Goal: Task Accomplishment & Management: Complete application form

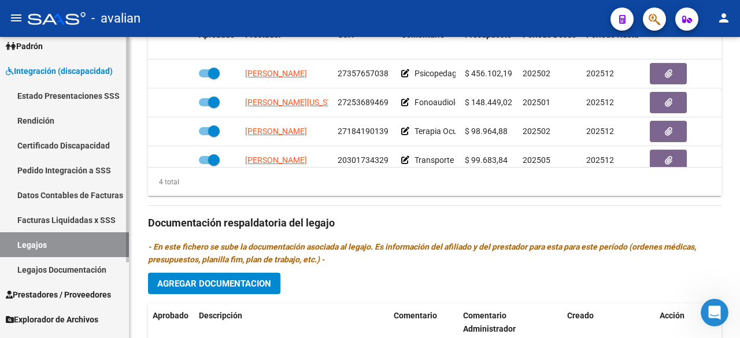
scroll to position [1, 0]
click at [36, 253] on link "Legajos" at bounding box center [64, 244] width 129 height 25
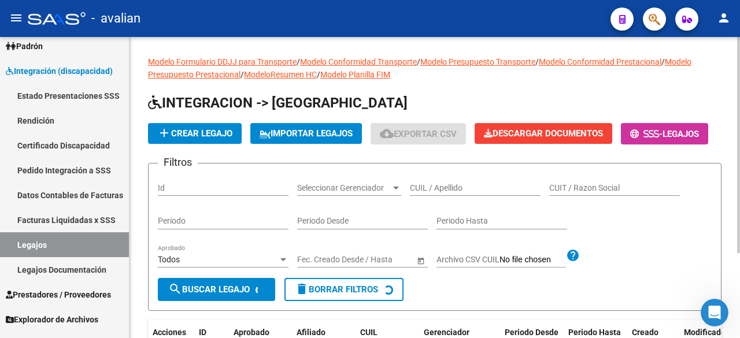
click at [453, 193] on input "CUIL / Apellido" at bounding box center [475, 188] width 131 height 10
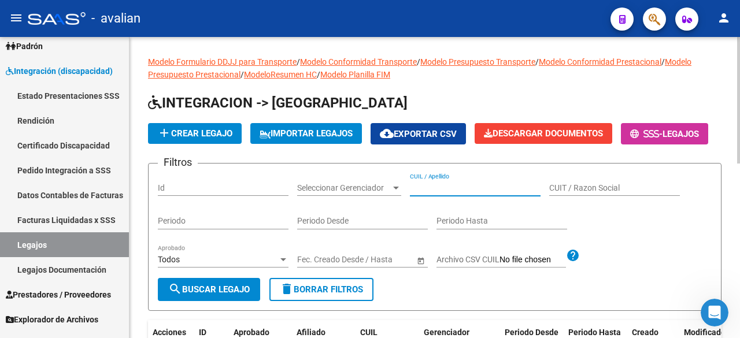
paste input "20580614516"
type input "20580614516"
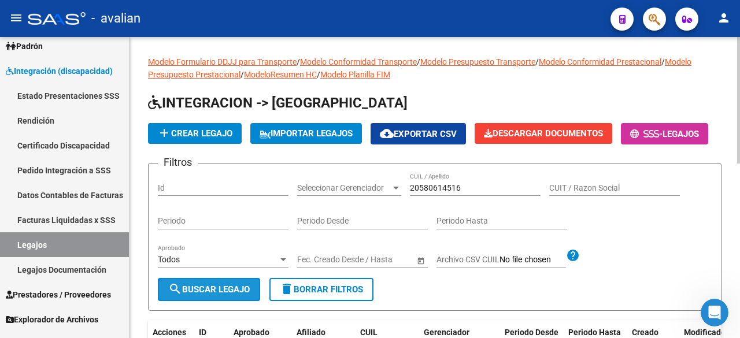
click at [180, 296] on mat-icon "search" at bounding box center [175, 289] width 14 height 14
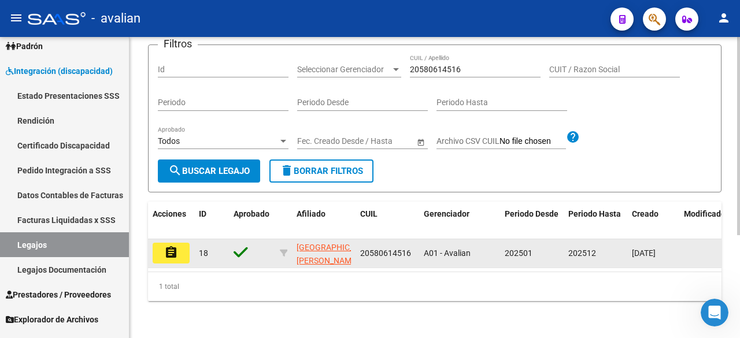
click at [175, 246] on mat-icon "assignment" at bounding box center [171, 253] width 14 height 14
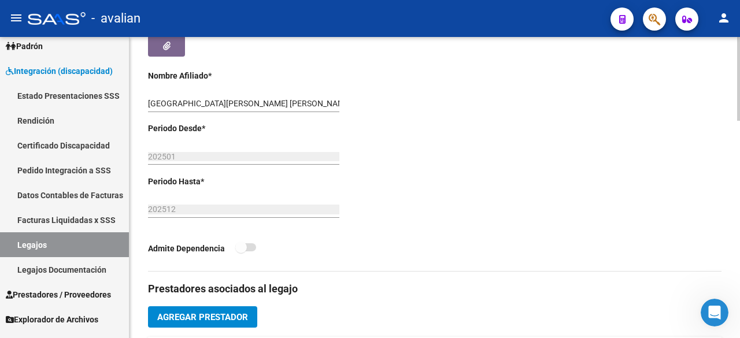
scroll to position [200, 0]
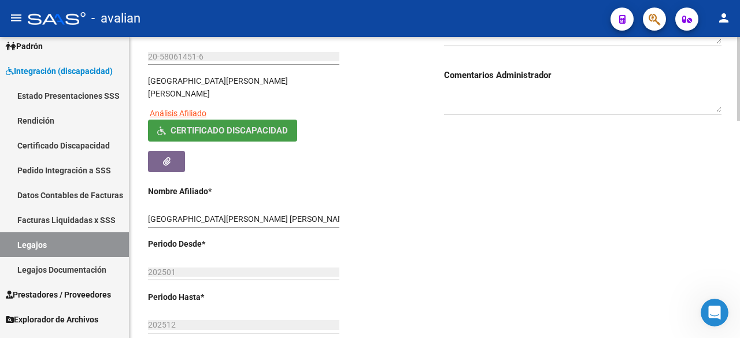
click at [225, 120] on button "Certificado Discapacidad" at bounding box center [222, 130] width 149 height 21
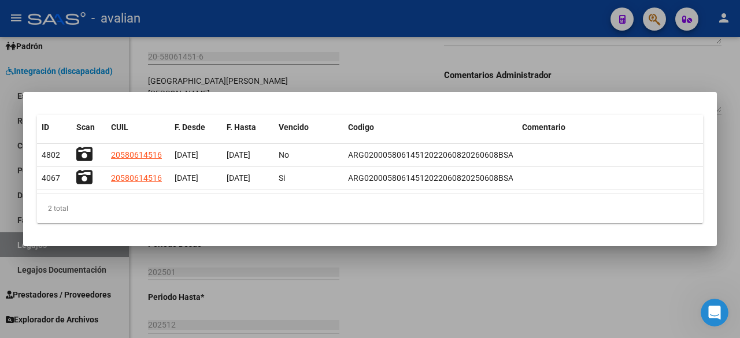
click at [501, 28] on div at bounding box center [370, 169] width 740 height 338
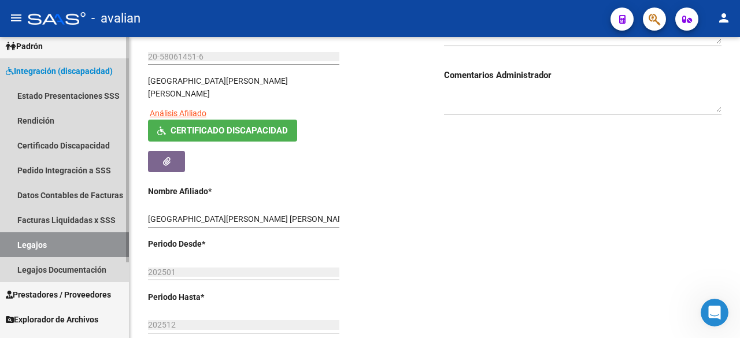
click at [34, 249] on link "Legajos" at bounding box center [64, 244] width 129 height 25
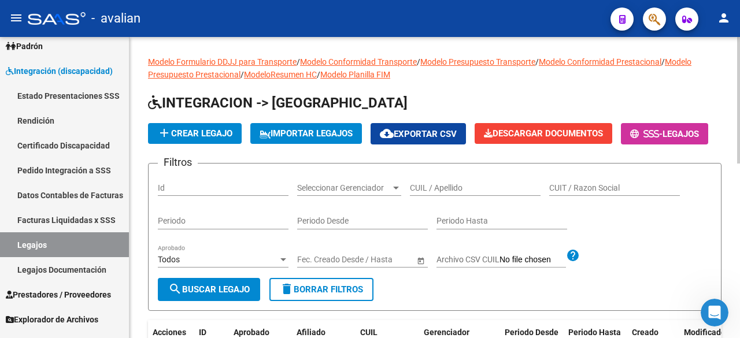
click at [442, 193] on input "CUIL / Apellido" at bounding box center [475, 188] width 131 height 10
paste input "20580614524"
type input "20580614524"
click at [176, 311] on form "Filtros Id Seleccionar Gerenciador Seleccionar Gerenciador 20580614524 CUIL / A…" at bounding box center [435, 237] width 574 height 148
click at [176, 296] on mat-icon "search" at bounding box center [175, 289] width 14 height 14
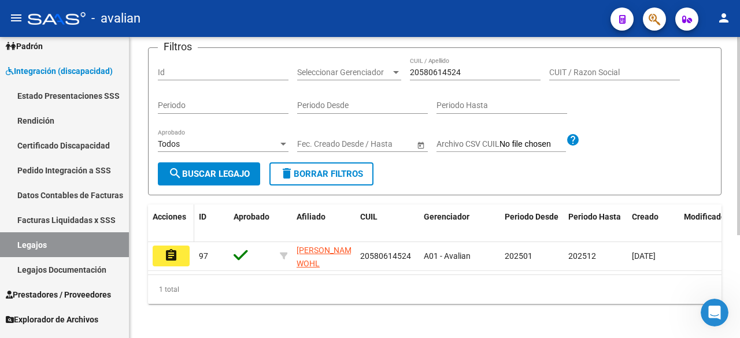
scroll to position [156, 0]
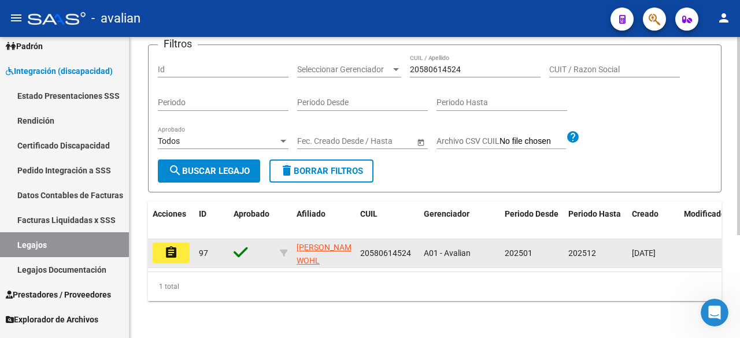
click at [178, 248] on mat-icon "assignment" at bounding box center [171, 253] width 14 height 14
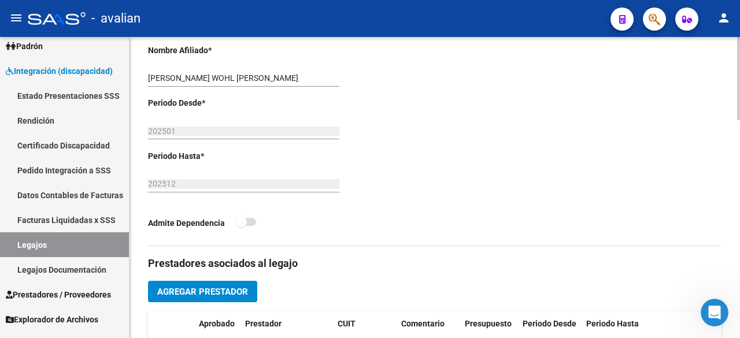
scroll to position [155, 0]
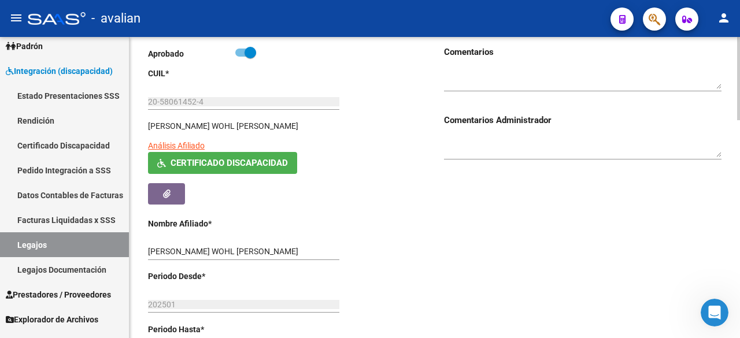
click at [229, 160] on span "Certificado Discapacidad" at bounding box center [229, 163] width 117 height 10
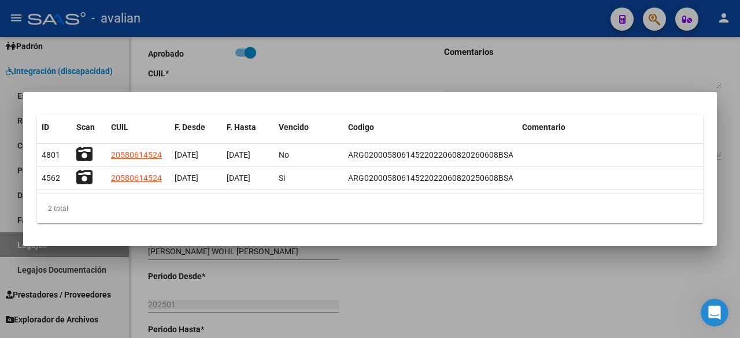
drag, startPoint x: 353, startPoint y: 46, endPoint x: 341, endPoint y: 30, distance: 20.2
click at [354, 43] on div at bounding box center [370, 169] width 740 height 338
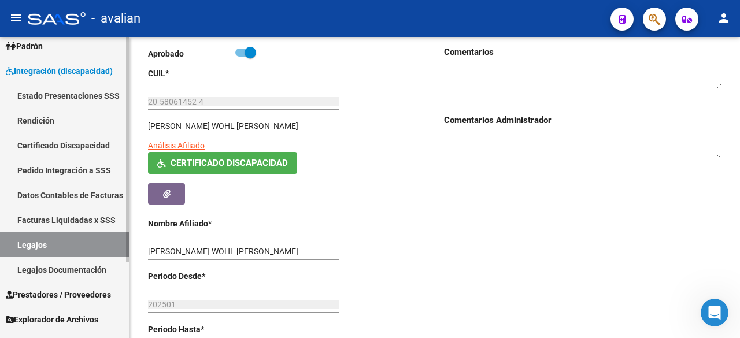
click at [35, 244] on link "Legajos" at bounding box center [64, 244] width 129 height 25
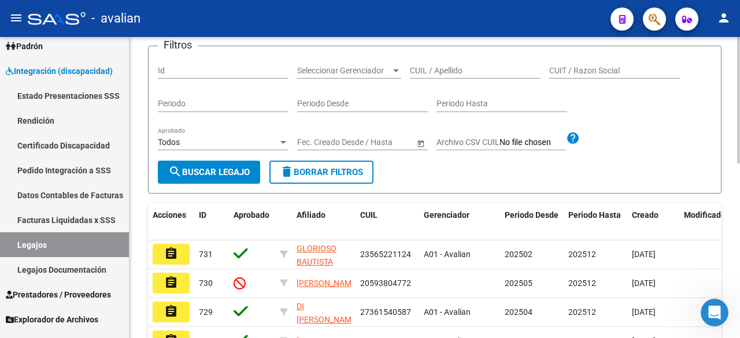
scroll to position [155, 0]
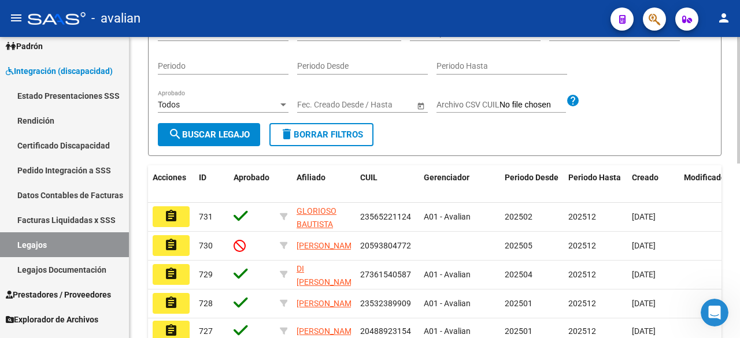
click at [454, 38] on input "CUIL / Apellido" at bounding box center [475, 33] width 131 height 10
paste input "20521647257"
type input "20521647257"
click at [243, 146] on button "search Buscar Legajo" at bounding box center [209, 134] width 102 height 23
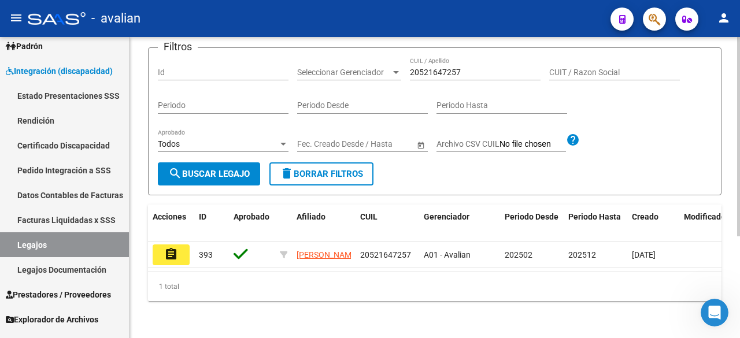
scroll to position [153, 0]
click at [170, 247] on mat-icon "assignment" at bounding box center [171, 254] width 14 height 14
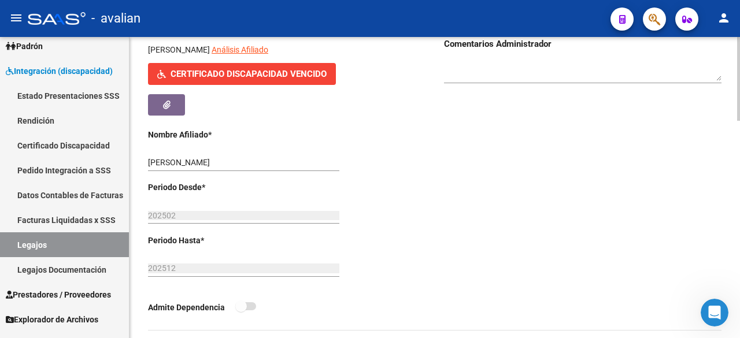
scroll to position [116, 0]
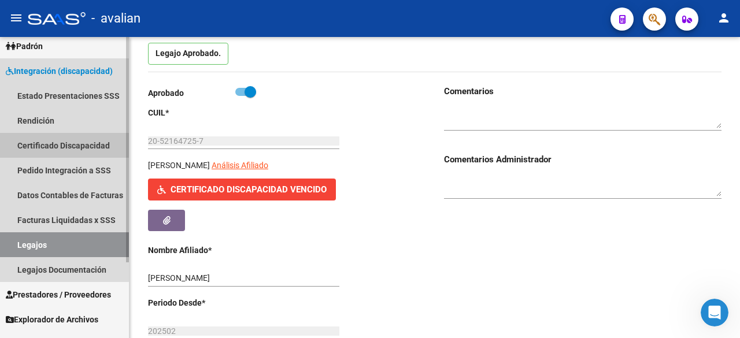
click at [57, 147] on link "Certificado Discapacidad" at bounding box center [64, 145] width 129 height 25
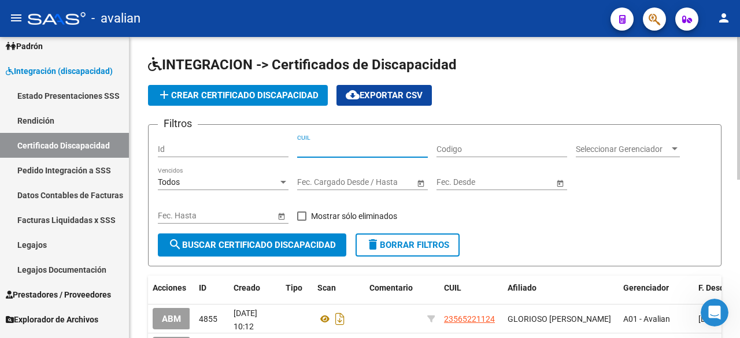
click at [343, 150] on input "CUIL" at bounding box center [362, 150] width 131 height 10
paste input "18-62030"
type input "18-62030"
drag, startPoint x: 346, startPoint y: 149, endPoint x: 250, endPoint y: 152, distance: 96.0
click at [250, 152] on div "Filtros Id 18-62030 CUIL Codigo Seleccionar Gerenciador Seleccionar Gerenciador…" at bounding box center [435, 183] width 554 height 99
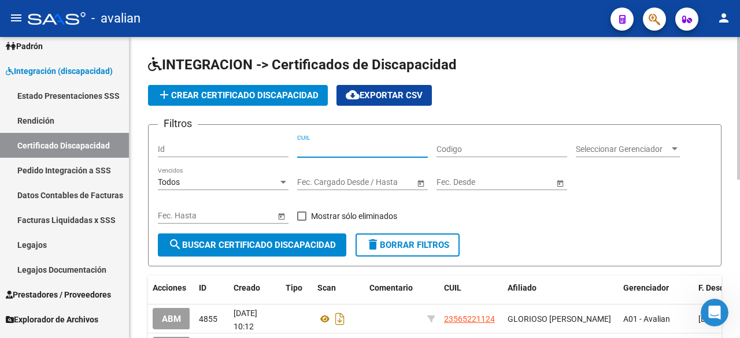
paste input "20-52164725-7"
type input "20-52164725-7"
click at [229, 249] on span "search Buscar Certificado Discapacidad" at bounding box center [252, 245] width 168 height 10
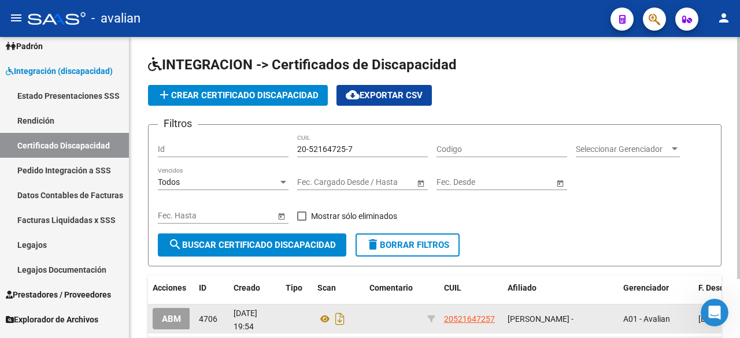
scroll to position [73, 0]
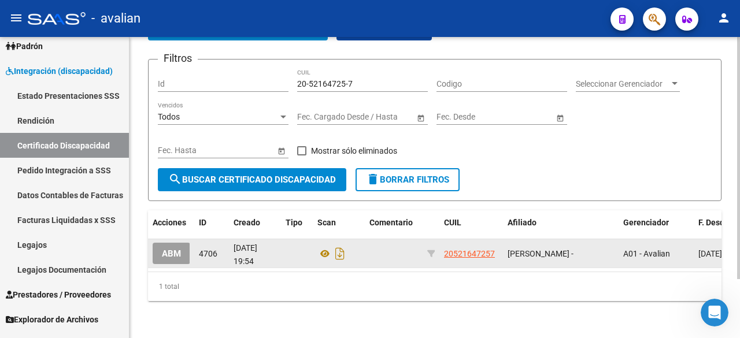
click at [175, 249] on span "ABM" at bounding box center [171, 254] width 19 height 10
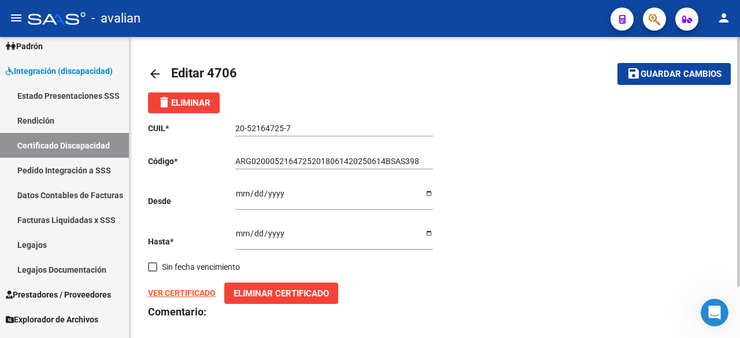
scroll to position [61, 0]
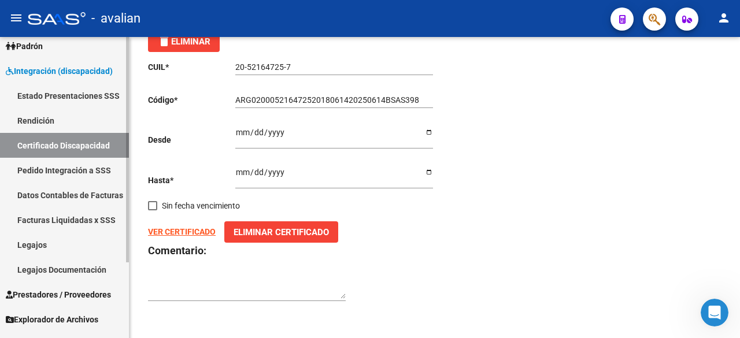
click at [69, 143] on link "Certificado Discapacidad" at bounding box center [64, 145] width 129 height 25
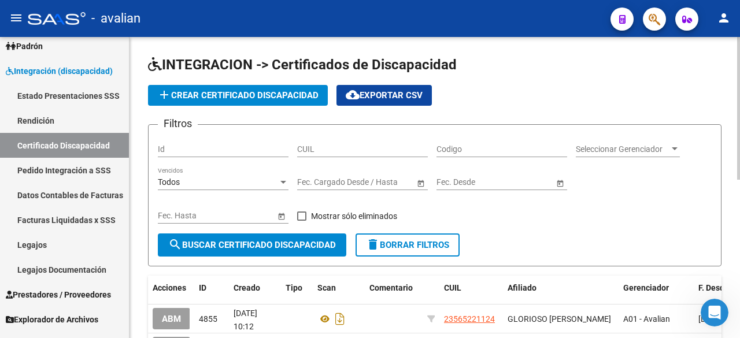
click at [341, 138] on div "CUIL" at bounding box center [362, 145] width 131 height 23
paste input "20-52164725-7"
type input "20-52164725-7"
click at [282, 90] on span "add Crear Certificado Discapacidad" at bounding box center [237, 95] width 161 height 10
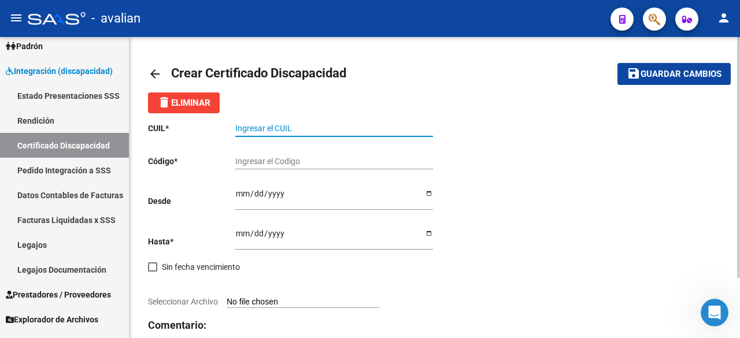
click at [264, 128] on input "Ingresar el CUIL" at bounding box center [334, 129] width 198 height 10
paste input "20-52164725-7"
type input "20-52164725-7"
click at [305, 165] on input "Ingresar el Codigo" at bounding box center [334, 162] width 198 height 10
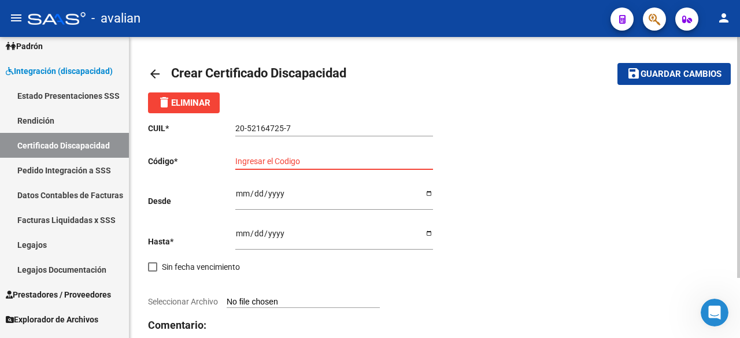
paste input "ARG-02-00052164725-20250618-20300618-BS AS-398"
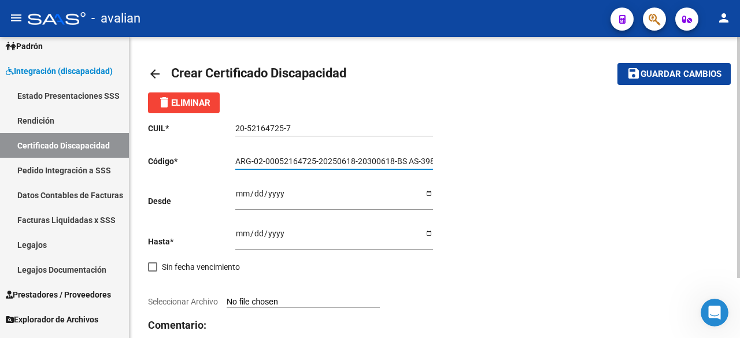
click at [419, 162] on input "ARG-02-00052164725-20250618-20300618-BS AS-398" at bounding box center [334, 162] width 198 height 10
click at [405, 160] on input "ARG-02-00052164725-20250618-20300618-BS AS398" at bounding box center [334, 162] width 198 height 10
click at [394, 159] on input "ARG-02-00052164725-20250618-20300618-BSAS398" at bounding box center [334, 162] width 198 height 10
click at [356, 161] on input "ARG-02-00052164725-20250618-20300618BSAS398" at bounding box center [334, 162] width 198 height 10
click at [317, 161] on input "ARG-02-00052164725-2025061820300618BSAS398" at bounding box center [334, 162] width 198 height 10
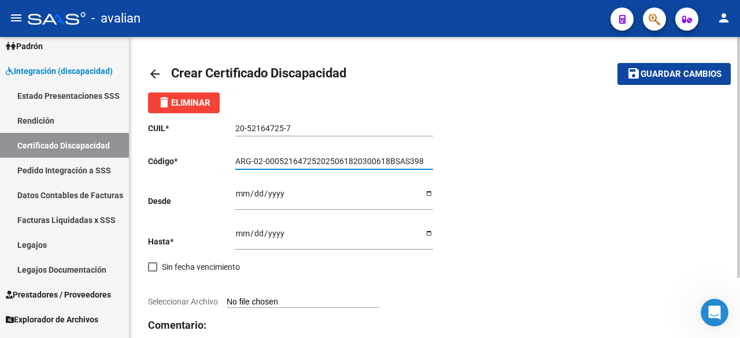
click at [266, 160] on input "ARG-02-000521647252025061820300618BSAS398" at bounding box center [334, 162] width 198 height 10
click at [259, 161] on input "ARG-02000521647252025061820300618BSAS398" at bounding box center [334, 162] width 198 height 10
click at [254, 162] on input "ARG-02000521647252025061820300618BSAS398" at bounding box center [334, 162] width 198 height 10
type input "ARG02000521647252025061820300618BSAS398"
click at [239, 199] on input "Ingresar fec. Desde" at bounding box center [334, 197] width 198 height 17
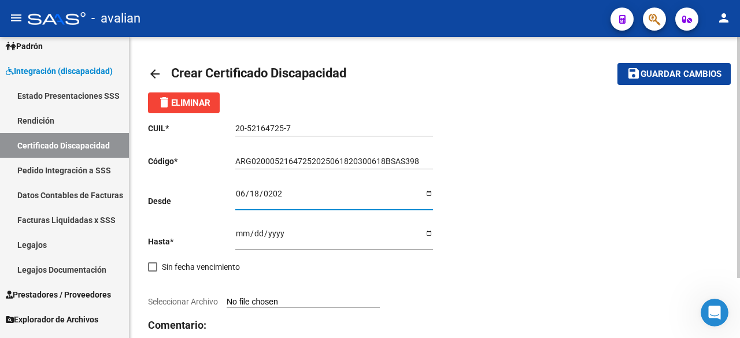
type input "2025-06-18"
click at [241, 232] on input "Ingresar fec. Hasta" at bounding box center [334, 237] width 198 height 17
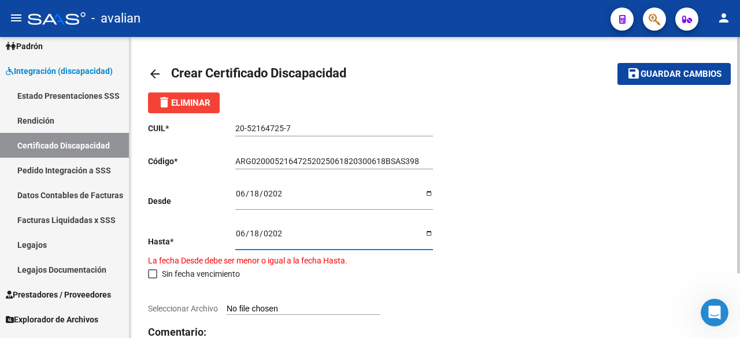
type input "2023-06-18"
type input "2030-06-18"
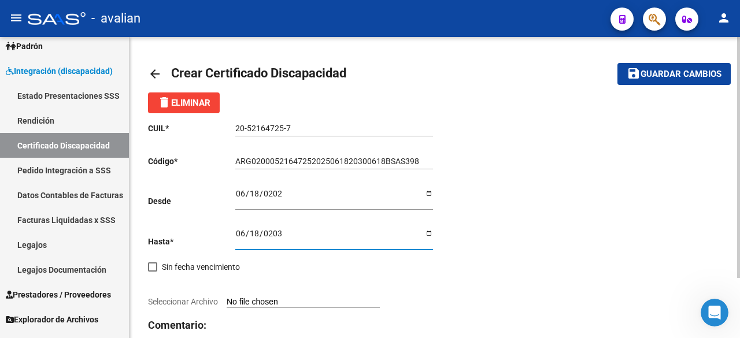
click at [297, 299] on input "Seleccionar Archivo" at bounding box center [303, 302] width 153 height 11
type input "C:\fakepath\EM-23339CudTeoAcosta2025_page-0001.jpg"
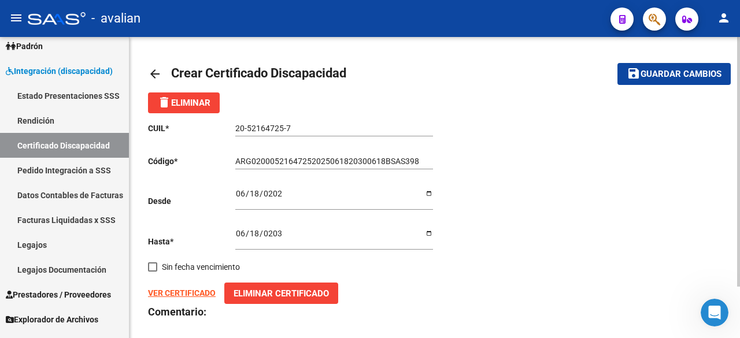
click at [652, 69] on span "Guardar cambios" at bounding box center [681, 74] width 81 height 10
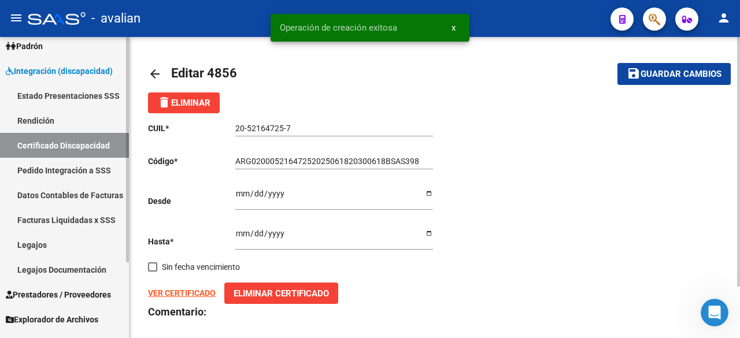
click at [62, 143] on link "Certificado Discapacidad" at bounding box center [64, 145] width 129 height 25
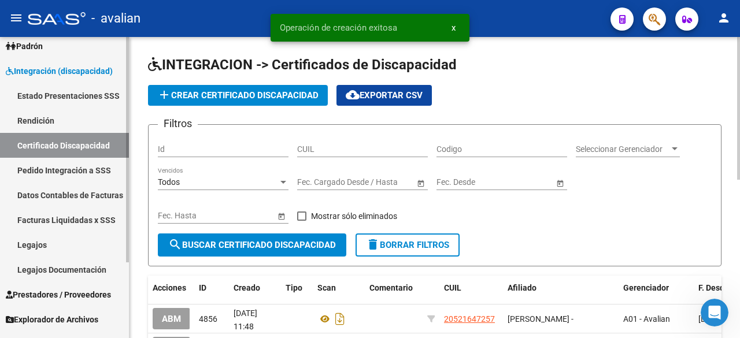
click at [29, 246] on link "Legajos" at bounding box center [64, 244] width 129 height 25
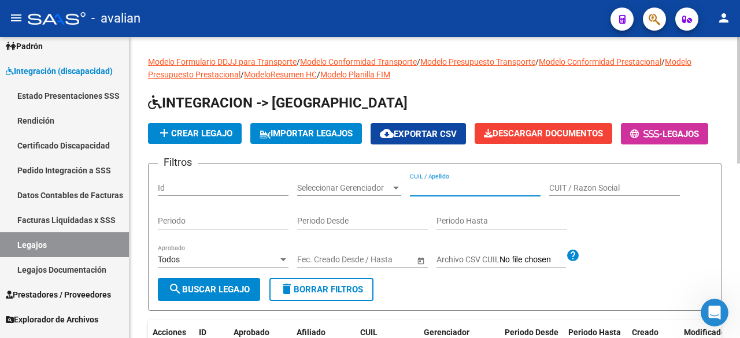
paste input "18/6/2030"
type input "18/6/2030"
drag, startPoint x: 434, startPoint y: 217, endPoint x: 362, endPoint y: 215, distance: 71.7
click at [362, 215] on div "Filtros Id Seleccionar Gerenciador Seleccionar Gerenciador 18/6/2030 CUIL / Ape…" at bounding box center [435, 225] width 554 height 105
paste input "20521647257"
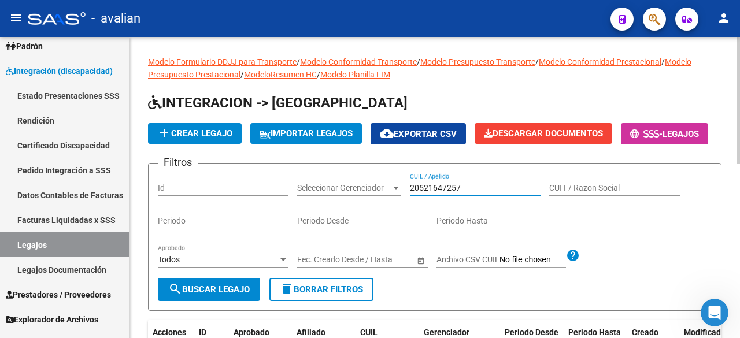
type input "20521647257"
click at [241, 295] on span "search Buscar Legajo" at bounding box center [209, 289] width 82 height 10
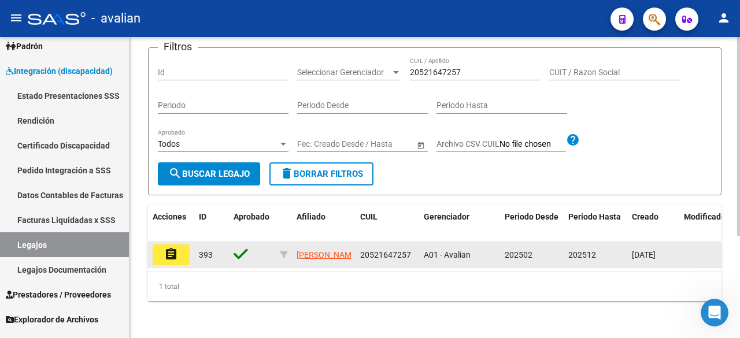
click at [164, 265] on button "assignment" at bounding box center [171, 255] width 37 height 21
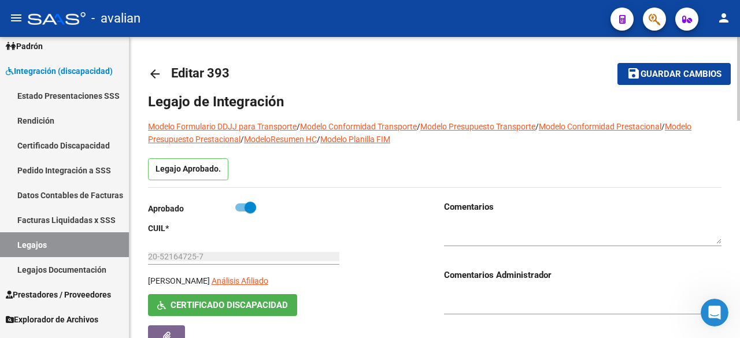
scroll to position [58, 0]
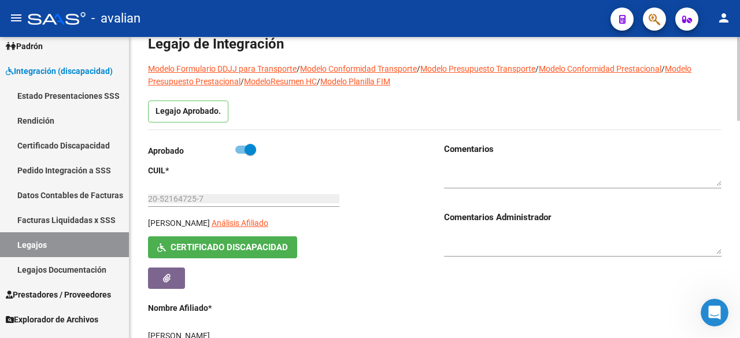
click at [257, 244] on span "Certificado Discapacidad" at bounding box center [229, 248] width 117 height 10
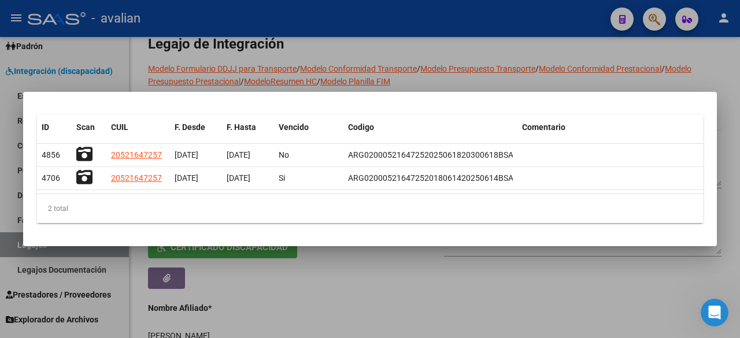
click at [439, 16] on div at bounding box center [370, 169] width 740 height 338
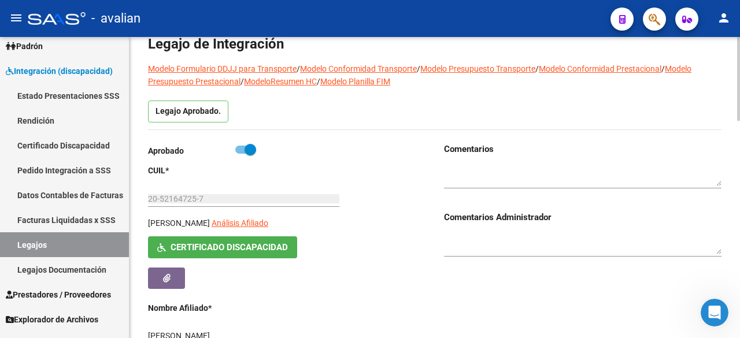
scroll to position [0, 0]
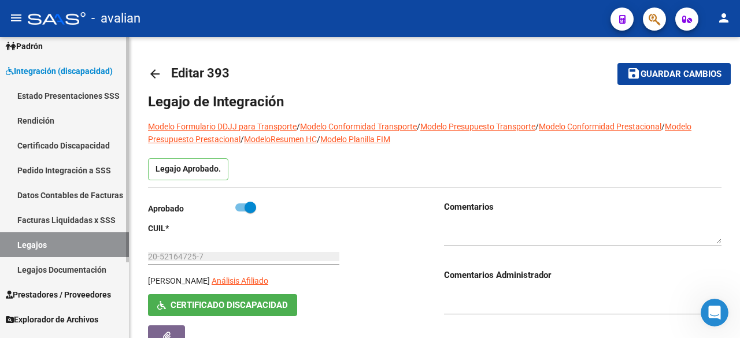
click at [40, 246] on link "Legajos" at bounding box center [64, 244] width 129 height 25
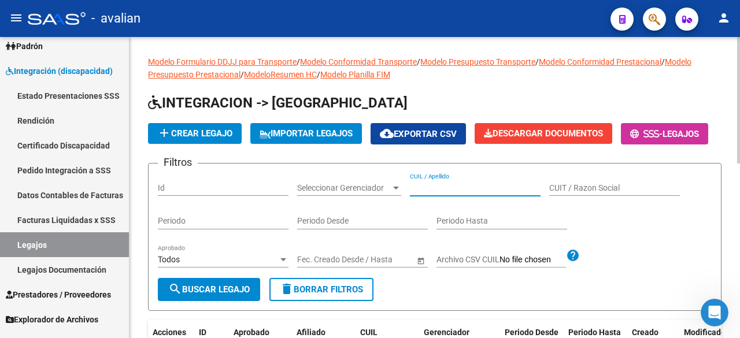
paste input "20521647257"
type input "20521647257"
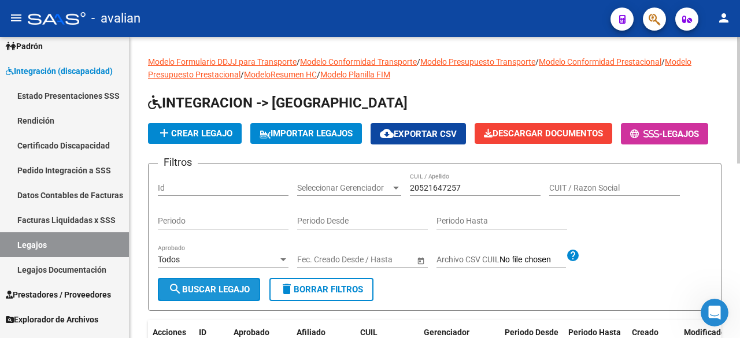
click at [202, 295] on span "search Buscar Legajo" at bounding box center [209, 289] width 82 height 10
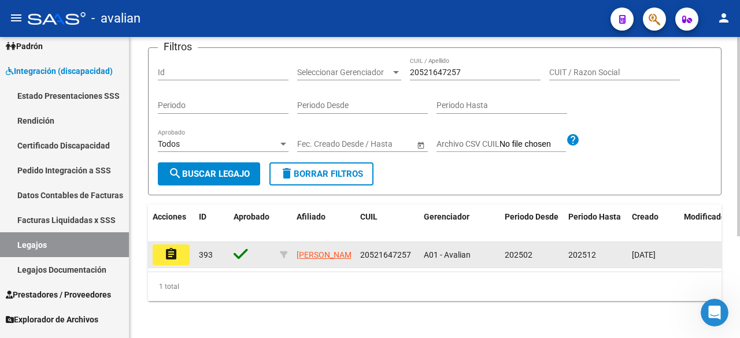
click at [171, 252] on mat-icon "assignment" at bounding box center [171, 254] width 14 height 14
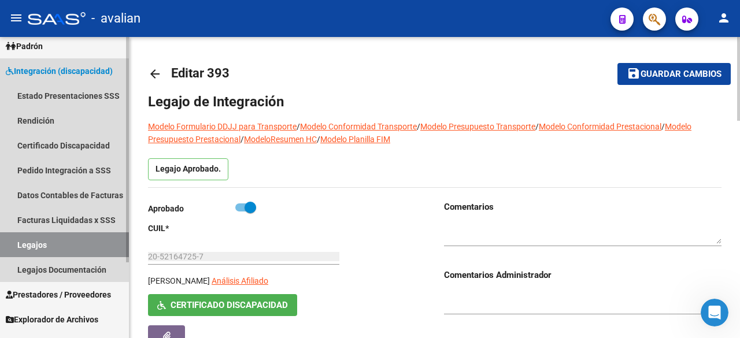
drag, startPoint x: 25, startPoint y: 246, endPoint x: 95, endPoint y: 225, distance: 73.5
click at [25, 246] on link "Legajos" at bounding box center [64, 244] width 129 height 25
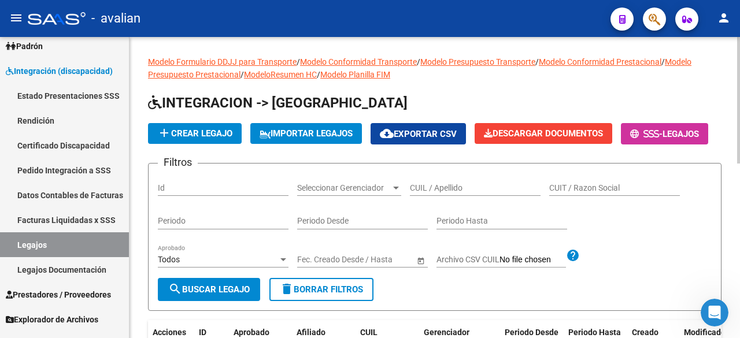
click at [438, 193] on input "CUIL / Apellido" at bounding box center [475, 188] width 131 height 10
paste input "20570941209"
type input "20570941209"
click at [178, 296] on mat-icon "search" at bounding box center [175, 289] width 14 height 14
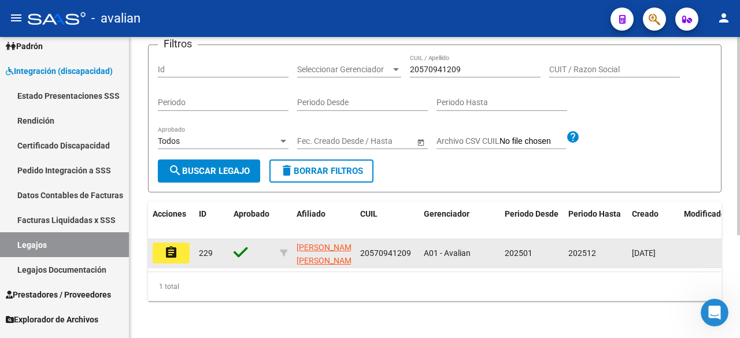
click at [174, 247] on mat-icon "assignment" at bounding box center [171, 253] width 14 height 14
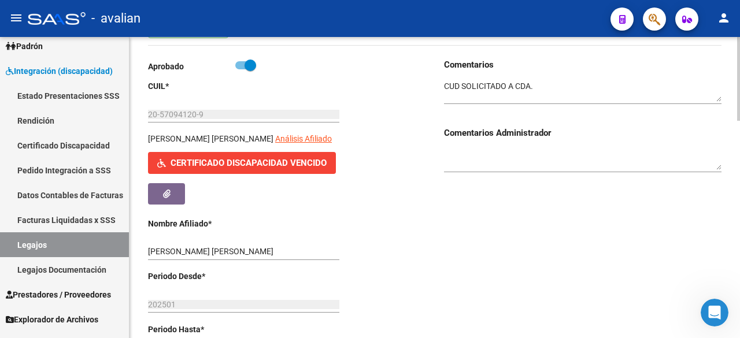
scroll to position [84, 0]
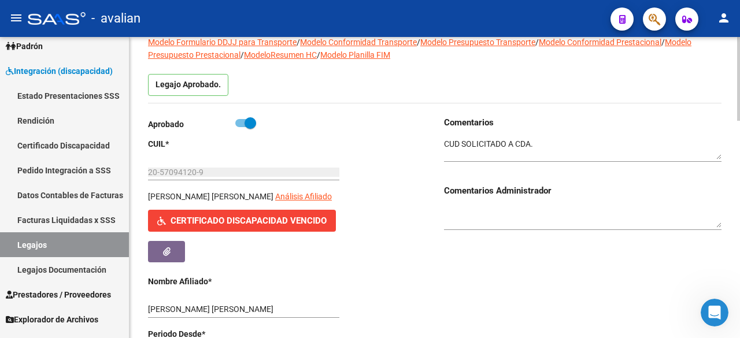
click at [225, 220] on span "Certificado Discapacidad Vencido" at bounding box center [249, 221] width 156 height 10
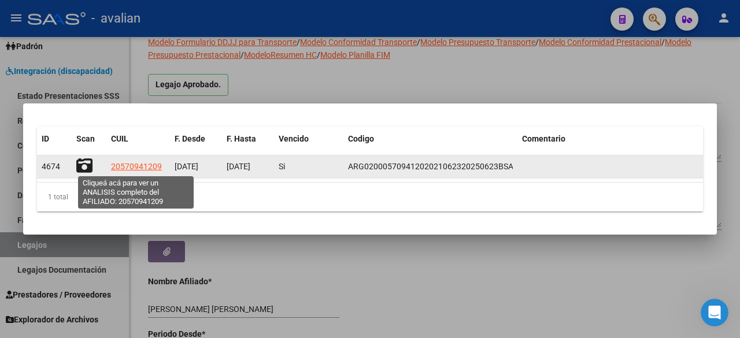
click at [117, 166] on span "20570941209" at bounding box center [136, 166] width 51 height 9
type textarea "20570941209"
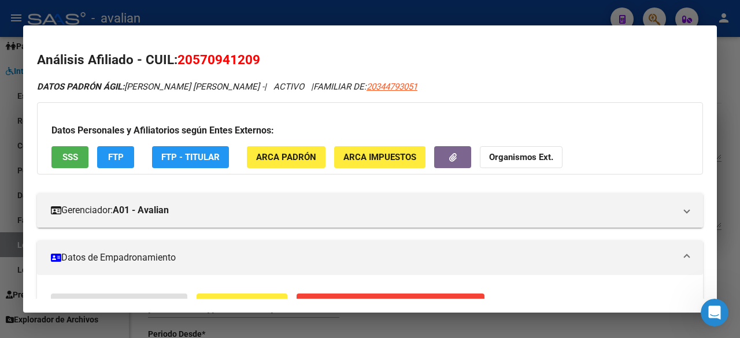
click at [489, 12] on div at bounding box center [370, 169] width 740 height 338
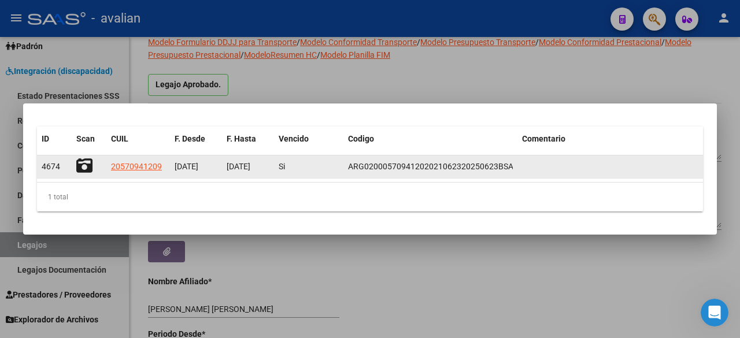
click at [84, 162] on icon at bounding box center [84, 166] width 16 height 16
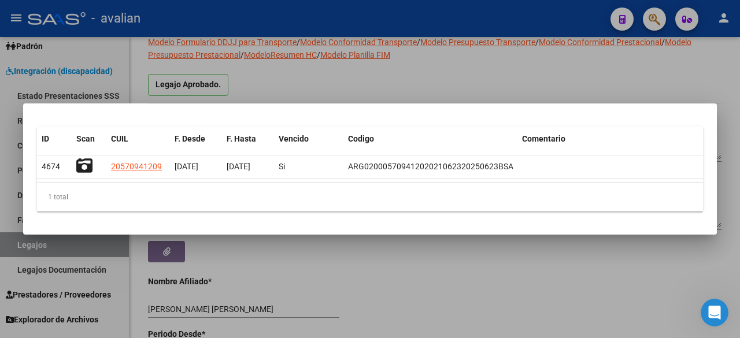
click at [345, 76] on div at bounding box center [370, 169] width 740 height 338
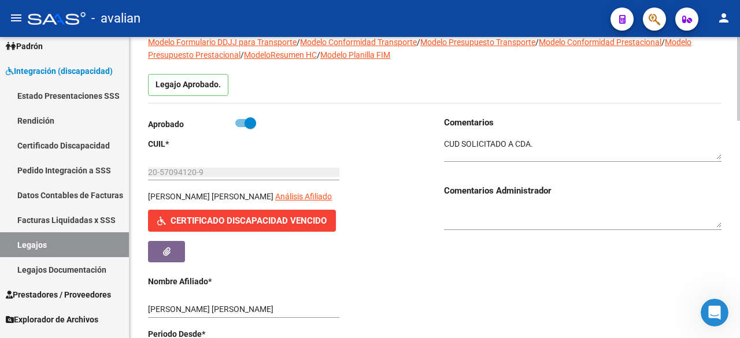
click at [167, 223] on span "Certificado Discapacidad Vencido" at bounding box center [241, 220] width 169 height 10
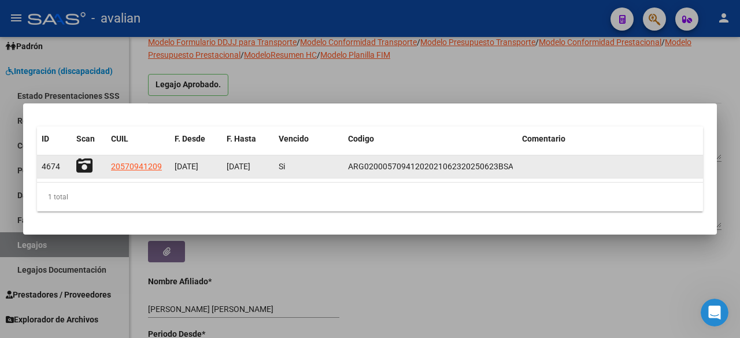
click at [86, 163] on icon at bounding box center [84, 166] width 16 height 16
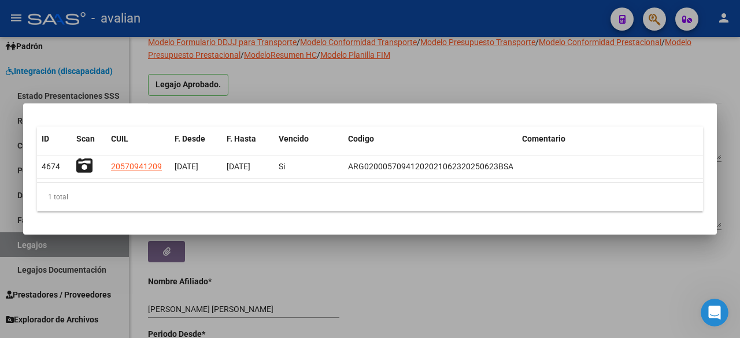
click at [385, 79] on div at bounding box center [370, 169] width 740 height 338
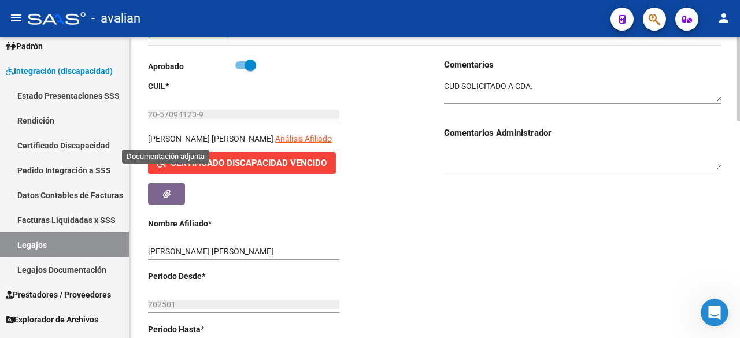
scroll to position [27, 0]
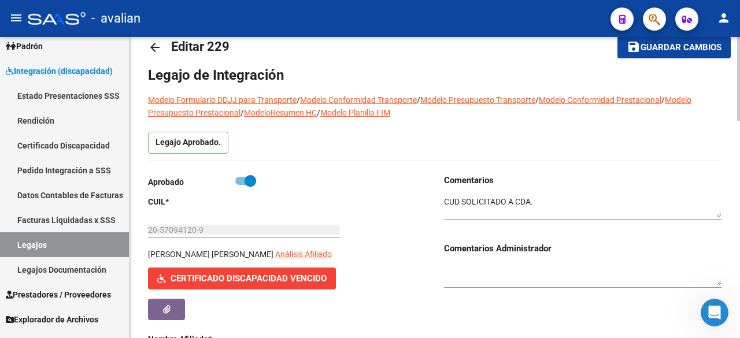
click at [244, 180] on span at bounding box center [245, 181] width 21 height 8
click at [241, 185] on input "checkbox" at bounding box center [241, 185] width 1 height 1
checkbox input "false"
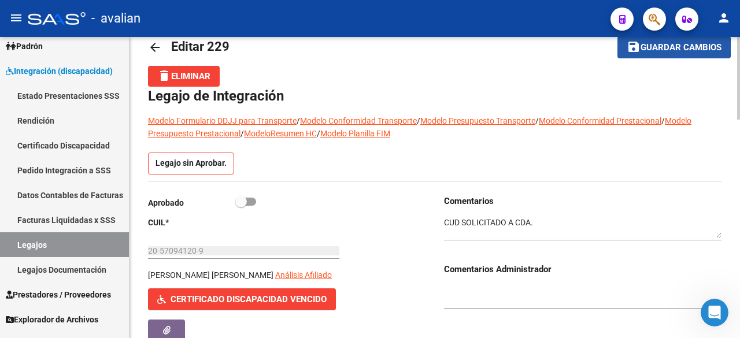
click at [650, 48] on span "Guardar cambios" at bounding box center [681, 48] width 81 height 10
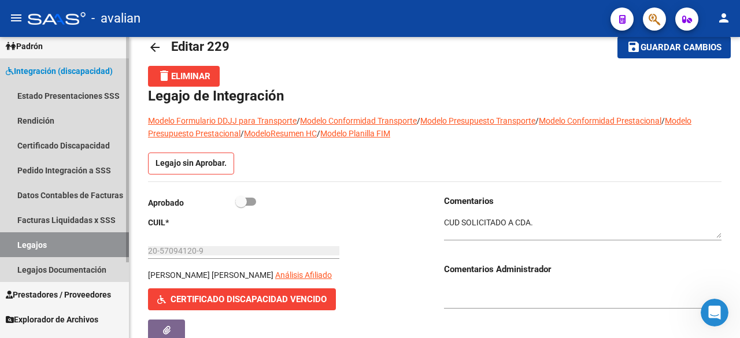
click at [46, 246] on link "Legajos" at bounding box center [64, 244] width 129 height 25
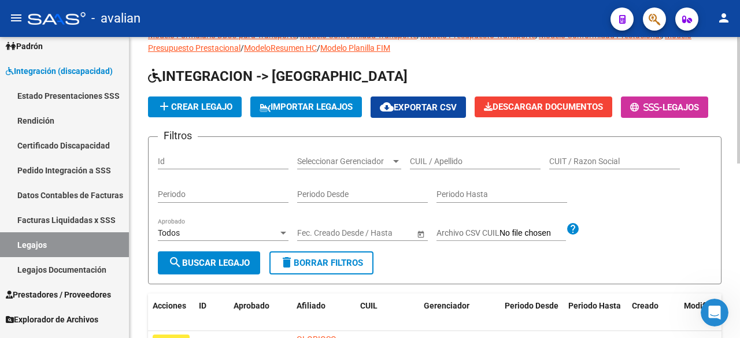
click at [459, 167] on input "CUIL / Apellido" at bounding box center [475, 162] width 131 height 10
paste input "20578401238"
type input "20578401238"
click at [204, 268] on span "search Buscar Legajo" at bounding box center [209, 263] width 82 height 10
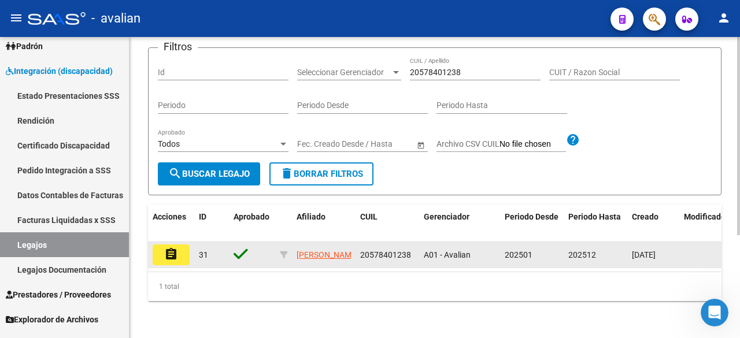
click at [180, 245] on button "assignment" at bounding box center [171, 255] width 37 height 21
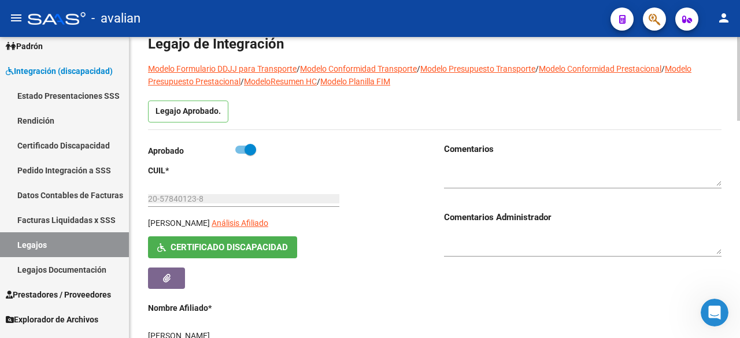
scroll to position [173, 0]
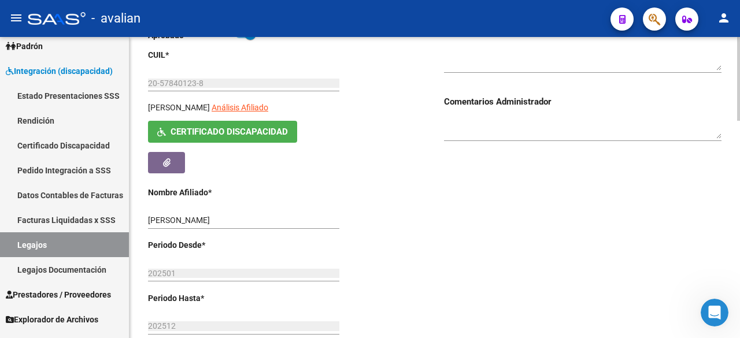
click at [278, 136] on button "Certificado Discapacidad" at bounding box center [222, 131] width 149 height 21
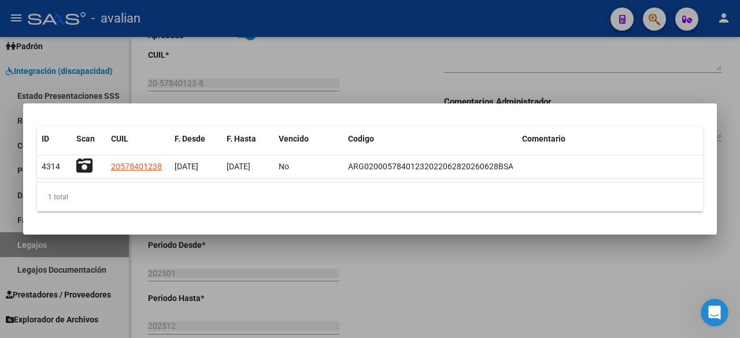
click at [389, 25] on div at bounding box center [370, 169] width 740 height 338
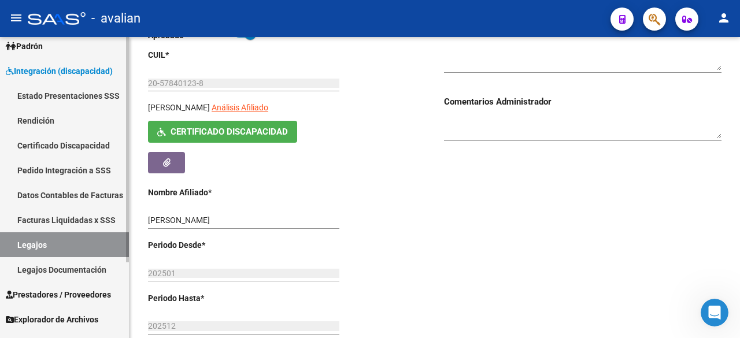
click at [26, 242] on link "Legajos" at bounding box center [64, 244] width 129 height 25
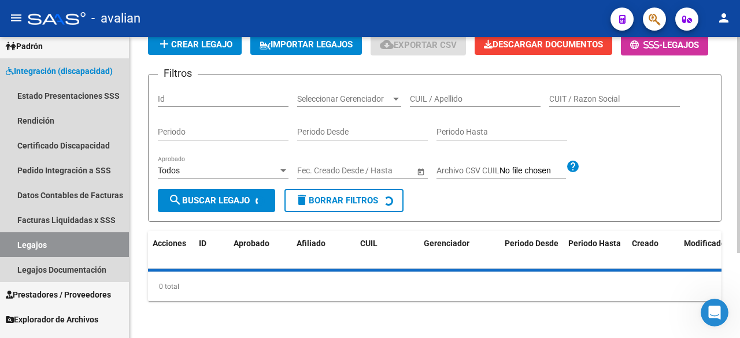
scroll to position [117, 0]
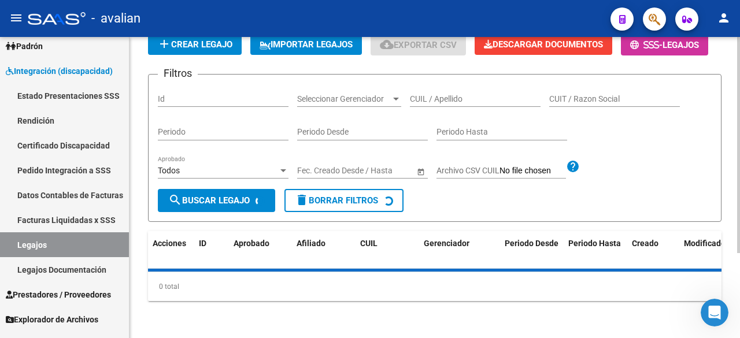
click at [474, 105] on div "CUIL / Apellido" at bounding box center [475, 95] width 131 height 23
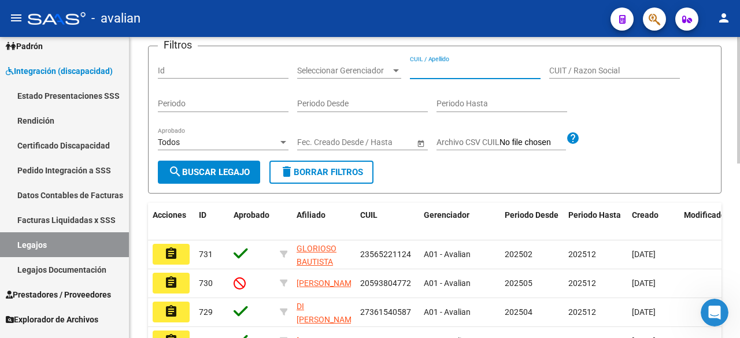
paste input "20578401238"
type input "20578401238"
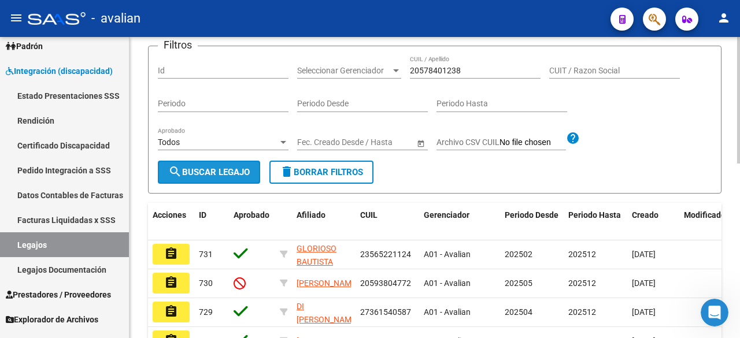
click at [206, 178] on span "search Buscar Legajo" at bounding box center [209, 172] width 82 height 10
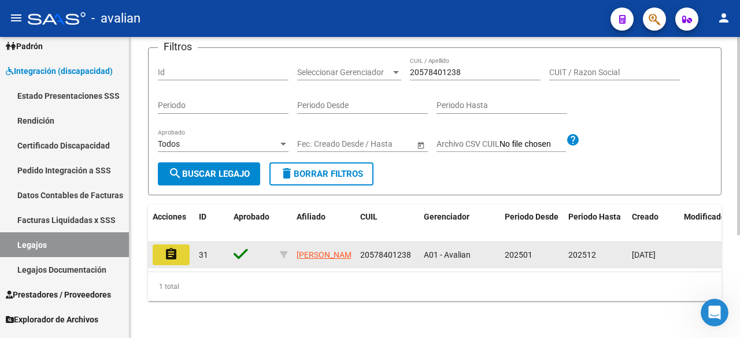
click at [173, 261] on mat-icon "assignment" at bounding box center [171, 254] width 14 height 14
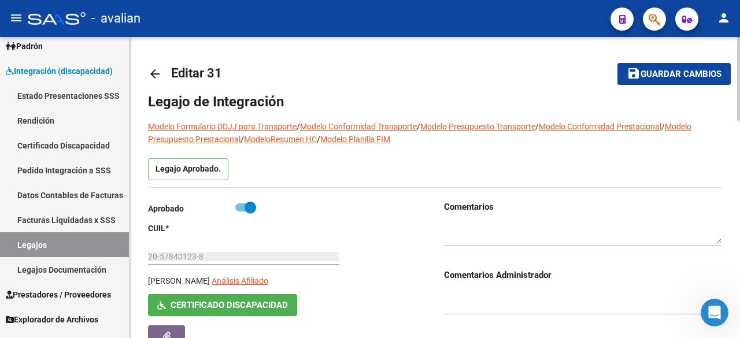
scroll to position [173, 0]
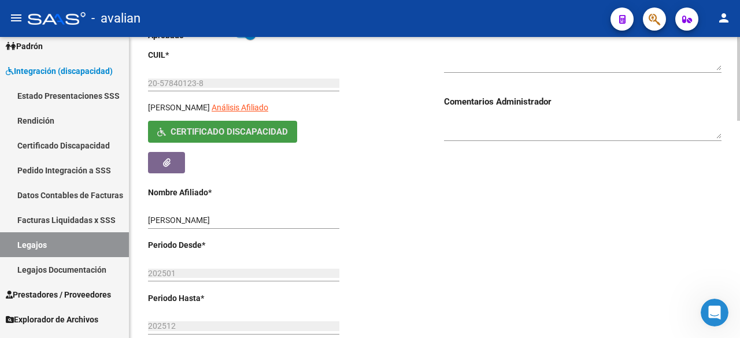
click at [276, 139] on button "Certificado Discapacidad" at bounding box center [222, 131] width 149 height 21
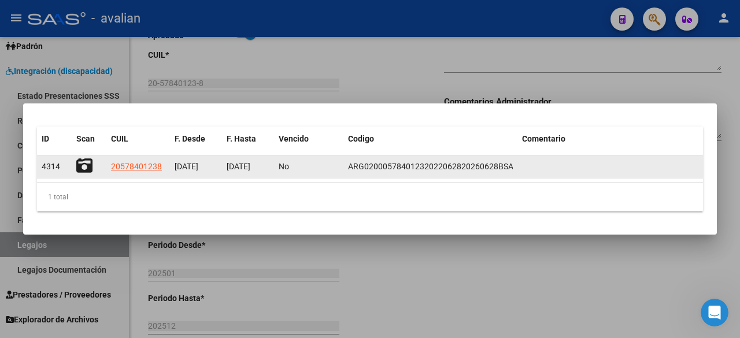
scroll to position [0, 0]
drag, startPoint x: 228, startPoint y: 165, endPoint x: 271, endPoint y: 161, distance: 42.4
click at [271, 161] on datatable-body-cell "28/06/2026" at bounding box center [248, 167] width 52 height 23
copy span "28/06/2026"
click at [83, 167] on icon at bounding box center [84, 166] width 16 height 16
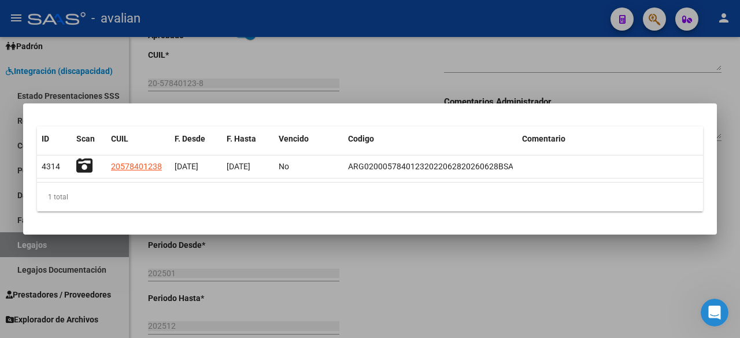
click at [360, 25] on div at bounding box center [370, 169] width 740 height 338
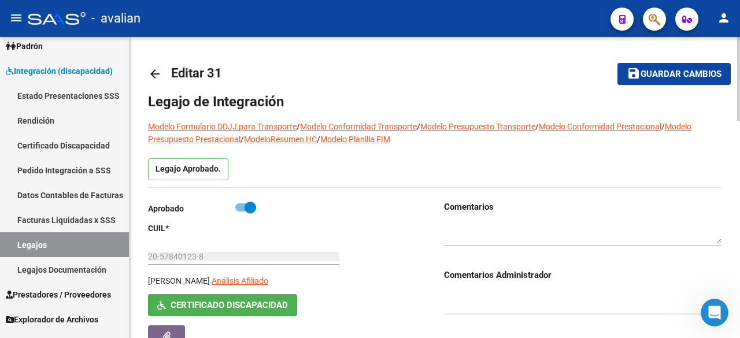
scroll to position [58, 0]
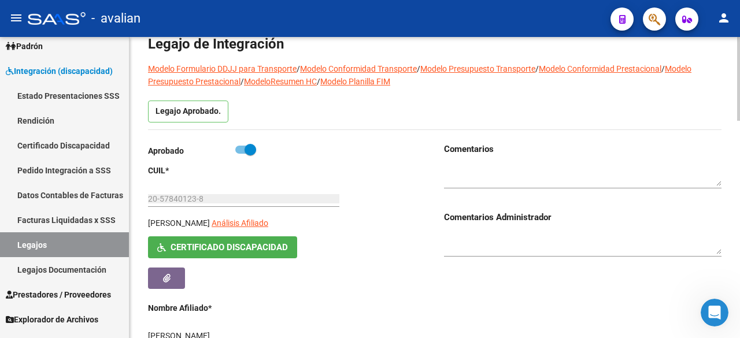
click at [209, 250] on span "Certificado Discapacidad" at bounding box center [229, 248] width 117 height 10
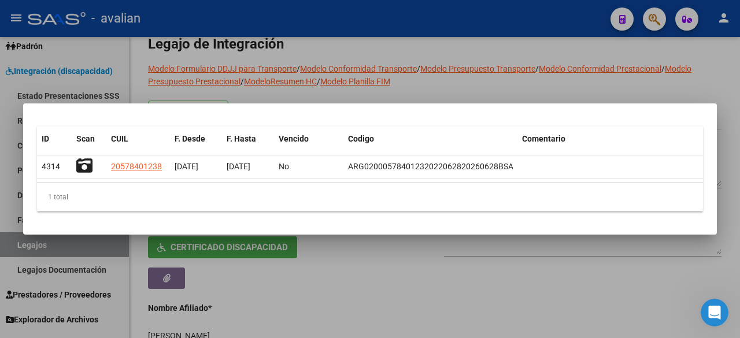
click at [364, 25] on div at bounding box center [370, 169] width 740 height 338
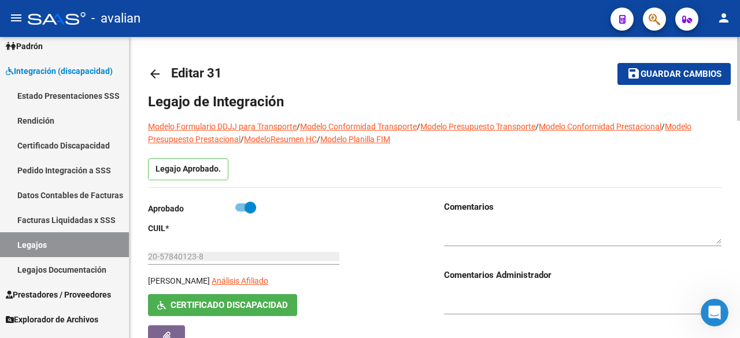
scroll to position [289, 0]
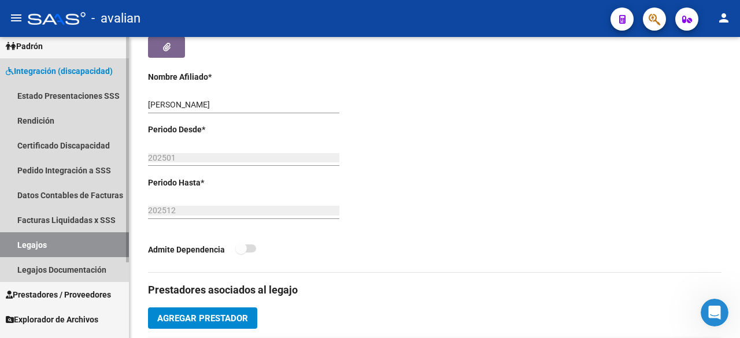
click at [25, 242] on link "Legajos" at bounding box center [64, 244] width 129 height 25
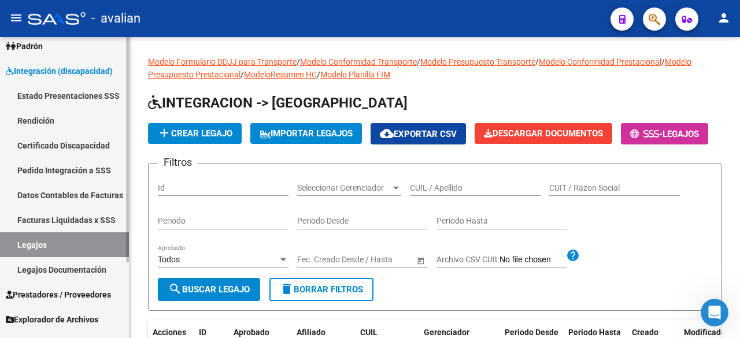
click at [43, 246] on link "Legajos" at bounding box center [64, 244] width 129 height 25
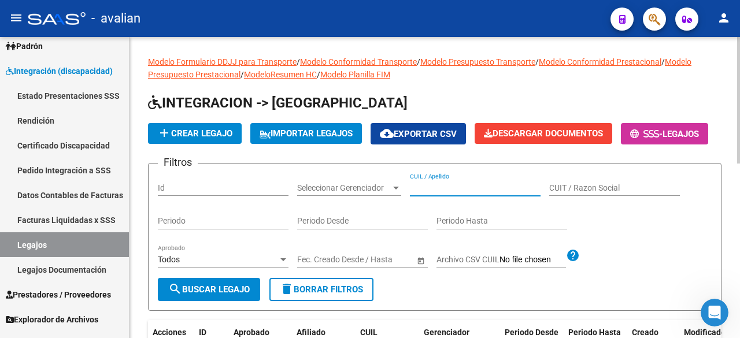
click at [442, 193] on input "CUIL / Apellido" at bounding box center [475, 188] width 131 height 10
paste input "20595966095"
type input "20595966095"
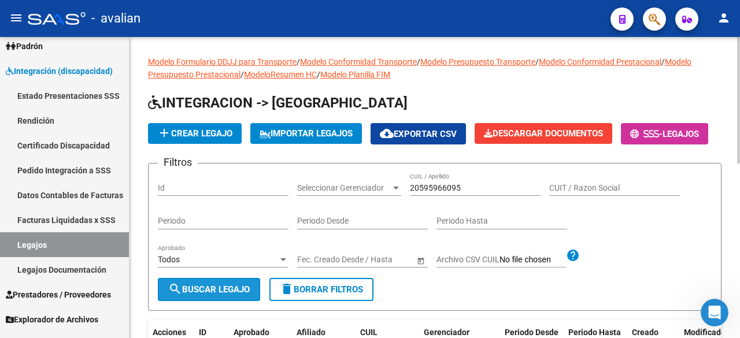
click at [190, 295] on span "search Buscar Legajo" at bounding box center [209, 289] width 82 height 10
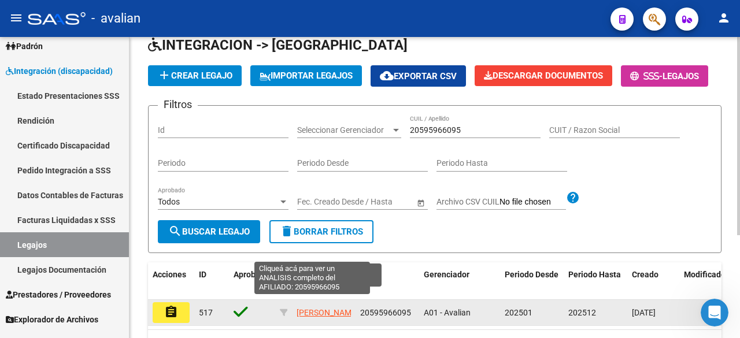
scroll to position [156, 0]
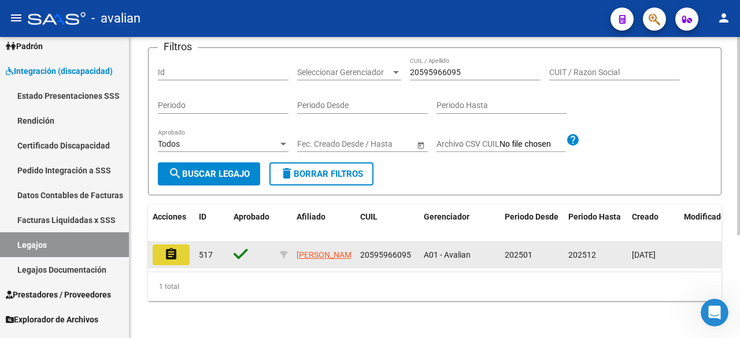
click at [167, 252] on button "assignment" at bounding box center [171, 255] width 37 height 21
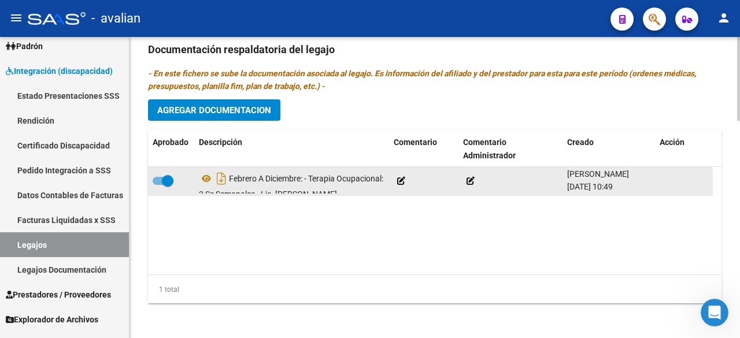
drag, startPoint x: 567, startPoint y: 187, endPoint x: 608, endPoint y: 187, distance: 41.1
click at [608, 187] on span "13/06/2025 10:49" at bounding box center [590, 186] width 46 height 9
copy span "13/06/2025"
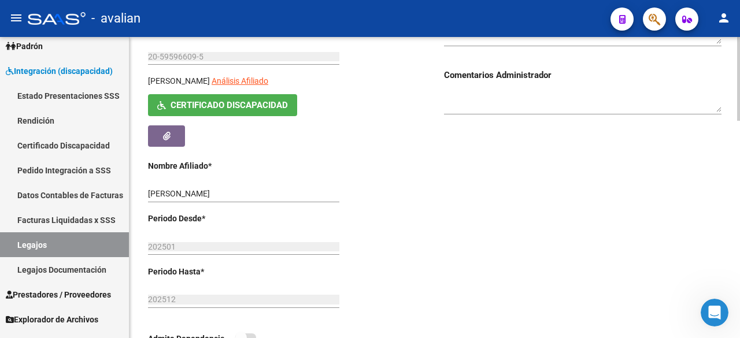
scroll to position [142, 0]
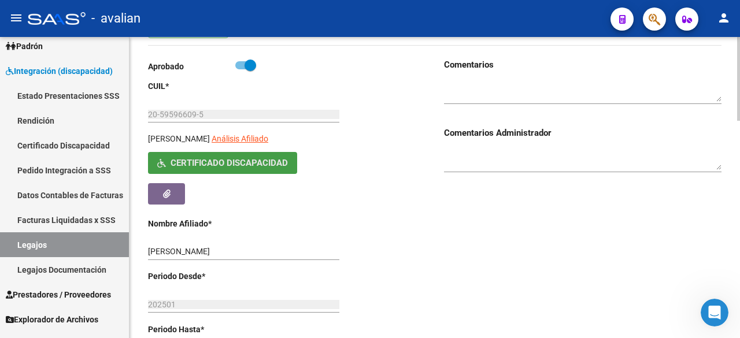
click at [215, 164] on span "Certificado Discapacidad" at bounding box center [229, 163] width 117 height 10
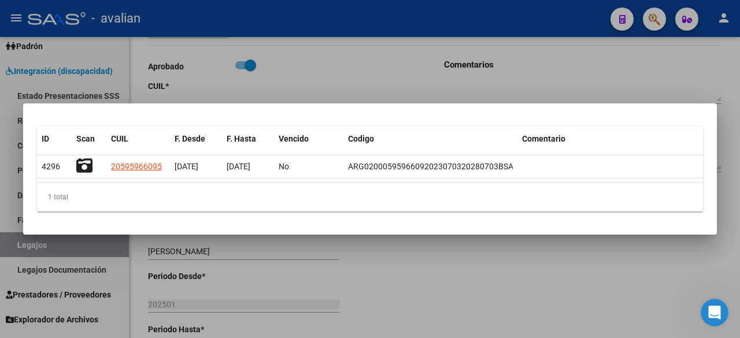
click at [394, 23] on div at bounding box center [370, 169] width 740 height 338
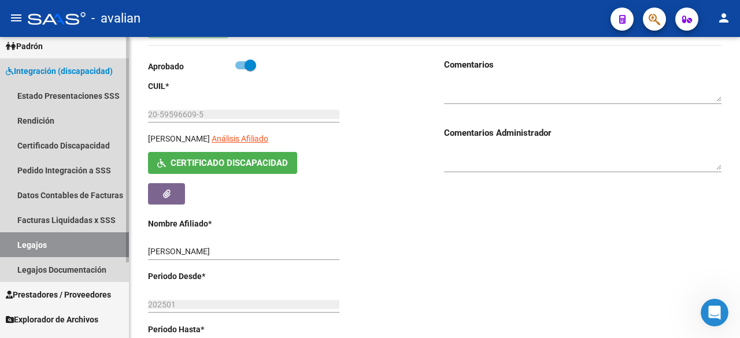
click at [43, 243] on link "Legajos" at bounding box center [64, 244] width 129 height 25
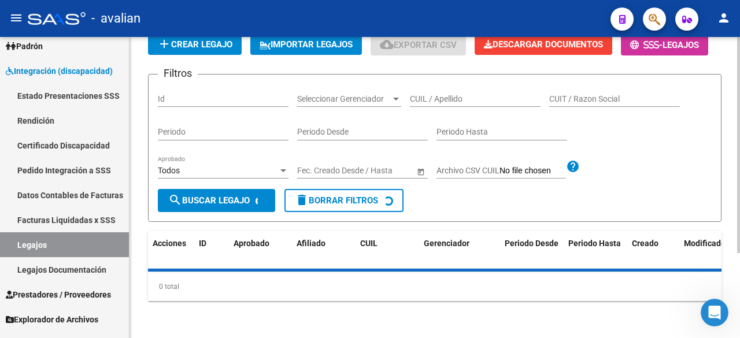
scroll to position [117, 0]
click at [438, 103] on input "CUIL / Apellido" at bounding box center [475, 99] width 131 height 10
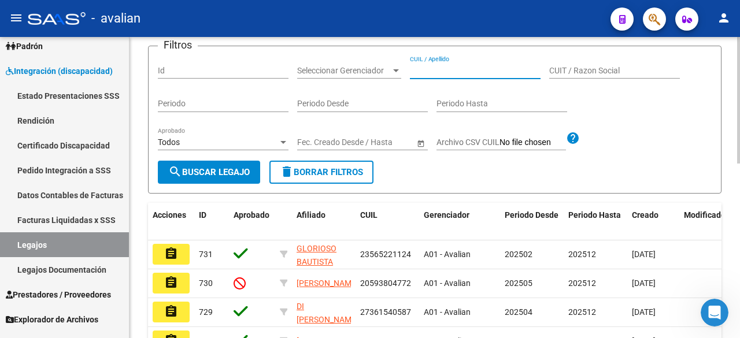
paste input "20589717156"
type input "20589717156"
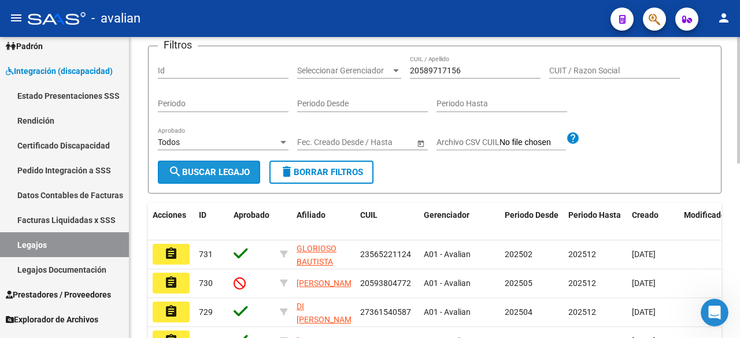
click at [212, 178] on span "search Buscar Legajo" at bounding box center [209, 172] width 82 height 10
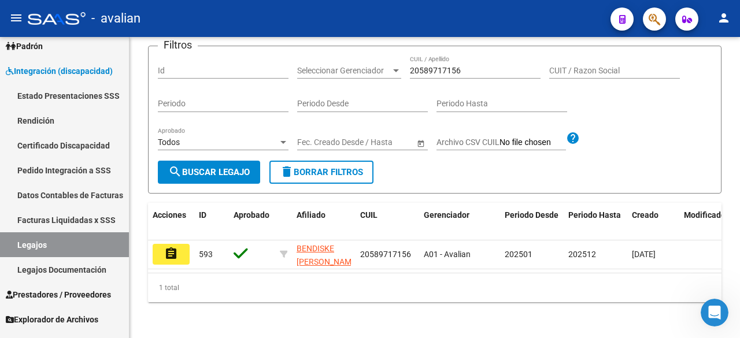
click at [173, 261] on mat-icon "assignment" at bounding box center [171, 254] width 14 height 14
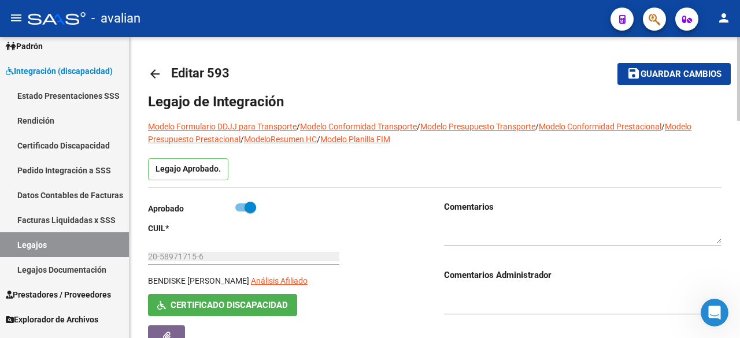
click at [270, 313] on button "Certificado Discapacidad" at bounding box center [222, 304] width 149 height 21
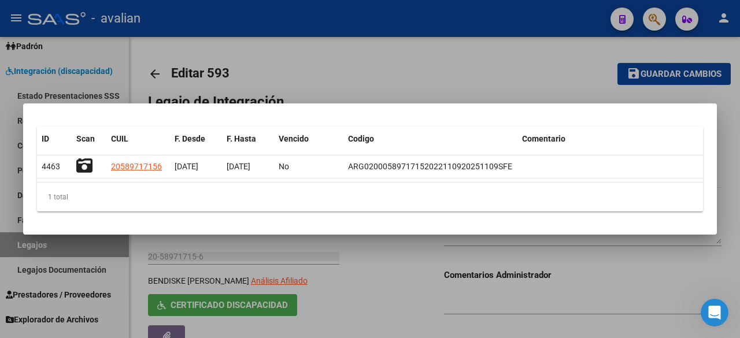
click at [375, 68] on div at bounding box center [370, 169] width 740 height 338
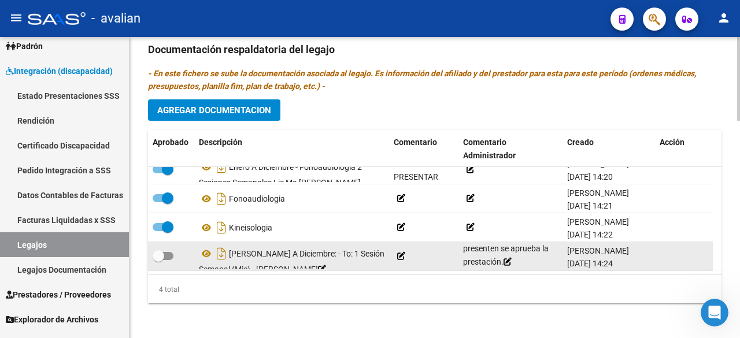
drag, startPoint x: 463, startPoint y: 238, endPoint x: 509, endPoint y: 257, distance: 50.8
click at [509, 257] on datatable-body-cell "Falta la Conformidad, se solicitó. Cuando la presenten se aprueba la prestación." at bounding box center [511, 256] width 104 height 28
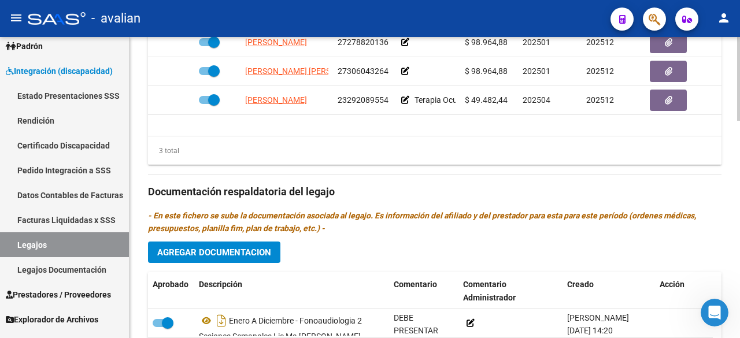
scroll to position [778, 0]
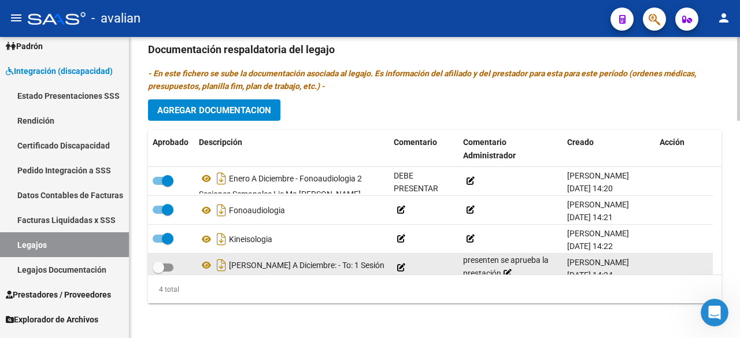
click at [497, 257] on span "Falta la Conformidad, se solicitó. Cuando la presenten se aprueba la prestación." at bounding box center [506, 254] width 87 height 49
click at [462, 257] on datatable-body-cell "Falta la Conformidad, se solicitó. Cuando la presenten se aprueba la prestación." at bounding box center [511, 268] width 104 height 28
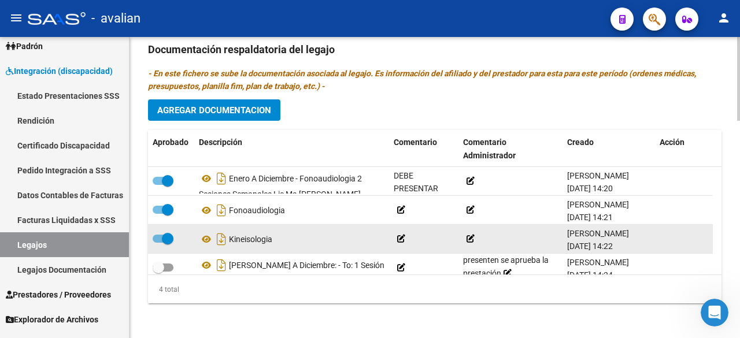
scroll to position [20, 0]
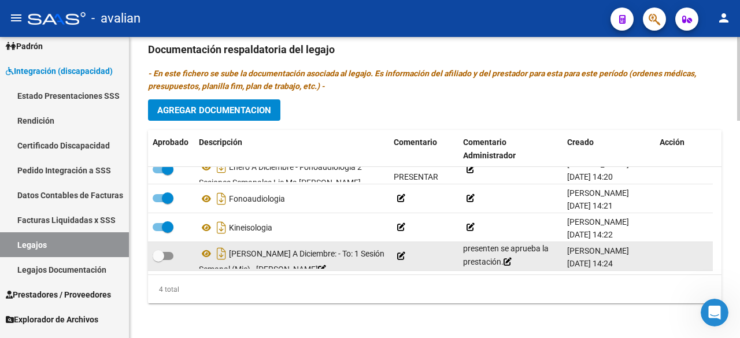
click at [464, 249] on span "Falta la Conformidad, se solicitó. Cuando la presenten se aprueba la prestación." at bounding box center [506, 242] width 87 height 49
click at [512, 258] on icon at bounding box center [508, 262] width 8 height 8
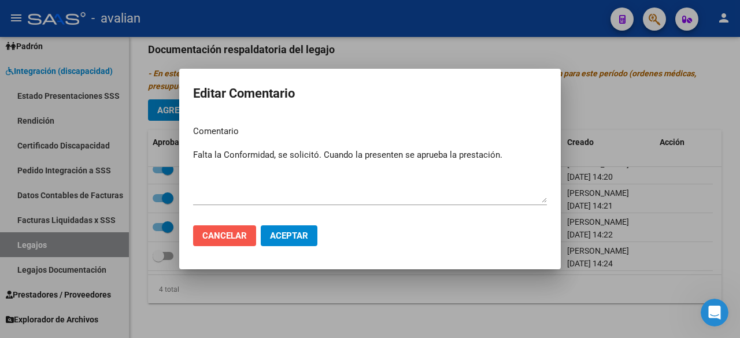
click at [197, 238] on button "Cancelar" at bounding box center [224, 235] width 63 height 21
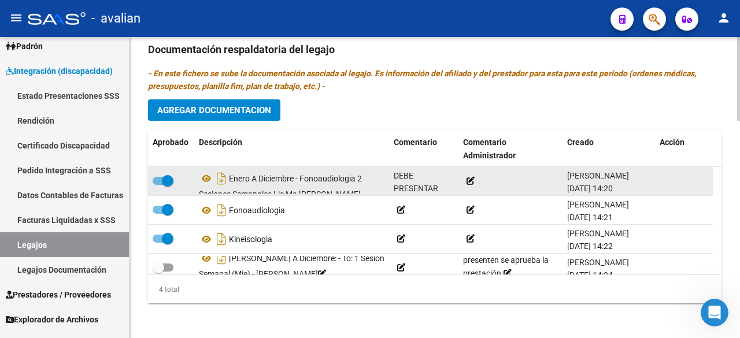
scroll to position [0, 0]
drag, startPoint x: 568, startPoint y: 186, endPoint x: 611, endPoint y: 187, distance: 42.8
click at [611, 187] on span "28/05/2025 14:20" at bounding box center [590, 186] width 46 height 9
copy span "28/05/2025"
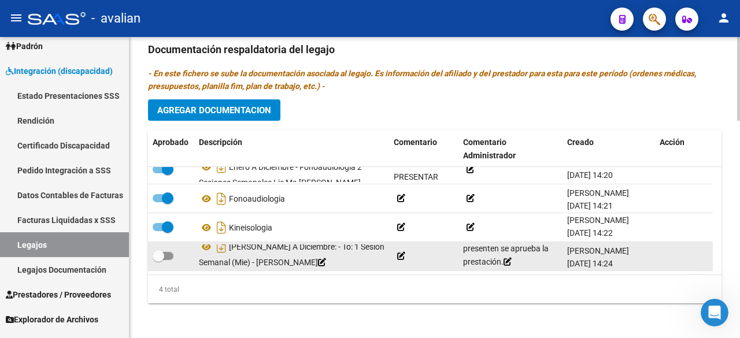
scroll to position [2, 0]
drag, startPoint x: 568, startPoint y: 250, endPoint x: 611, endPoint y: 252, distance: 42.8
click at [611, 257] on span "02/07/2025 14:24" at bounding box center [590, 261] width 46 height 9
copy span "02/07/2025"
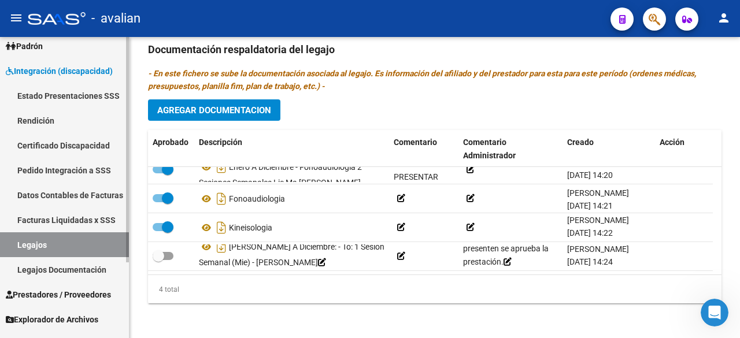
click at [17, 243] on link "Legajos" at bounding box center [64, 244] width 129 height 25
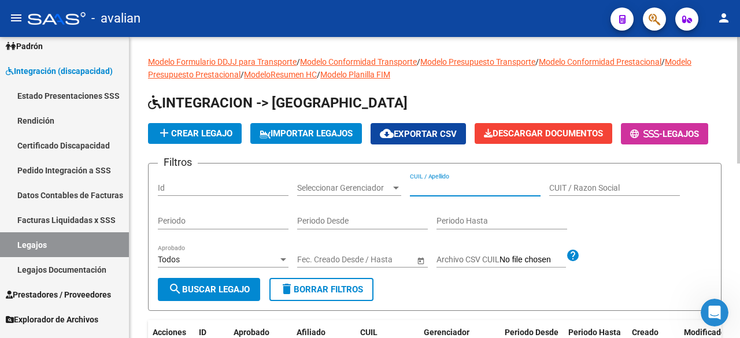
click at [464, 193] on input "CUIL / Apellido" at bounding box center [475, 188] width 131 height 10
paste input "20577829625"
type input "20577829625"
click at [238, 295] on span "search Buscar Legajo" at bounding box center [209, 289] width 82 height 10
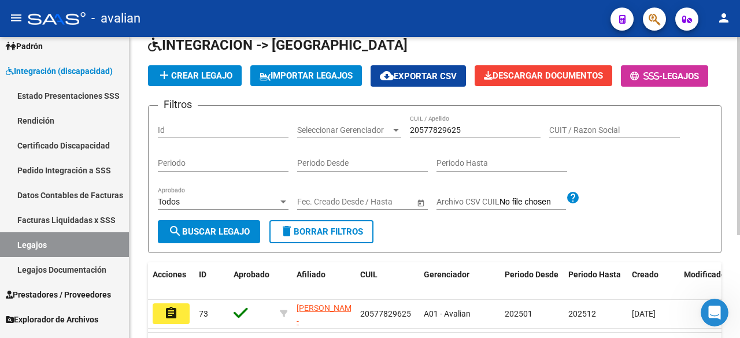
scroll to position [116, 0]
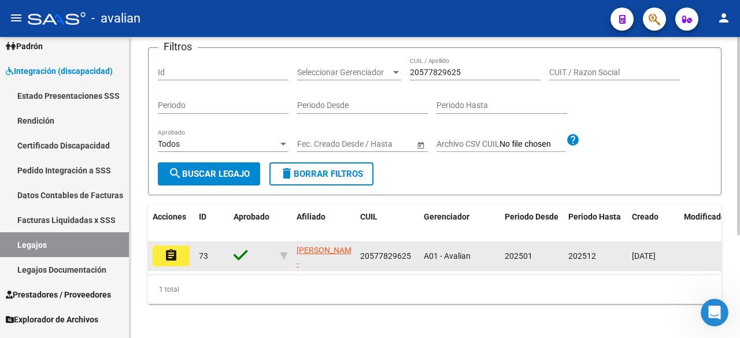
click at [176, 263] on mat-icon "assignment" at bounding box center [171, 256] width 14 height 14
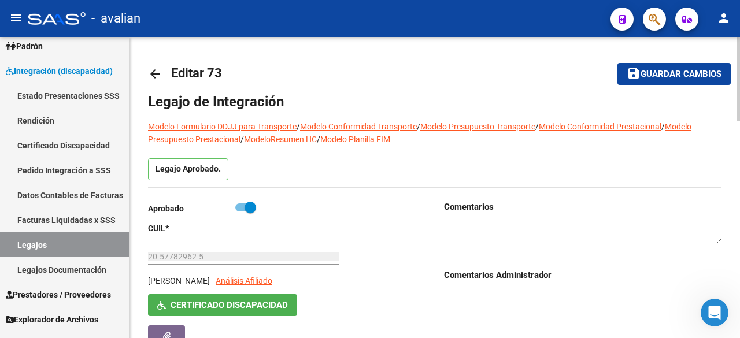
type input "BENITEZ FELIX NOAH"
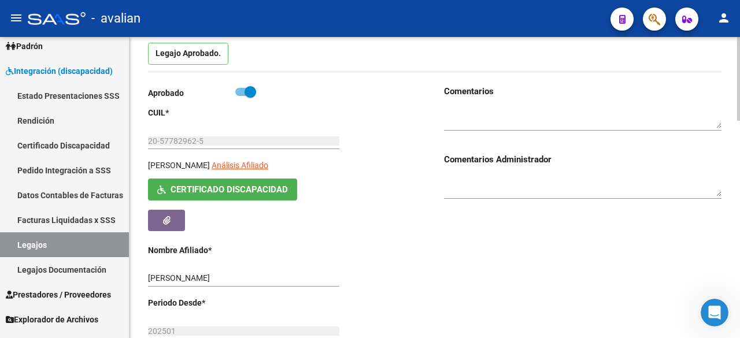
click at [266, 190] on span "Certificado Discapacidad" at bounding box center [229, 190] width 117 height 10
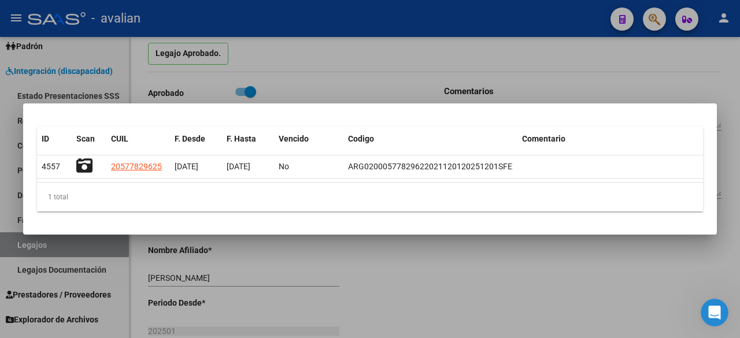
click at [400, 20] on div at bounding box center [370, 169] width 740 height 338
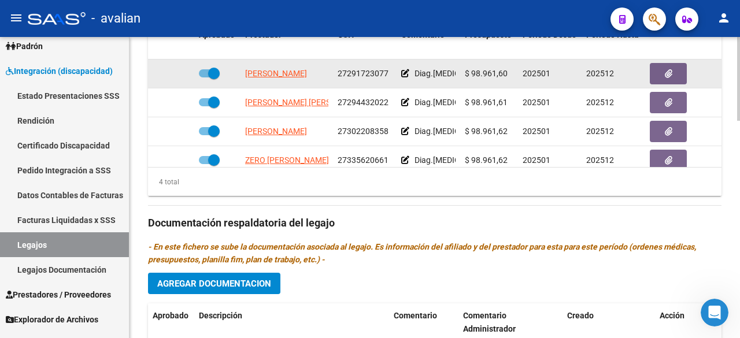
scroll to position [489, 0]
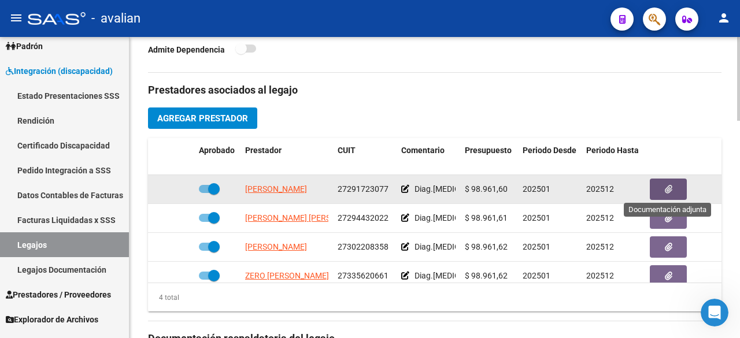
click at [676, 193] on button "button" at bounding box center [668, 189] width 37 height 21
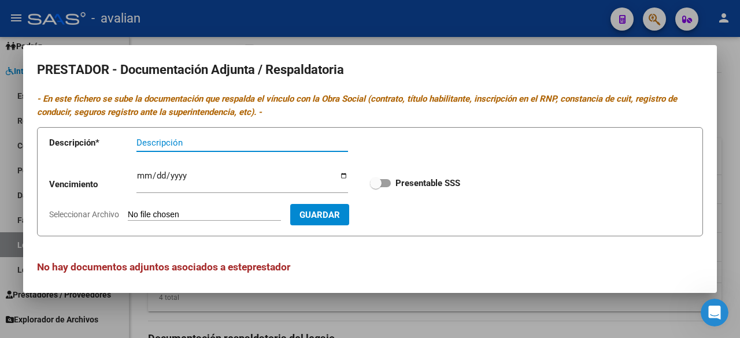
scroll to position [5, 0]
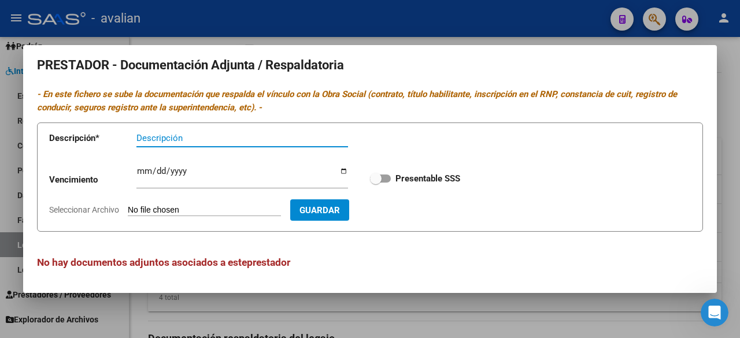
click at [441, 34] on div at bounding box center [370, 169] width 740 height 338
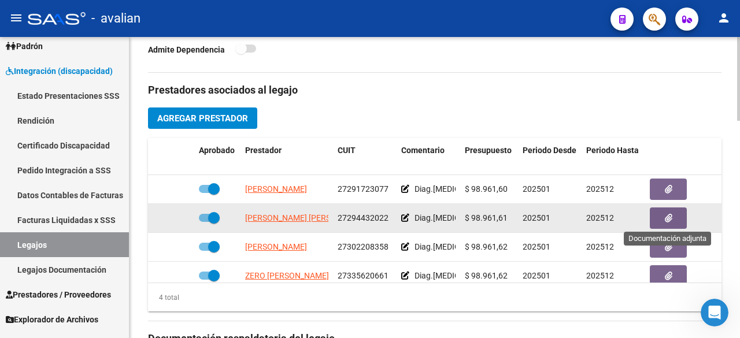
click at [672, 219] on button "button" at bounding box center [668, 218] width 37 height 21
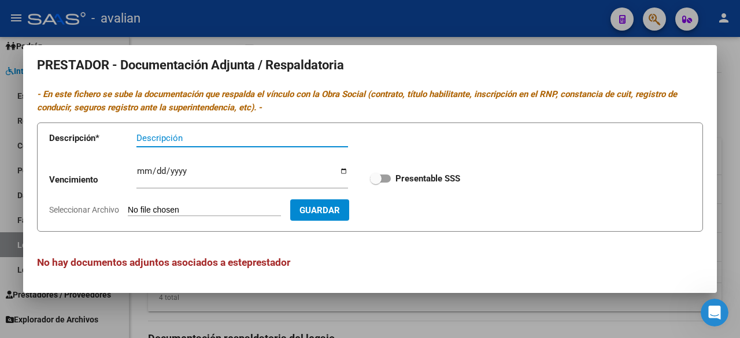
click at [449, 39] on div at bounding box center [370, 169] width 740 height 338
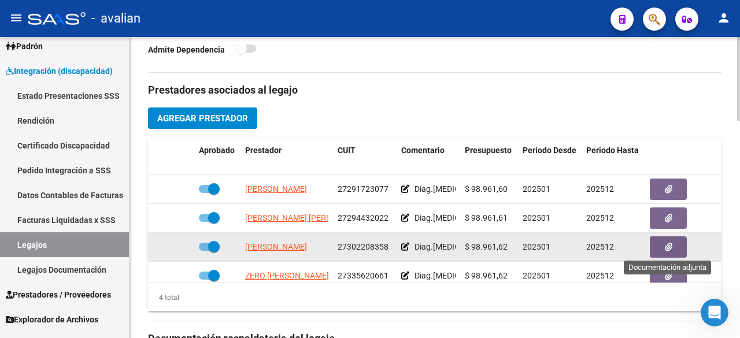
click at [670, 247] on icon "button" at bounding box center [669, 247] width 8 height 9
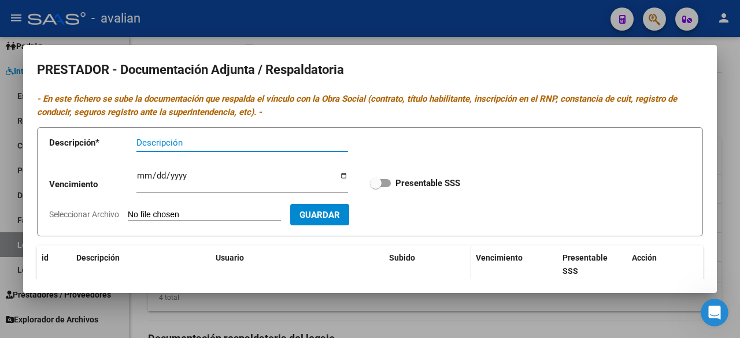
scroll to position [148, 0]
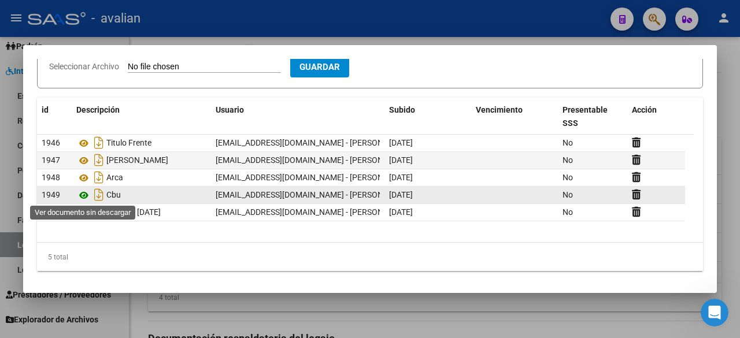
click at [84, 194] on icon at bounding box center [83, 195] width 15 height 14
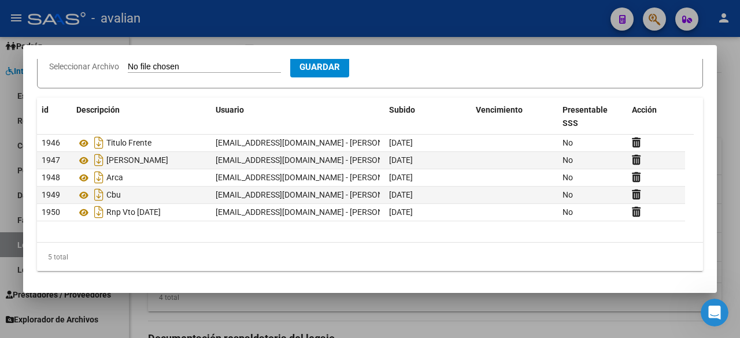
scroll to position [32, 0]
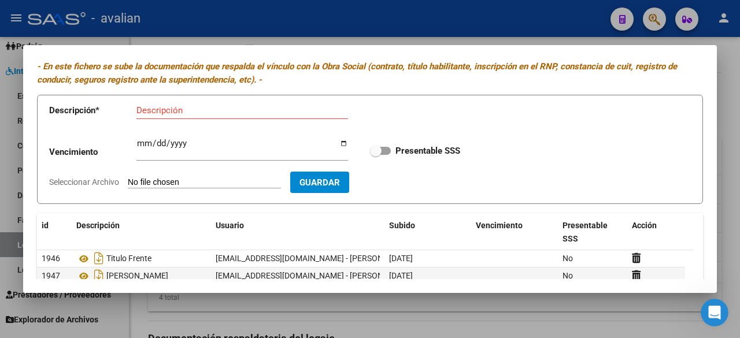
click at [478, 28] on div at bounding box center [370, 169] width 740 height 338
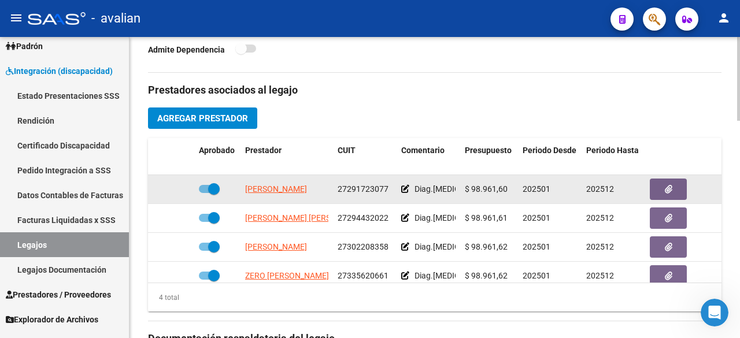
click at [206, 188] on span at bounding box center [209, 189] width 21 height 8
click at [205, 193] on input "checkbox" at bounding box center [204, 193] width 1 height 1
checkbox input "false"
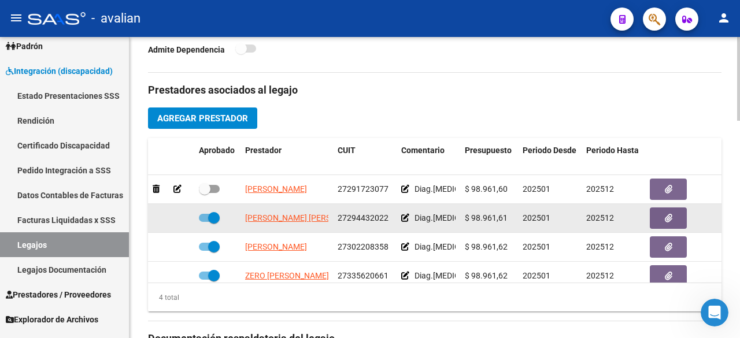
click at [206, 214] on span at bounding box center [209, 218] width 21 height 8
click at [205, 222] on input "checkbox" at bounding box center [204, 222] width 1 height 1
checkbox input "false"
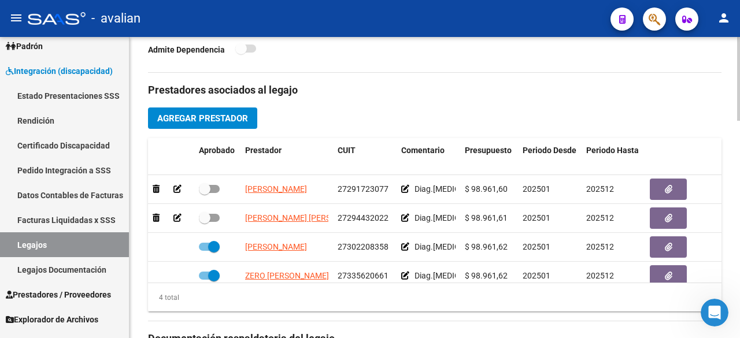
scroll to position [20, 0]
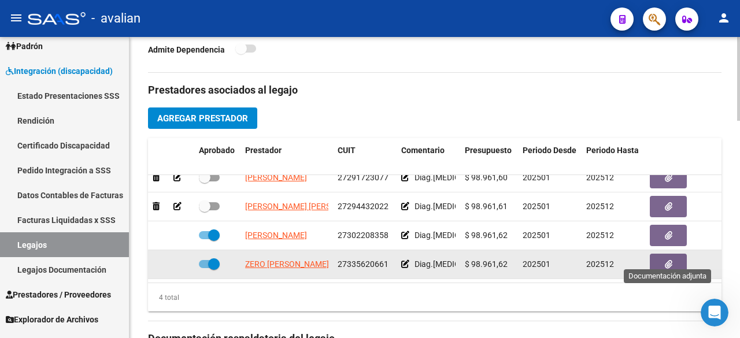
click at [658, 257] on button "button" at bounding box center [668, 264] width 37 height 21
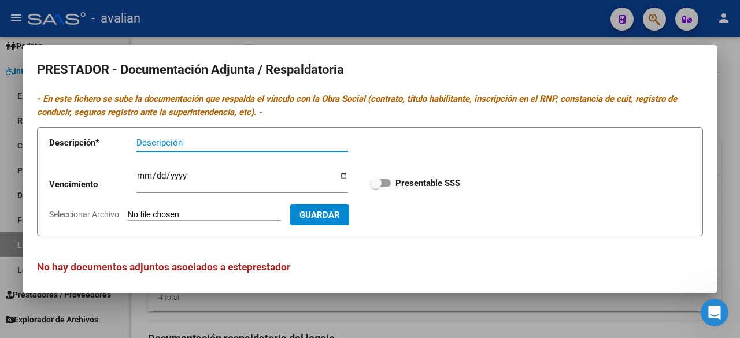
scroll to position [5, 0]
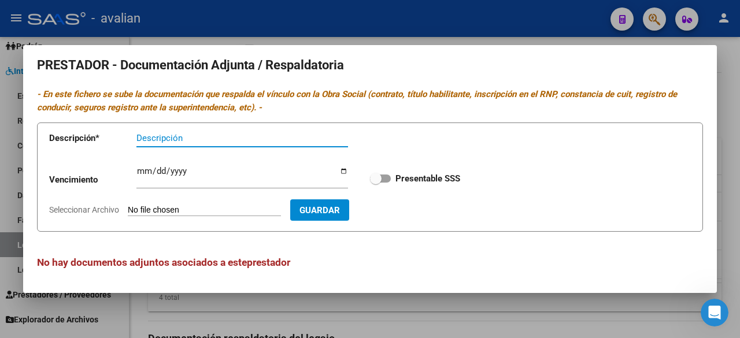
click at [485, 40] on div at bounding box center [370, 169] width 740 height 338
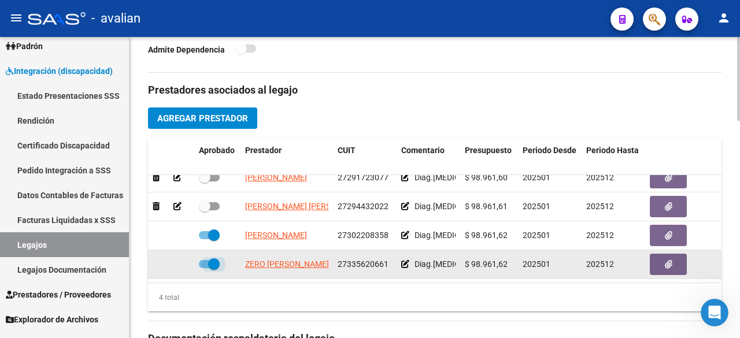
click at [203, 260] on span at bounding box center [209, 264] width 21 height 8
click at [204, 268] on input "checkbox" at bounding box center [204, 268] width 1 height 1
checkbox input "false"
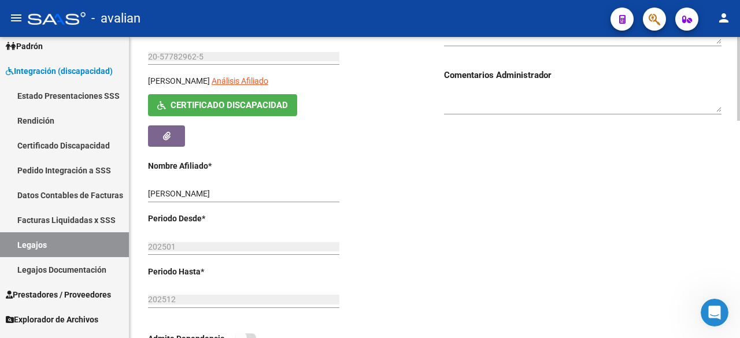
scroll to position [142, 0]
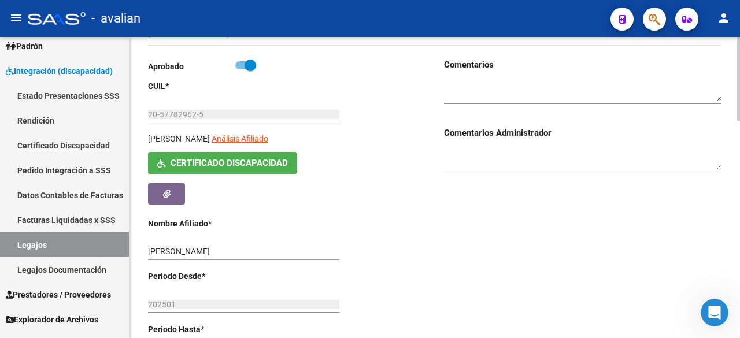
drag, startPoint x: 150, startPoint y: 136, endPoint x: 228, endPoint y: 140, distance: 78.1
click at [228, 140] on div "BENITEZ FELIX NOAH Análisis Afiliado" at bounding box center [245, 142] width 194 height 20
copy div "BENITEZ FELIX NOAH"
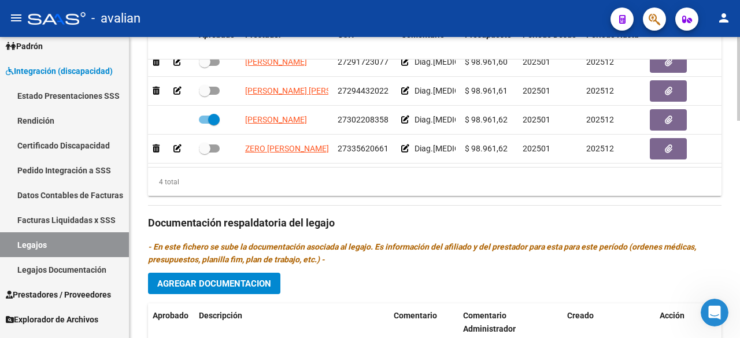
scroll to position [663, 0]
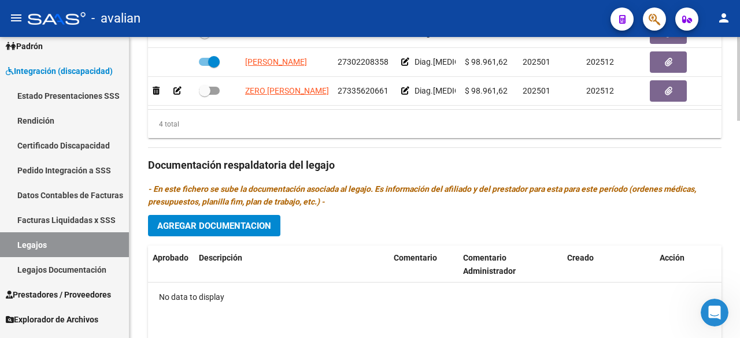
click at [242, 227] on span "Agregar Documentacion" at bounding box center [214, 226] width 114 height 10
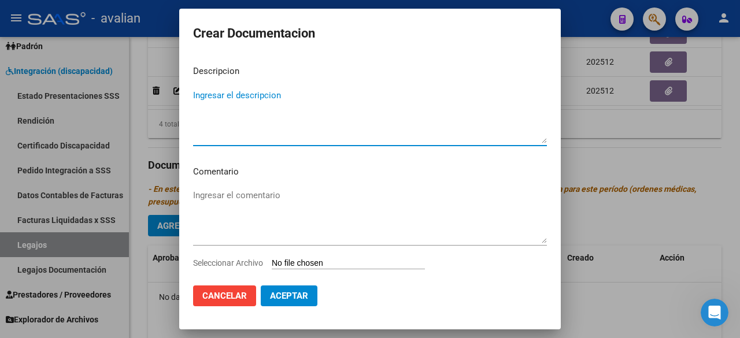
click at [316, 262] on input "Seleccionar Archivo" at bounding box center [348, 263] width 153 height 11
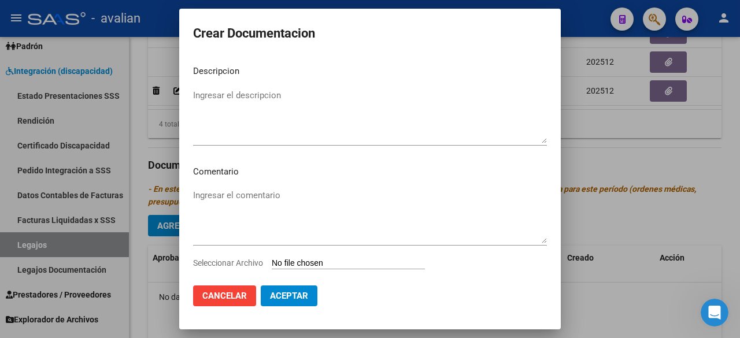
type input "C:\fakepath\DOC. BENITEZ FELIX NOAH.pdf"
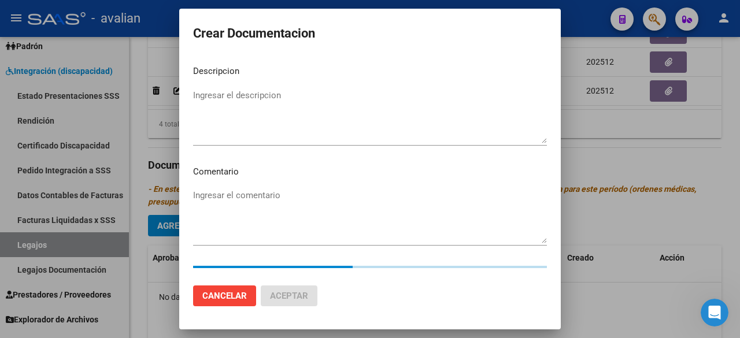
click at [326, 100] on textarea "Ingresar el descripcion" at bounding box center [370, 116] width 354 height 54
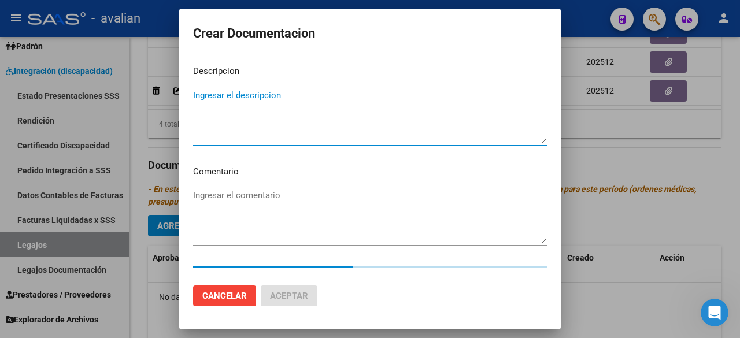
drag, startPoint x: 324, startPoint y: 100, endPoint x: 225, endPoint y: 86, distance: 99.3
click at [224, 83] on mat-dialog-content "Descripcion Ingresar el descripcion Comentario Ingresar el comentario Seleccion…" at bounding box center [370, 166] width 382 height 220
click at [232, 95] on textarea "Ingresar el descripcion" at bounding box center [370, 116] width 354 height 54
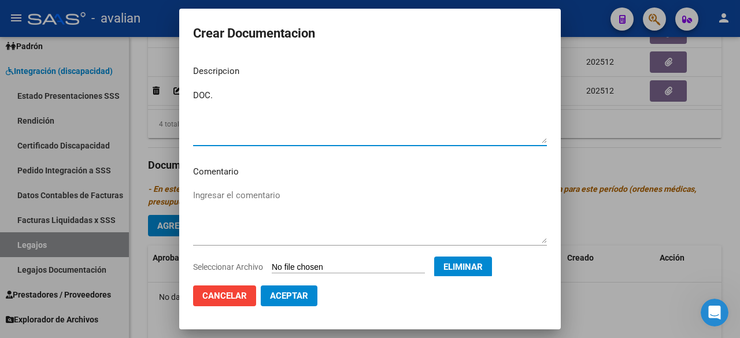
paste textarea "BENITEZ FELIX NOAH"
type textarea "DOC. BENITEZ FELIX NOAH"
click at [294, 300] on span "Aceptar" at bounding box center [289, 296] width 38 height 10
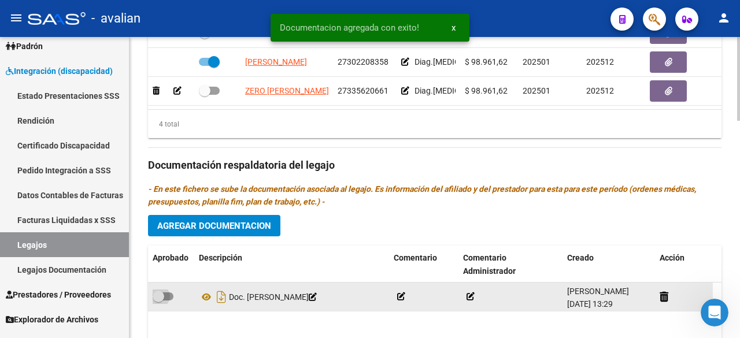
click at [172, 293] on span at bounding box center [163, 297] width 21 height 8
click at [158, 301] on input "checkbox" at bounding box center [158, 301] width 1 height 1
checkbox input "true"
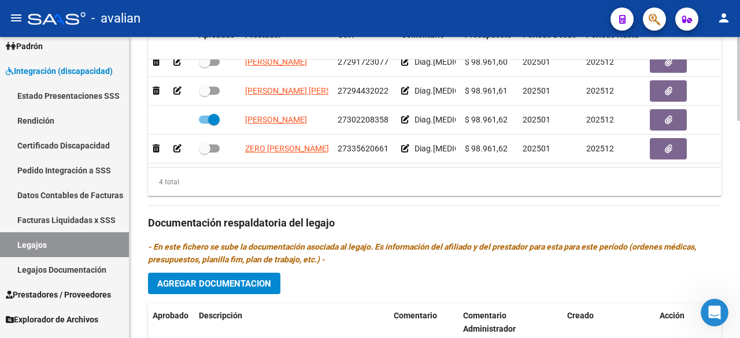
scroll to position [720, 0]
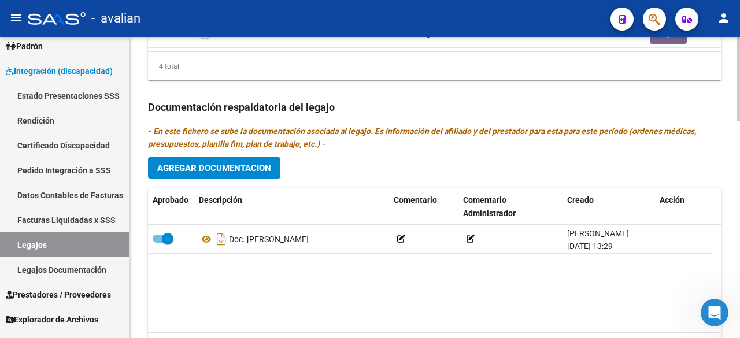
click at [239, 169] on span "Agregar Documentacion" at bounding box center [214, 168] width 114 height 10
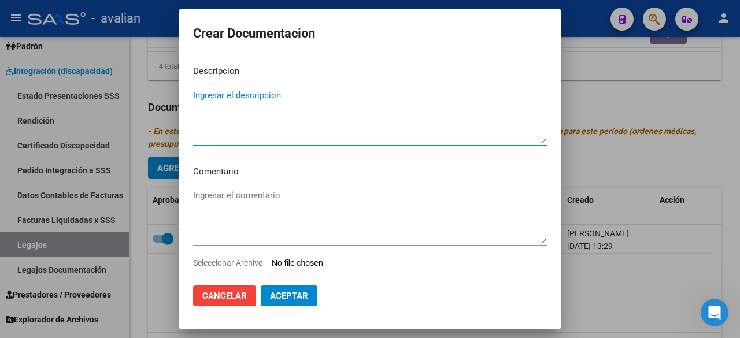
click at [232, 112] on textarea "Ingresar el descripcion" at bounding box center [370, 116] width 354 height 54
type textarea "T"
type textarea "TERAPIA OCUPACIONAL"
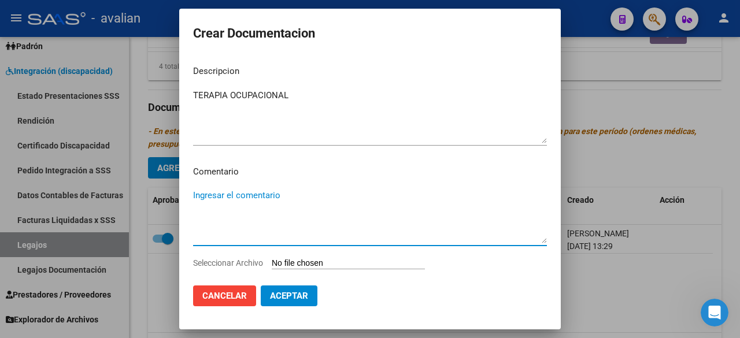
click at [241, 194] on textarea "Ingresar el comentario" at bounding box center [370, 216] width 354 height 54
paste textarea "- Terapia Ocupacional 2 ss semanales -Lic. Díaz Cintia Noelia"
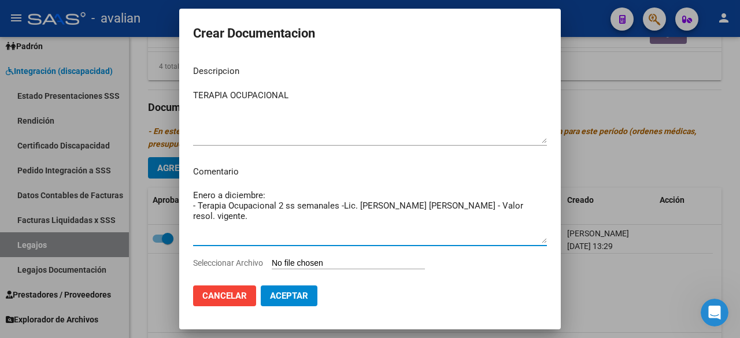
click at [343, 206] on textarea "Enero a diciembre: - Terapia Ocupacional 2 ss semanales -Lic. Díaz Cintia Noeli…" at bounding box center [370, 216] width 354 height 54
click at [378, 208] on textarea "Enero a diciembre: - Terapia Ocupacional 2 ss semanales - Lic. Díaz Cintia Noel…" at bounding box center [370, 216] width 354 height 54
click at [381, 210] on textarea "Enero a diciembre: - Terapia Ocupacional 2 ss semanales - Lic. Díaz Cintia Noel…" at bounding box center [370, 216] width 354 height 54
click at [279, 204] on textarea "Enero a diciembre: - Terapia Ocupacional 2 ss semanales - Lic. Díaz, Cintia Noe…" at bounding box center [370, 216] width 354 height 54
drag, startPoint x: 523, startPoint y: 210, endPoint x: 190, endPoint y: 208, distance: 332.5
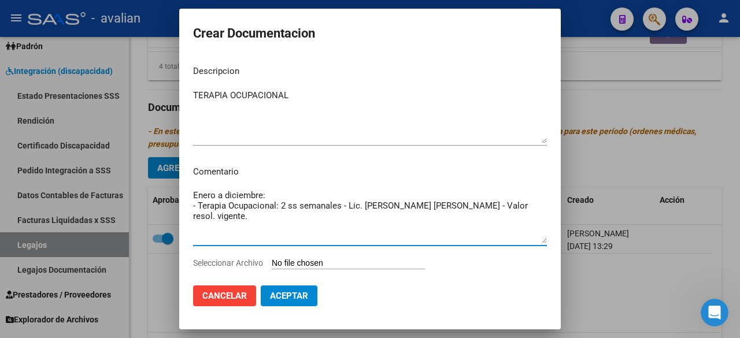
click at [190, 208] on mat-dialog-content "Descripcion TERAPIA OCUPACIONAL Ingresar el descripcion Comentario Enero a dici…" at bounding box center [370, 166] width 382 height 220
click at [276, 219] on textarea "Enero a diciembre: - Terapia Ocupacional: 2 ss semanales - Lic. Díaz, Cintia No…" at bounding box center [370, 216] width 354 height 54
type textarea "Enero a diciembre: - Terapia Ocupacional: 2 ss semanales - Lic. Díaz, Cintia No…"
click at [332, 264] on input "Seleccionar Archivo" at bounding box center [348, 263] width 153 height 11
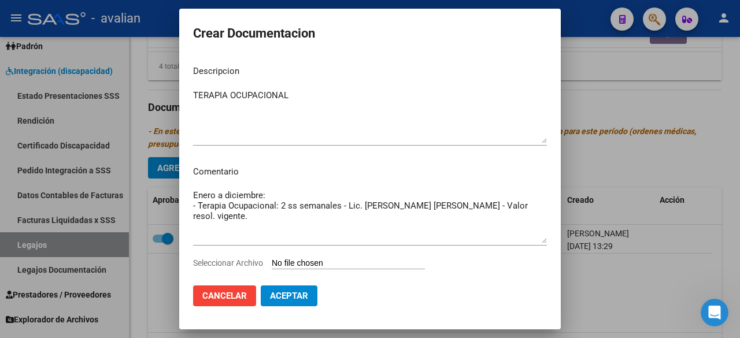
type input "C:\fakepath\terapia ocupacional (1).pdf"
click at [304, 296] on span "Aceptar" at bounding box center [289, 296] width 38 height 10
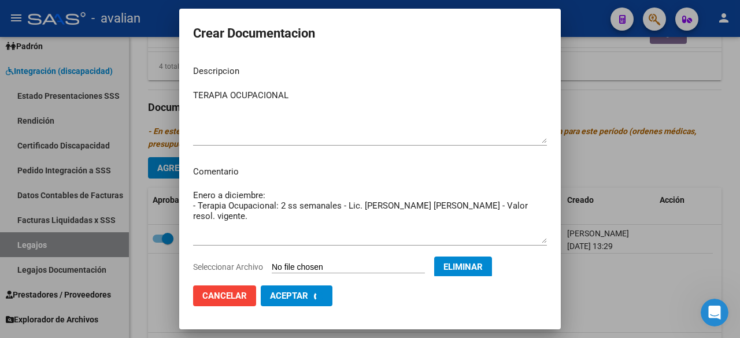
checkbox input "false"
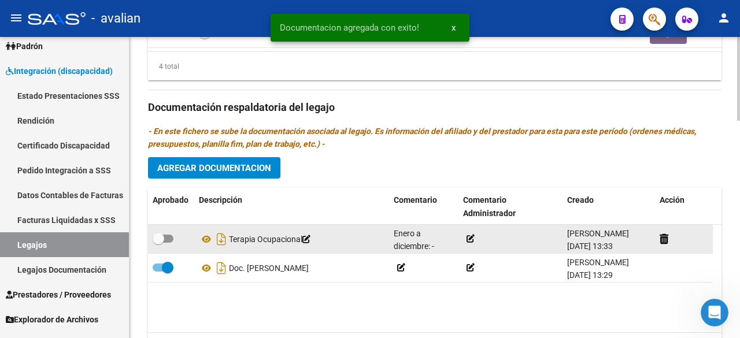
click at [472, 240] on icon at bounding box center [471, 239] width 8 height 8
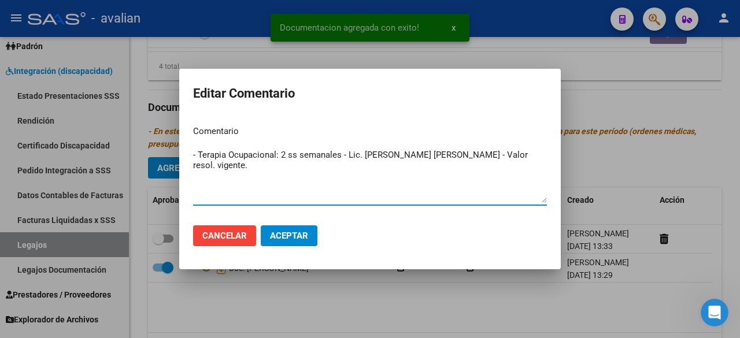
type textarea "- Terapia Ocupacional: 2 ss semanales - Lic. Díaz, Cintia Noelia - Valor resol.…"
click at [313, 232] on button "Aceptar" at bounding box center [289, 235] width 57 height 21
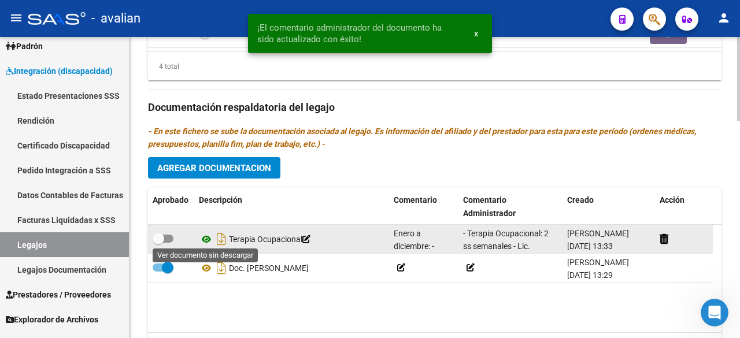
click at [208, 234] on icon at bounding box center [206, 239] width 15 height 14
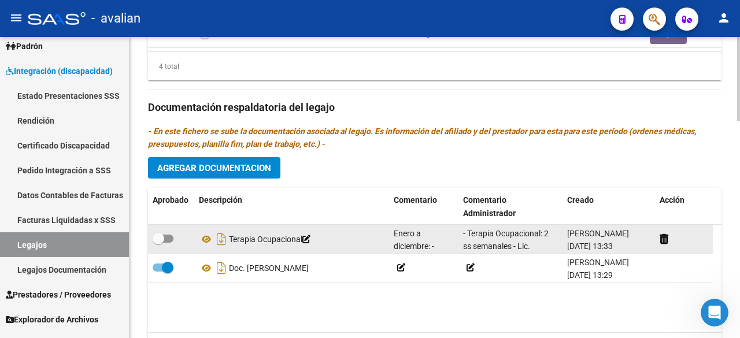
click at [165, 235] on span at bounding box center [163, 239] width 21 height 8
click at [158, 243] on input "checkbox" at bounding box center [158, 243] width 1 height 1
checkbox input "true"
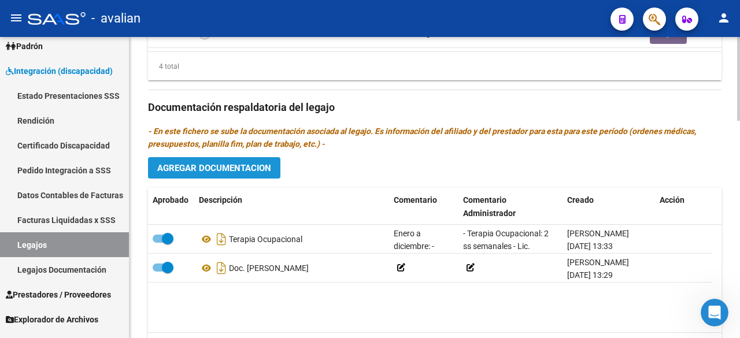
click at [190, 171] on button "Agregar Documentacion" at bounding box center [214, 167] width 132 height 21
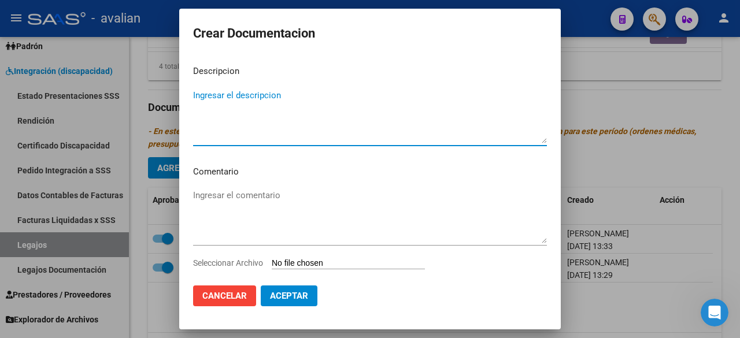
click at [232, 103] on textarea "Ingresar el descripcion" at bounding box center [370, 116] width 354 height 54
type textarea "PSICOPEDAGOGIA"
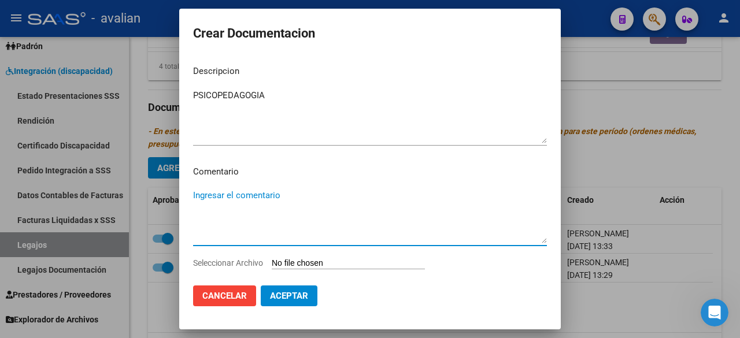
click at [232, 197] on textarea "Ingresar el comentario" at bounding box center [370, 216] width 354 height 54
paste textarea "- Psicopedagogia 2 ss semanales Lic Maidana Luciana"
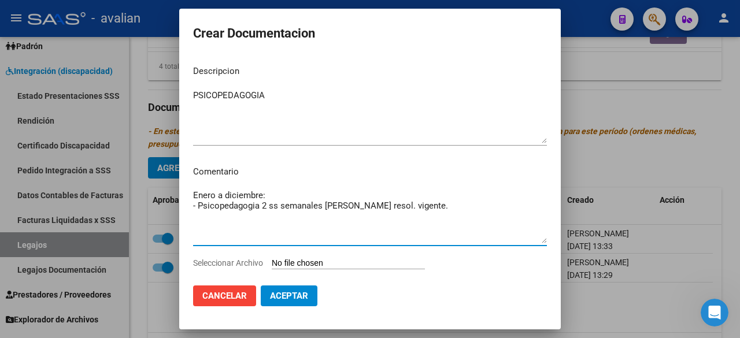
click at [265, 205] on textarea "Enero a diciembre: - Psicopedagogia 2 ss semanales Lic Maidana Luciana - Valor …" at bounding box center [370, 216] width 354 height 54
click at [264, 204] on textarea "Enero a diciembre: - Psicopedagogia 2 ss semanales Lic Maidana Luciana - Valor …" at bounding box center [370, 216] width 354 height 54
click at [376, 206] on textarea "Enero a diciembre: - Psicopedagogía: 2 ss semanales Lic. Maidana Luciana - Valo…" at bounding box center [370, 216] width 354 height 54
click at [377, 207] on textarea "Enero a diciembre: - Psicopedagogía: 2 ss semanales Lic. Maidana Luciana - Valo…" at bounding box center [370, 216] width 354 height 54
click at [327, 208] on textarea "Enero a diciembre: - Psicopedagogía: 2 ss semanales Lic. Maidana, Luciana - Val…" at bounding box center [370, 216] width 354 height 54
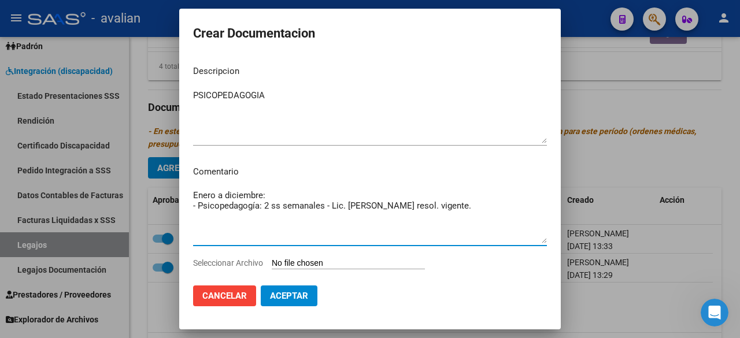
drag, startPoint x: 509, startPoint y: 206, endPoint x: 190, endPoint y: 204, distance: 318.6
click at [190, 204] on mat-dialog-content "Descripcion PSICOPEDAGOGIA Ingresar el descripcion Comentario Enero a diciembre…" at bounding box center [370, 166] width 382 height 220
type textarea "Enero a diciembre: - Psicopedagogía: 2 ss semanales - Lic. Maidana, Luciana - V…"
click at [324, 265] on input "Seleccionar Archivo" at bounding box center [348, 263] width 153 height 11
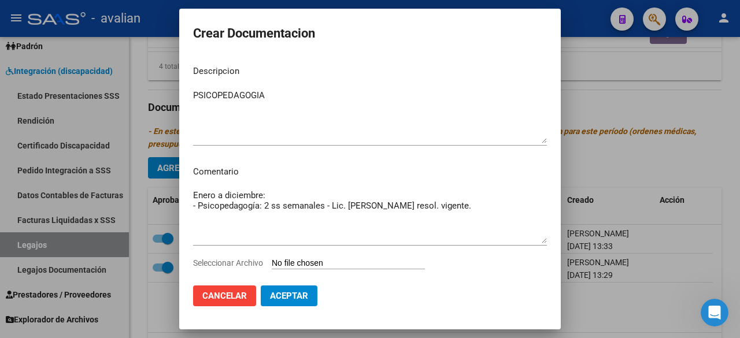
type input "C:\fakepath\psicopedagogía (2) (1).pdf"
click at [295, 298] on span "Aceptar" at bounding box center [289, 296] width 38 height 10
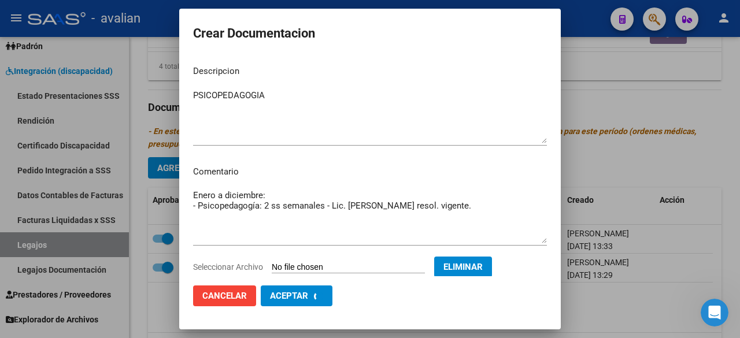
checkbox input "false"
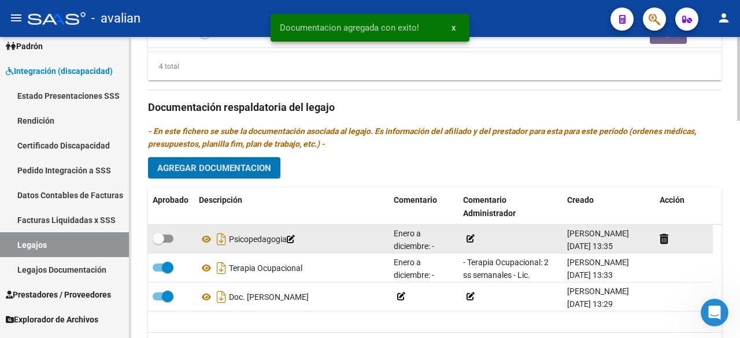
click at [469, 236] on icon at bounding box center [471, 239] width 8 height 8
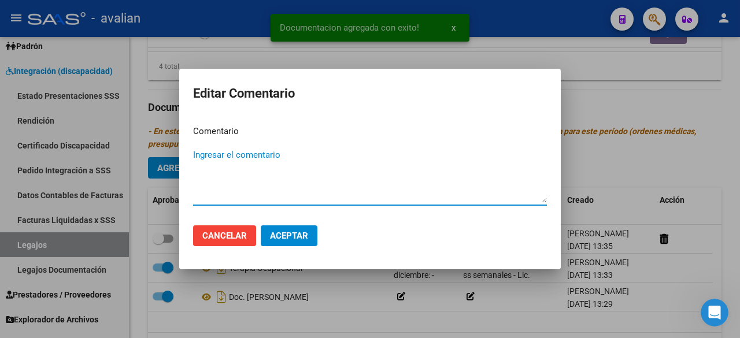
paste textarea "- Psicopedagogía: 2 ss semanales - Lic. Maidana, Luciana - Valor resol. vigente."
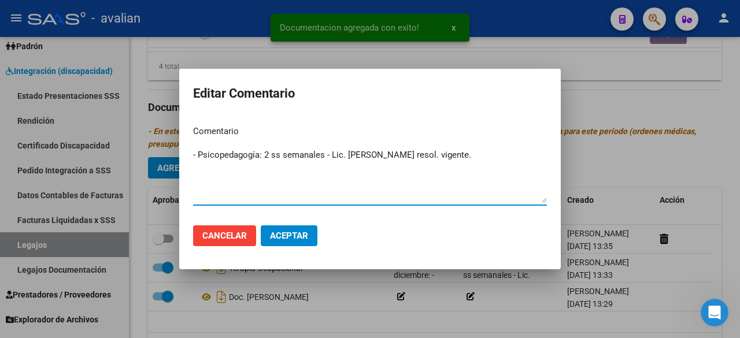
type textarea "- Psicopedagogía: 2 ss semanales - Lic. Maidana, Luciana - Valor resol. vigente."
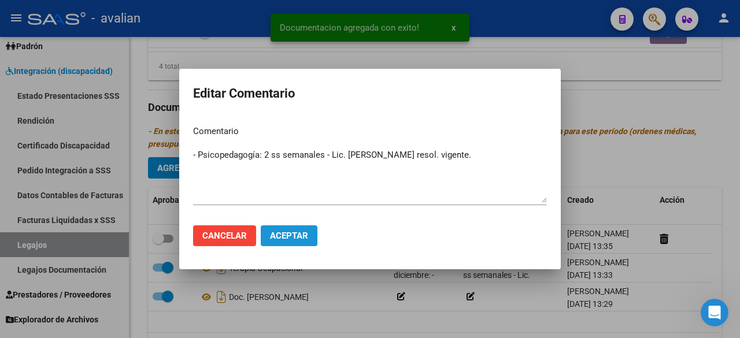
click at [304, 230] on button "Aceptar" at bounding box center [289, 235] width 57 height 21
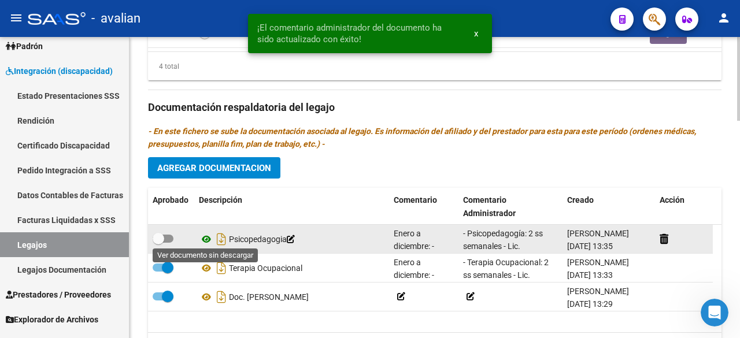
click at [205, 235] on icon at bounding box center [206, 239] width 15 height 14
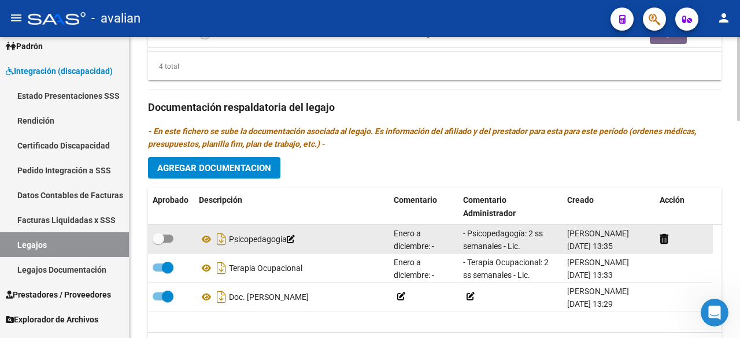
click at [166, 239] on span at bounding box center [163, 239] width 21 height 8
click at [158, 243] on input "checkbox" at bounding box center [158, 243] width 1 height 1
checkbox input "true"
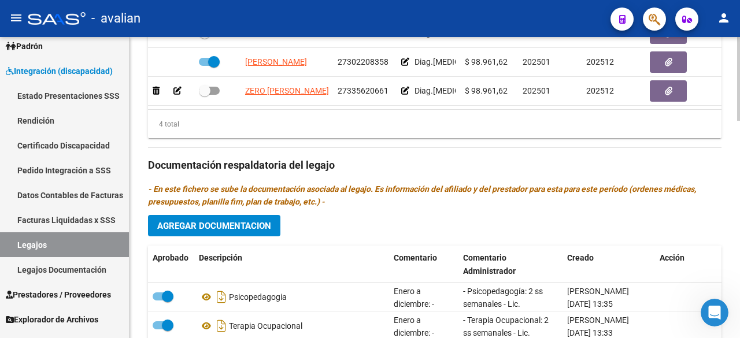
scroll to position [778, 0]
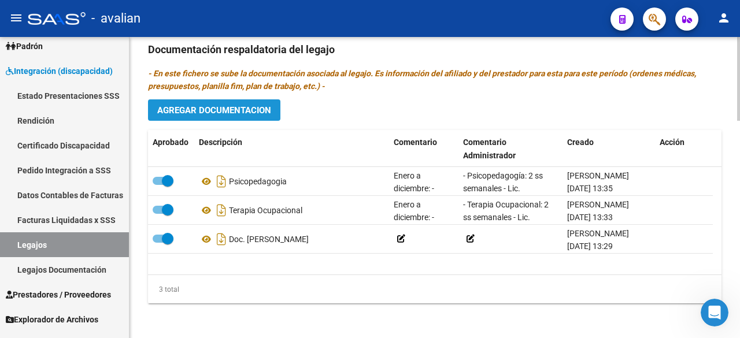
click at [217, 112] on span "Agregar Documentacion" at bounding box center [214, 110] width 114 height 10
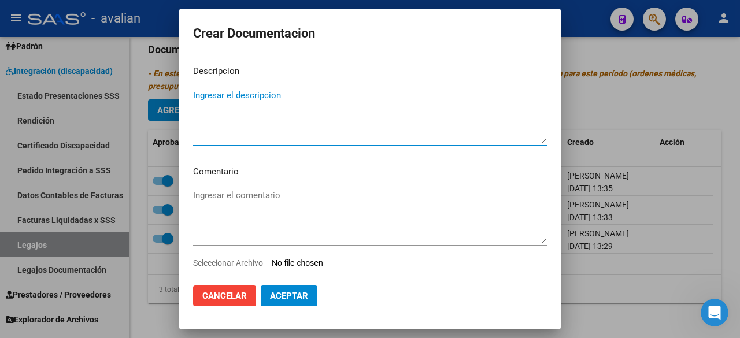
click at [245, 91] on textarea "Ingresar el descripcion" at bounding box center [370, 116] width 354 height 54
type textarea "FONOAUDIOLOGIA"
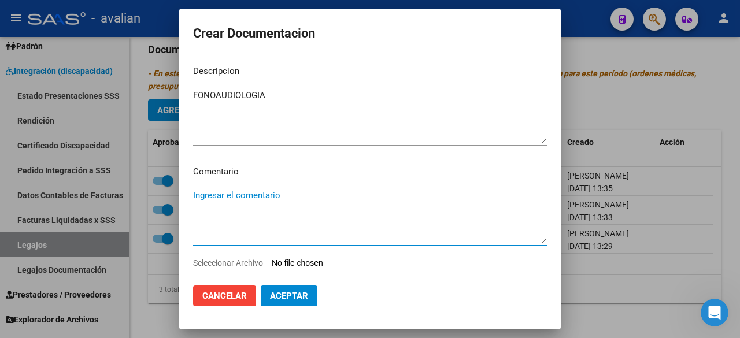
click at [238, 190] on textarea "Ingresar el comentario" at bounding box center [370, 216] width 354 height 54
paste textarea "- Fonoaudiologia 2 ss semanales LIc - Lic. Mattio, Melina Paola"
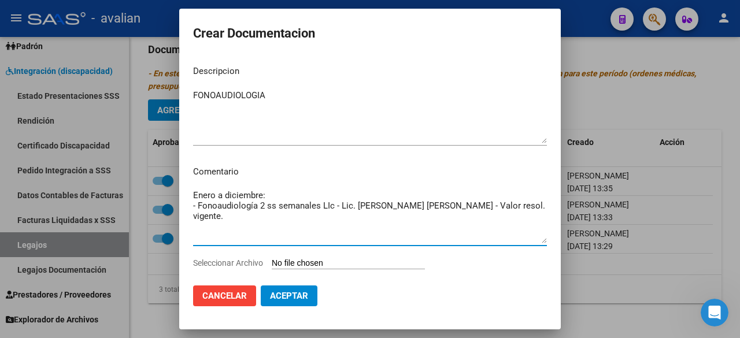
click at [260, 204] on textarea "Enero a diciembre: - Fonoaudiología 2 ss semanales LIc - Lic. Mattio, Melina Pa…" at bounding box center [370, 216] width 354 height 54
drag, startPoint x: 340, startPoint y: 205, endPoint x: 321, endPoint y: 206, distance: 19.1
click at [321, 206] on textarea "Enero a diciembre: - Fonoaudiología: 2 ss semanales Lic. - Lic. Mattio, Melina …" at bounding box center [370, 216] width 354 height 54
drag, startPoint x: 511, startPoint y: 207, endPoint x: 191, endPoint y: 205, distance: 319.7
click at [191, 205] on mat-dialog-content "Descripcion FONOAUDIOLOGIA Ingresar el descripcion Comentario Enero a diciembre…" at bounding box center [370, 166] width 382 height 220
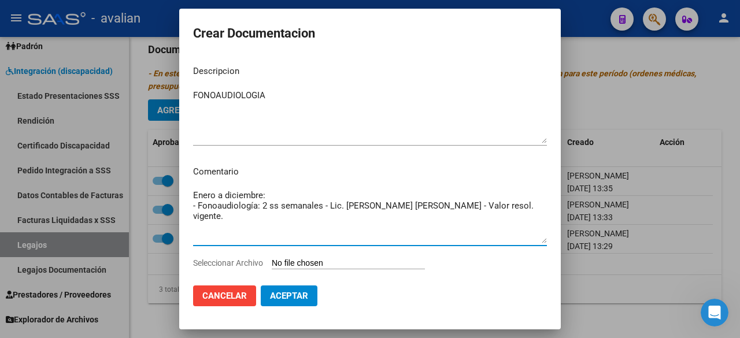
click at [301, 224] on textarea "Enero a diciembre: - Fonoaudiología: 2 ss semanales - Lic. Mattio, Melina Paola…" at bounding box center [370, 216] width 354 height 54
type textarea "Enero a diciembre: - Fonoaudiología: 2 ss semanales - Lic. Mattio, Melina Paola…"
click at [352, 261] on input "Seleccionar Archivo" at bounding box center [348, 263] width 153 height 11
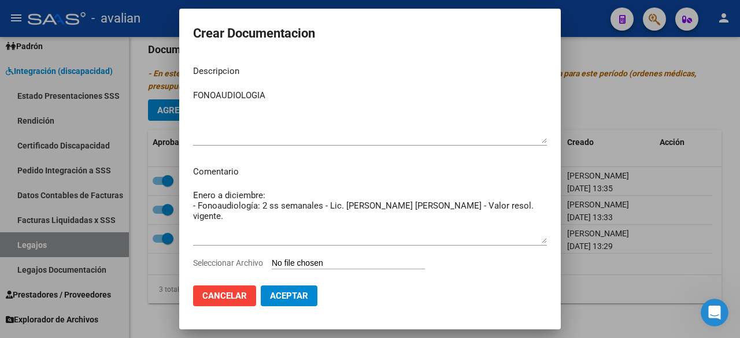
type input "C:\fakepath\fonoaudiologia_compressed.pdf"
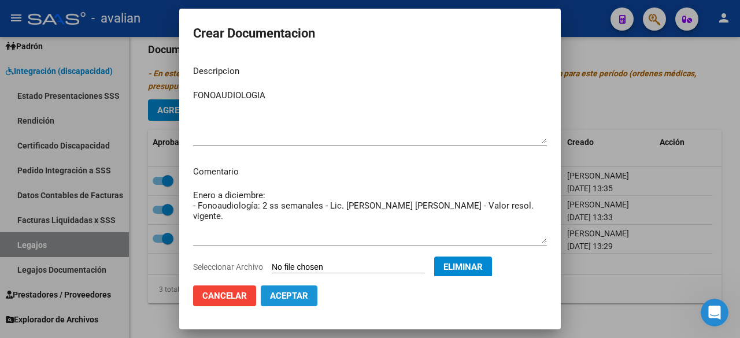
click at [301, 295] on span "Aceptar" at bounding box center [289, 296] width 38 height 10
checkbox input "false"
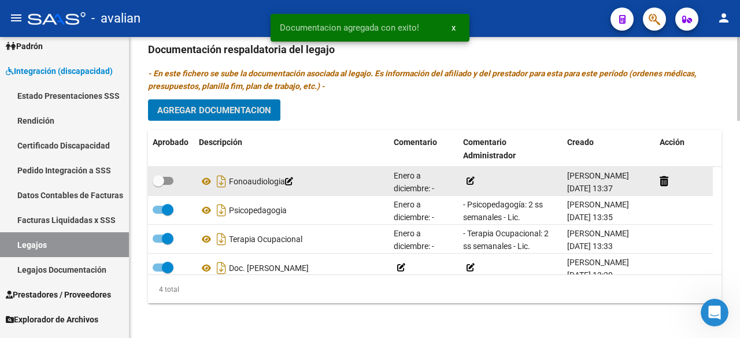
click at [467, 177] on icon at bounding box center [471, 181] width 8 height 8
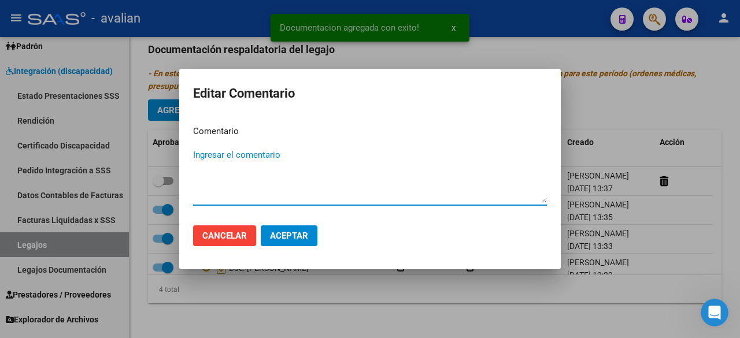
paste textarea "- Fonoaudiología: 2 ss semanales - Lic. Mattio, Melina Paola - Valor resol. vig…"
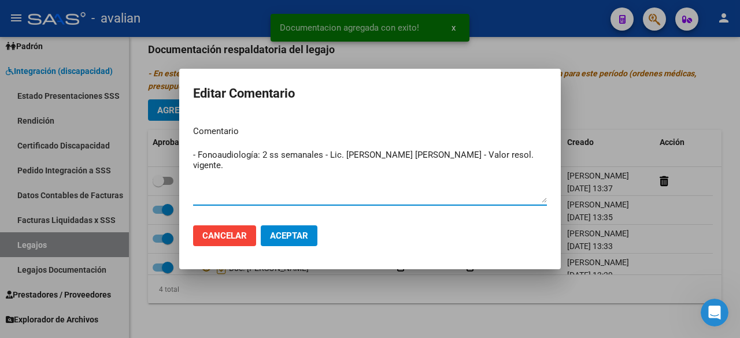
type textarea "- Fonoaudiología: 2 ss semanales - Lic. Mattio, Melina Paola - Valor resol. vig…"
click at [287, 241] on span "Aceptar" at bounding box center [289, 236] width 38 height 10
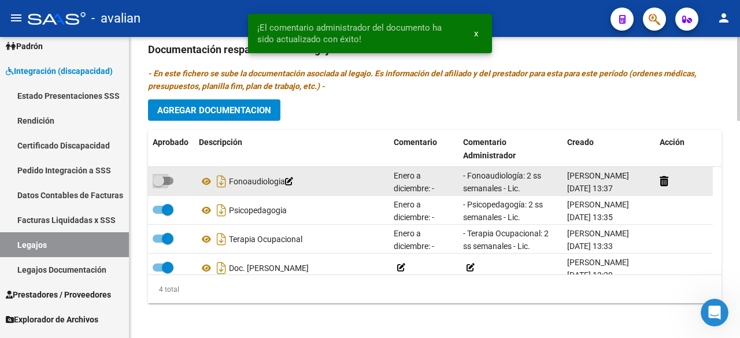
click at [171, 177] on span at bounding box center [163, 181] width 21 height 8
click at [158, 185] on input "checkbox" at bounding box center [158, 185] width 1 height 1
checkbox input "true"
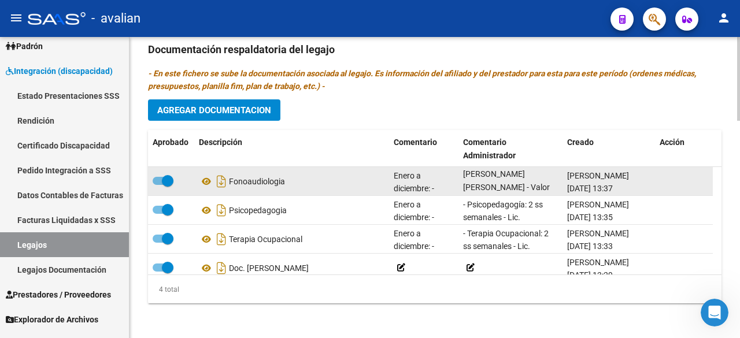
scroll to position [0, 0]
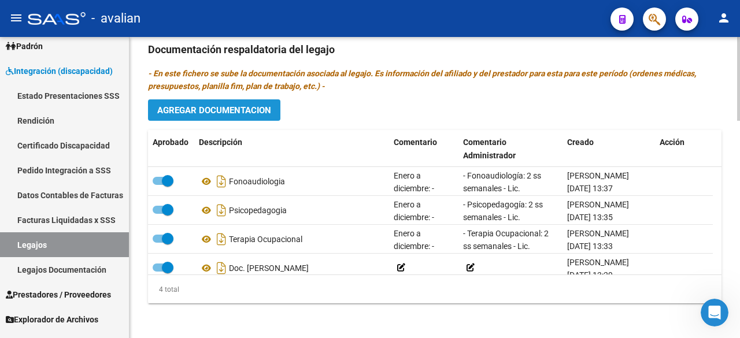
click at [220, 107] on span "Agregar Documentacion" at bounding box center [214, 110] width 114 height 10
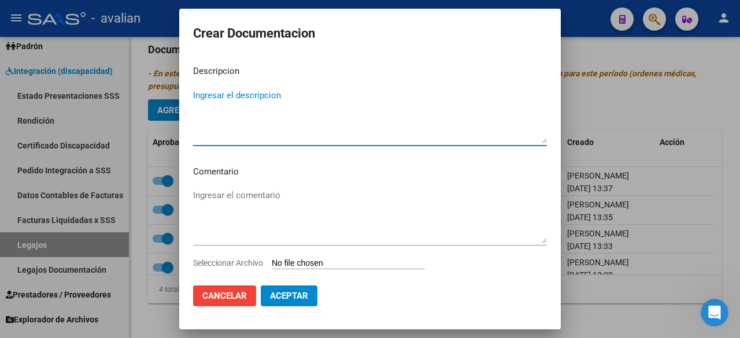
click at [239, 98] on textarea "Ingresar el descripcion" at bounding box center [370, 116] width 354 height 54
type textarea "PSICOLOGÍA"
click at [244, 202] on textarea "Ingresar el comentario" at bounding box center [370, 216] width 354 height 54
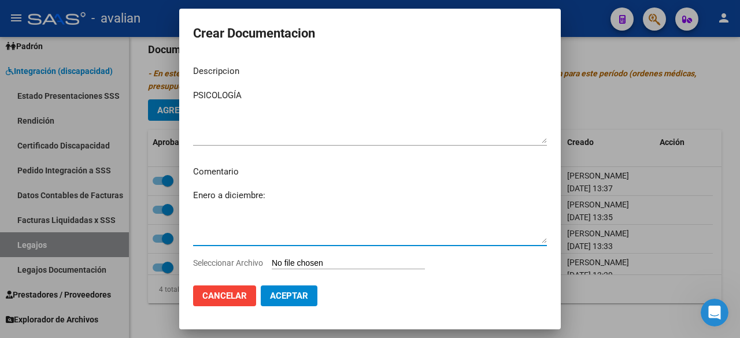
paste textarea "- Psicologia 2 ss semanales Lic Zero, María Luz"
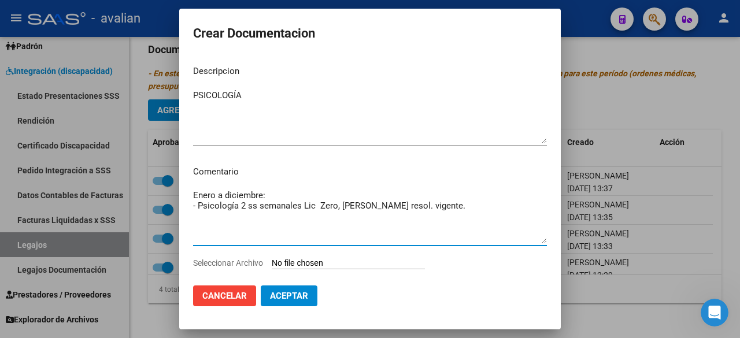
click at [242, 204] on textarea "Enero a diciembre: - Psicología 2 ss semanales Lic Zero, María Luz - Valor reso…" at bounding box center [370, 216] width 354 height 54
click at [324, 208] on textarea "Enero a diciembre: - Psicología: 2 ss semanales Lic. Zero, María Luz - Valor re…" at bounding box center [370, 216] width 354 height 54
click at [304, 206] on textarea "Enero a diciembre: - Psicología: 2 ss semanales Lic. Zero, María Luz - Valor re…" at bounding box center [370, 216] width 354 height 54
drag, startPoint x: 469, startPoint y: 210, endPoint x: 184, endPoint y: 206, distance: 285.1
click at [184, 206] on mat-dialog-content "Descripcion PSICOLOGÍA Ingresar el descripcion Comentario Enero a diciembre: - …" at bounding box center [370, 166] width 382 height 220
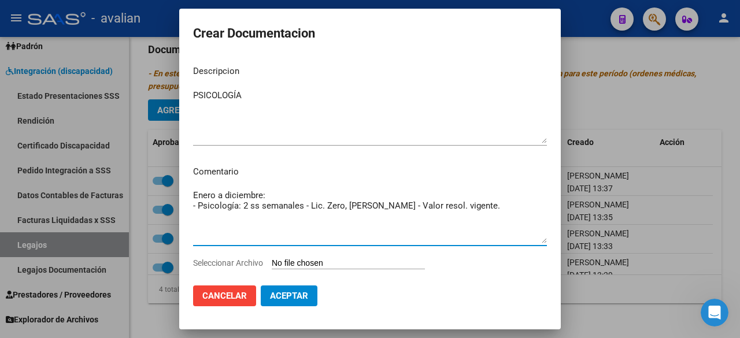
type textarea "Enero a diciembre: - Psicología: 2 ss semanales - Lic. Zero, María Luz - Valor …"
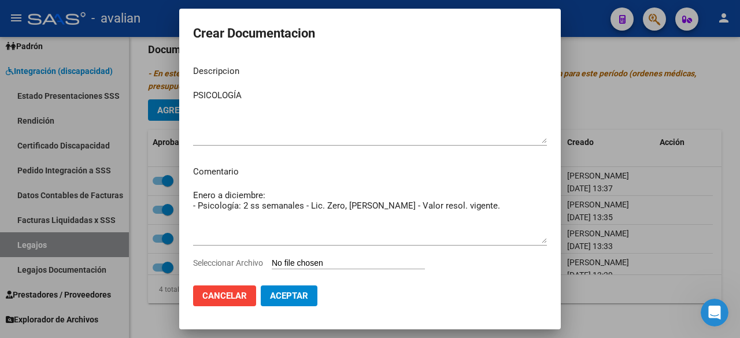
click at [318, 262] on input "Seleccionar Archivo" at bounding box center [348, 263] width 153 height 11
type input "C:\fakepath\PSICOLOGÍA (4).pdf"
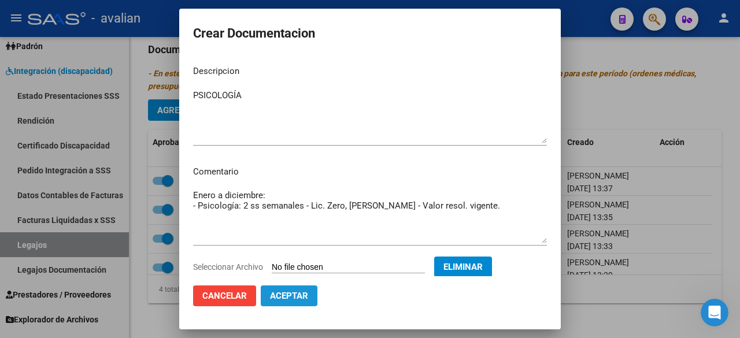
click at [302, 298] on span "Aceptar" at bounding box center [289, 296] width 38 height 10
checkbox input "false"
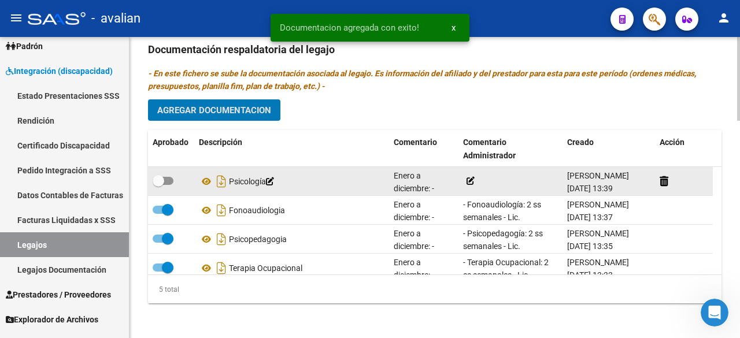
click at [471, 177] on icon at bounding box center [471, 181] width 8 height 8
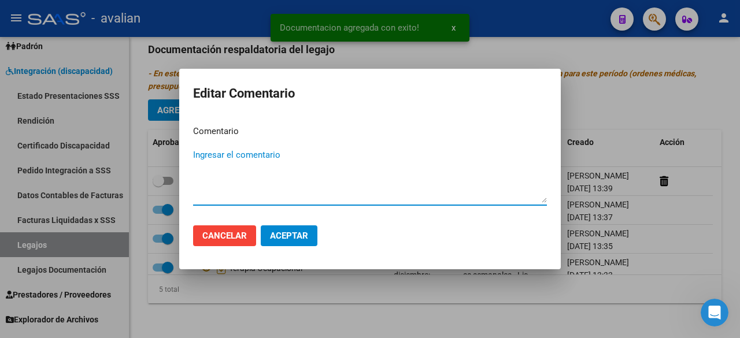
paste textarea "- Psicología: 2 ss semanales - Lic. Zero, María Luz - Valor resol. vigente."
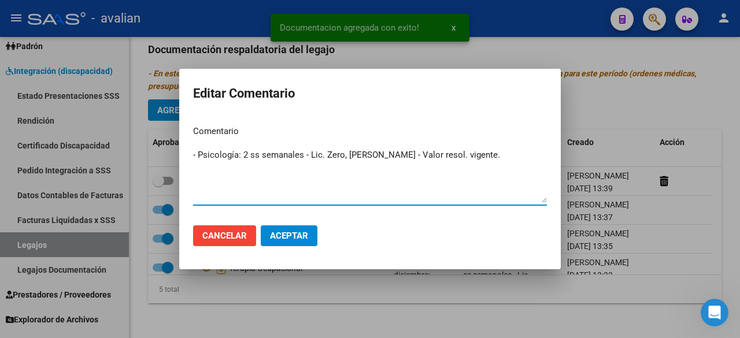
type textarea "- Psicología: 2 ss semanales - Lic. Zero, María Luz - Valor resol. vigente."
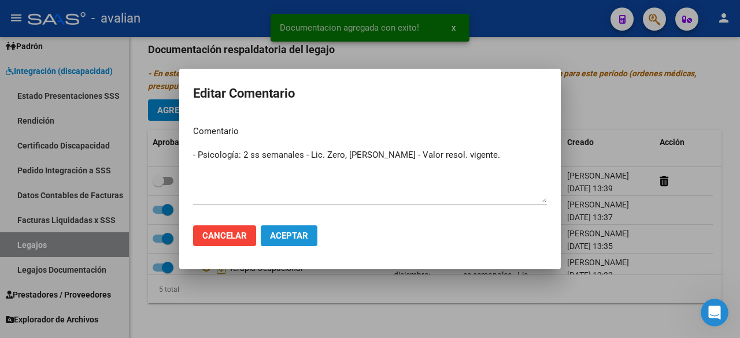
click at [310, 236] on button "Aceptar" at bounding box center [289, 235] width 57 height 21
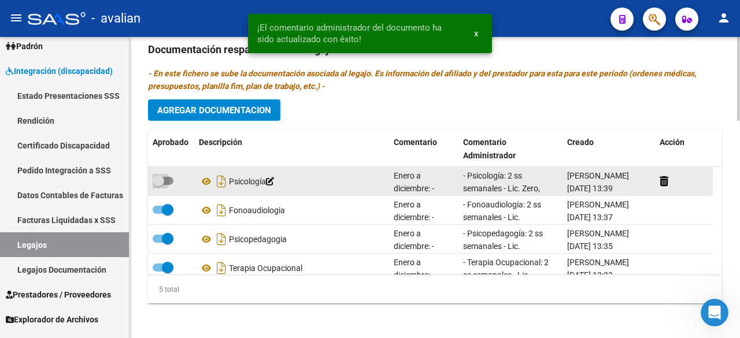
click at [170, 180] on span at bounding box center [163, 181] width 21 height 8
click at [158, 185] on input "checkbox" at bounding box center [158, 185] width 1 height 1
checkbox input "true"
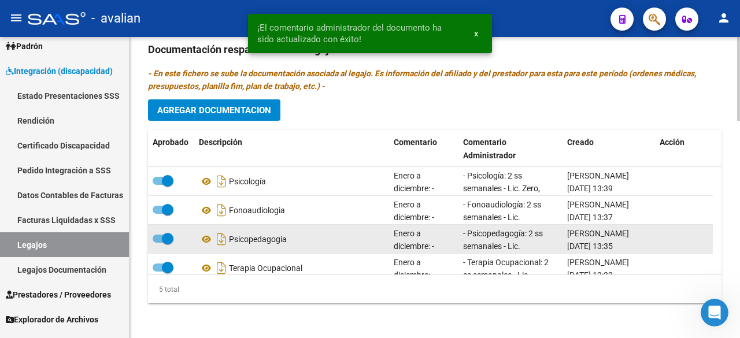
scroll to position [49, 0]
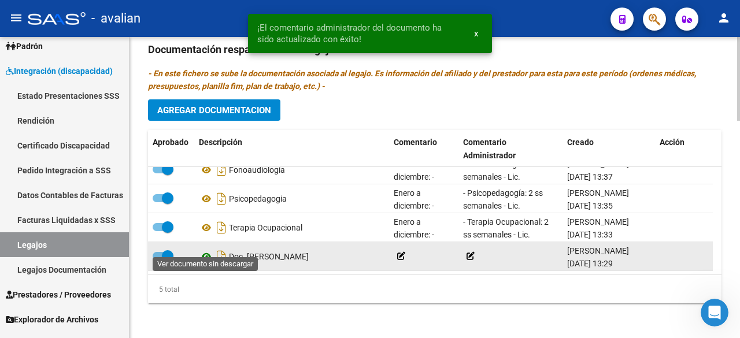
click at [208, 250] on icon at bounding box center [206, 257] width 15 height 14
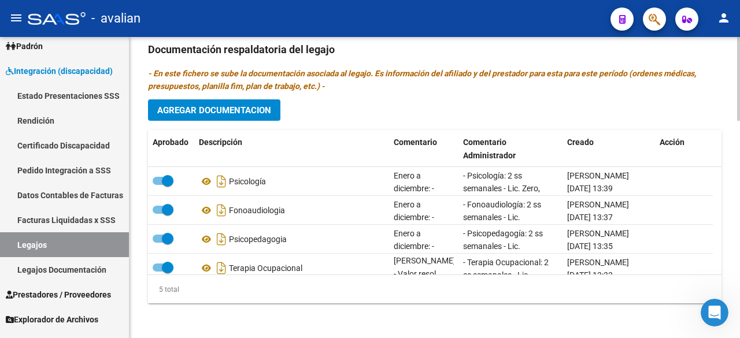
scroll to position [489, 0]
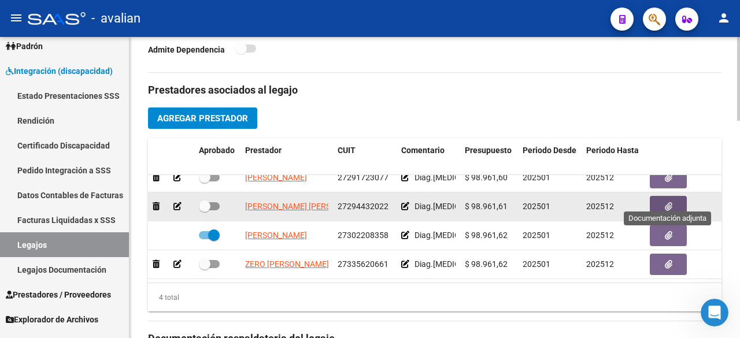
click at [657, 197] on button "button" at bounding box center [668, 206] width 37 height 21
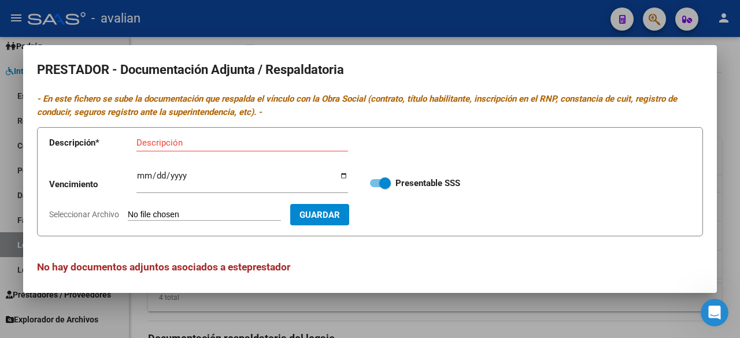
click at [221, 215] on input "Seleccionar Archivo" at bounding box center [204, 215] width 153 height 11
type input "C:\fakepath\DOC. GENERAL Díaz Cintia Noelia.pdf"
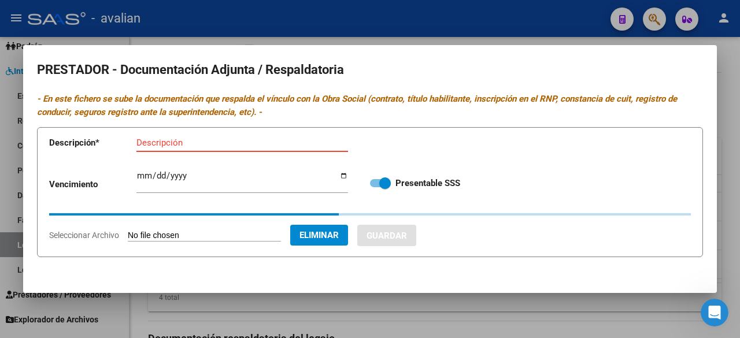
click at [208, 144] on input "Descripción" at bounding box center [242, 143] width 212 height 10
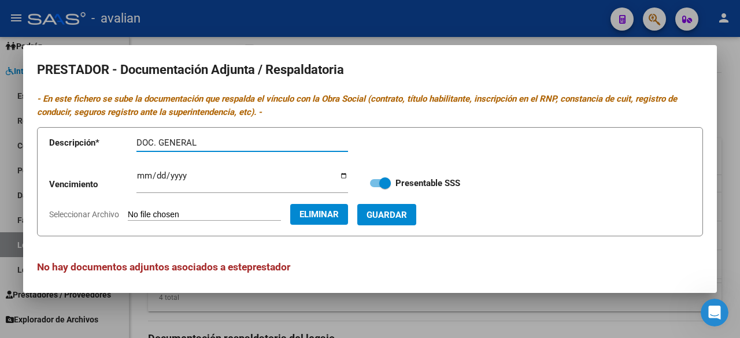
paste input "Díaz Cintia Noelia"
type input "DOC. GENERAL Díaz Cintia Noelia"
click at [407, 215] on span "Guardar" at bounding box center [387, 215] width 40 height 10
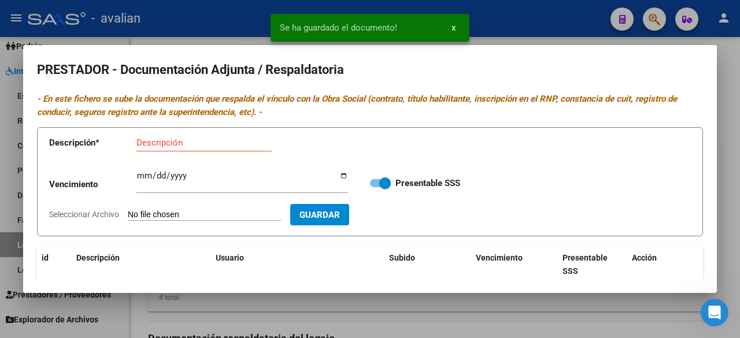
click at [211, 212] on input "Seleccionar Archivo" at bounding box center [204, 215] width 153 height 11
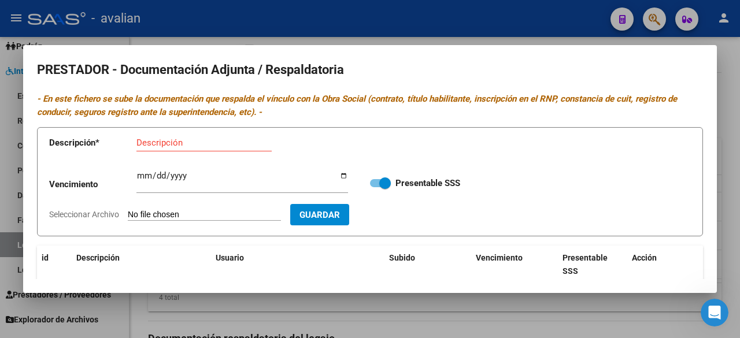
type input "C:\fakepath\CBU Díaz Cintia Noelia.jpg"
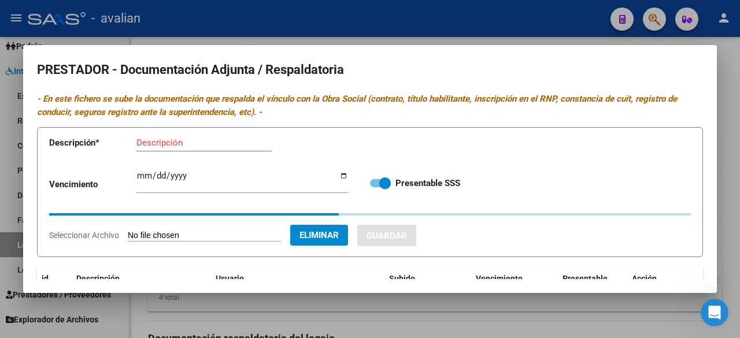
click at [200, 143] on input "Descripción" at bounding box center [203, 143] width 135 height 10
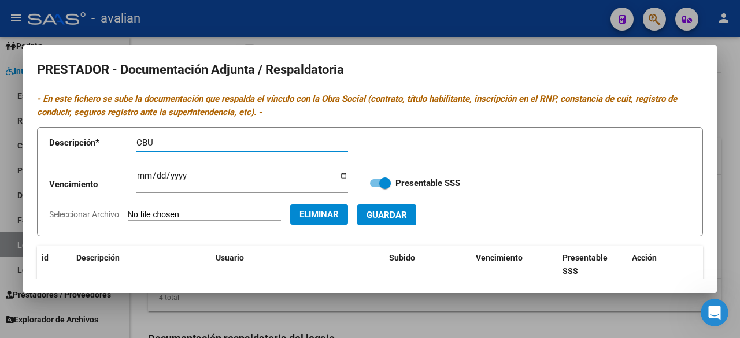
paste input "Díaz Cintia Noelia"
type input "CBU Díaz Cintia Noelia"
click at [441, 206] on form "Descripción * CBU Díaz Cintia Noelia Descripción Vencimiento Ingresar vencimien…" at bounding box center [370, 181] width 666 height 109
click at [416, 211] on button "Guardar" at bounding box center [386, 214] width 59 height 21
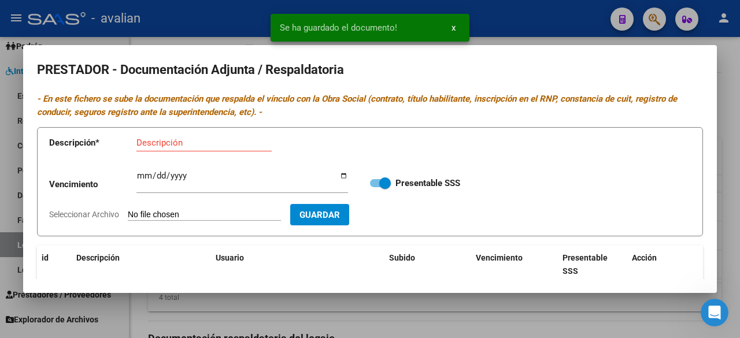
click at [223, 213] on input "Seleccionar Archivo" at bounding box center [204, 215] width 153 height 11
type input "C:\fakepath\RNP Díaz Cintia Noelia.jpg"
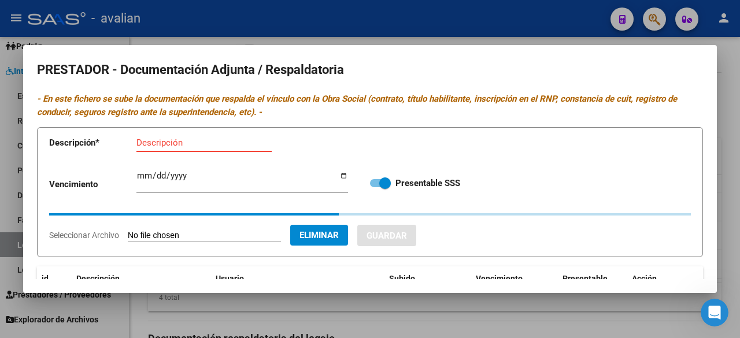
click at [195, 146] on input "Descripción" at bounding box center [203, 143] width 135 height 10
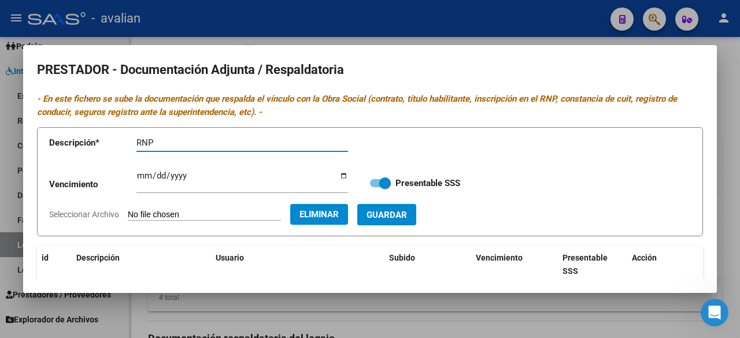
paste input "Díaz Cintia Noelia"
type input "RNP Díaz Cintia Noelia"
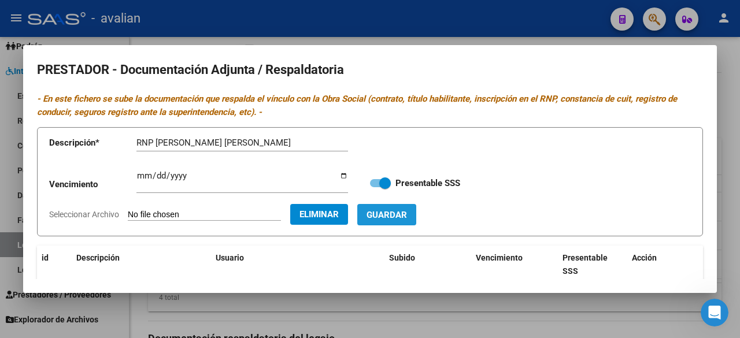
click at [405, 211] on span "Guardar" at bounding box center [387, 215] width 40 height 10
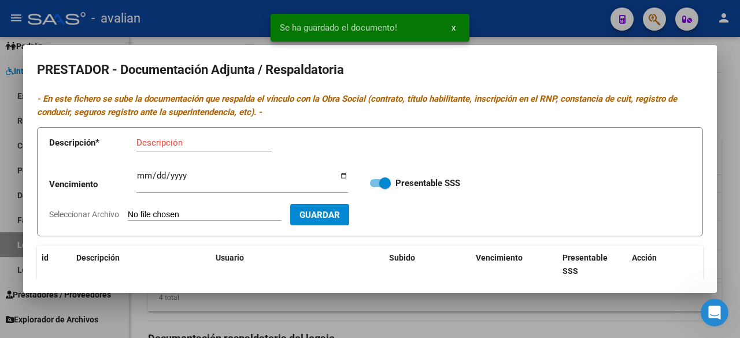
scroll to position [148, 0]
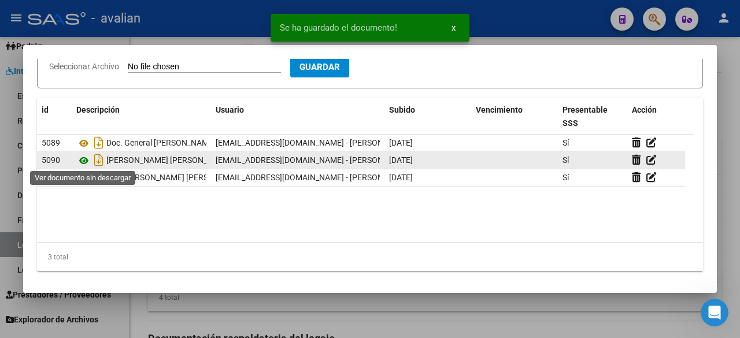
click at [87, 158] on icon at bounding box center [83, 161] width 15 height 14
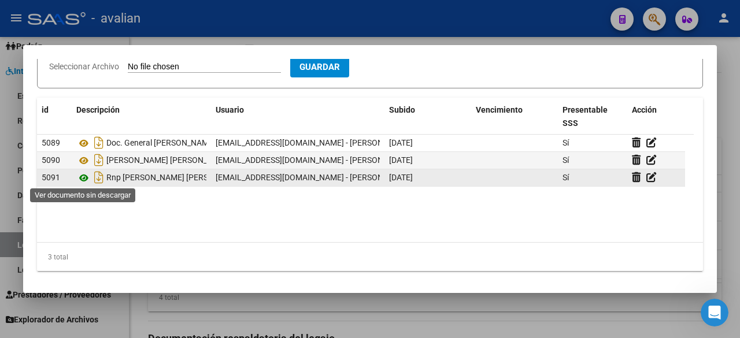
click at [83, 178] on icon at bounding box center [83, 178] width 15 height 14
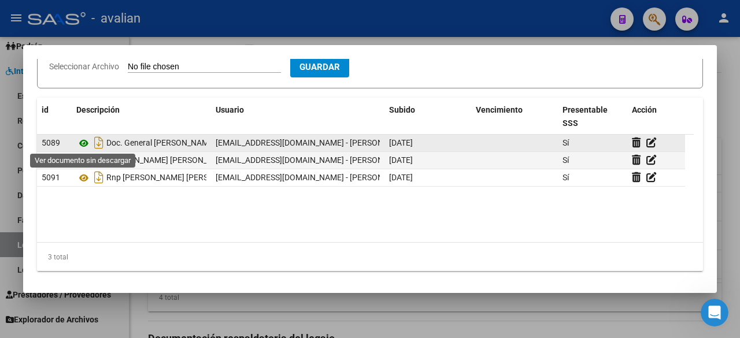
click at [83, 139] on icon at bounding box center [83, 143] width 15 height 14
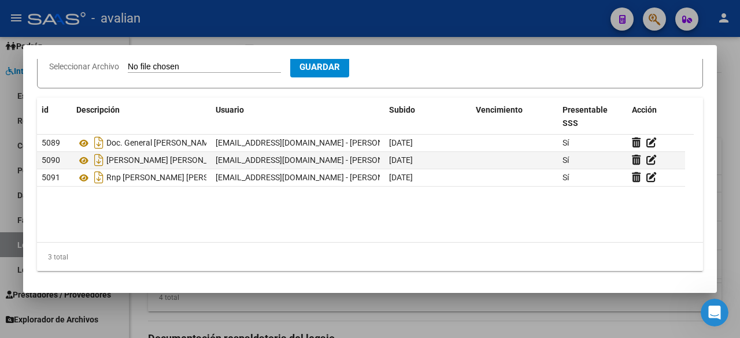
click at [437, 21] on div at bounding box center [370, 169] width 740 height 338
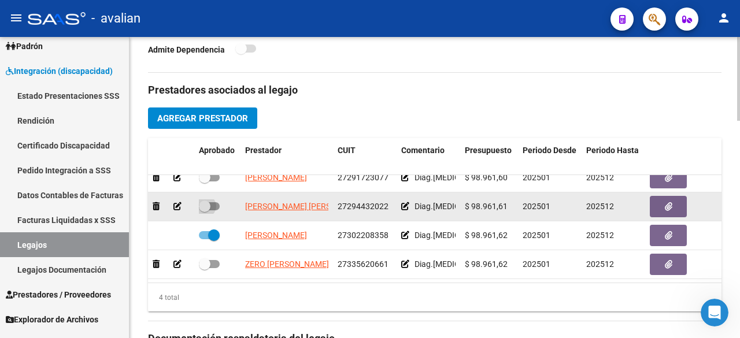
click at [215, 200] on label at bounding box center [209, 206] width 21 height 14
click at [205, 210] on input "checkbox" at bounding box center [204, 210] width 1 height 1
checkbox input "true"
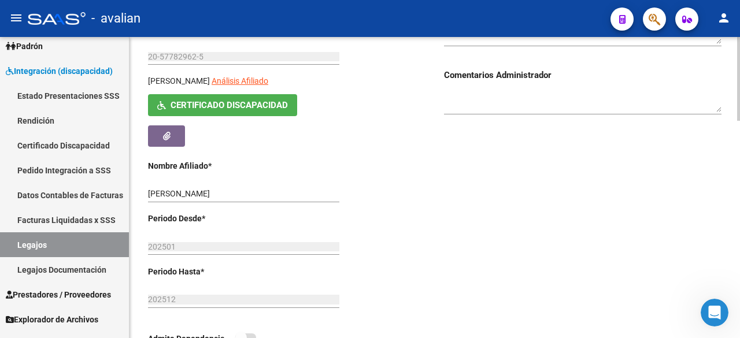
scroll to position [0, 0]
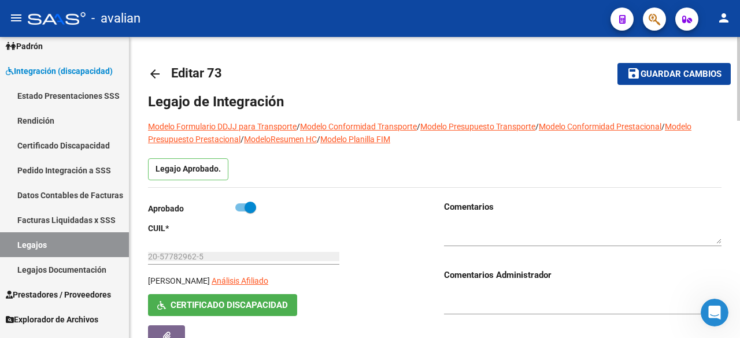
click at [644, 74] on span "Guardar cambios" at bounding box center [681, 74] width 81 height 10
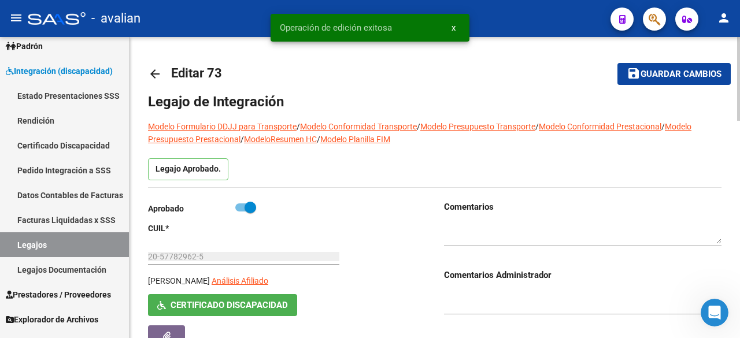
scroll to position [116, 0]
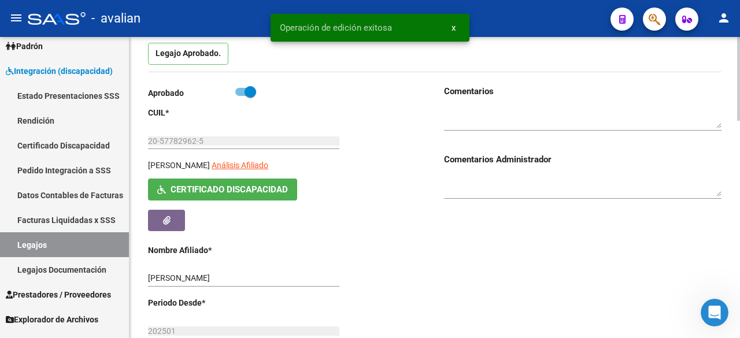
click at [523, 121] on textarea at bounding box center [583, 118] width 278 height 22
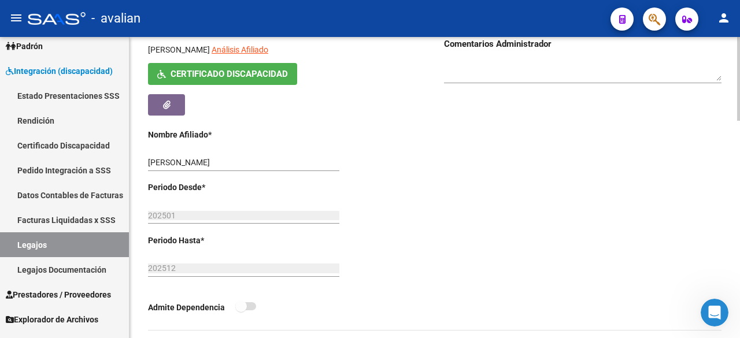
scroll to position [0, 0]
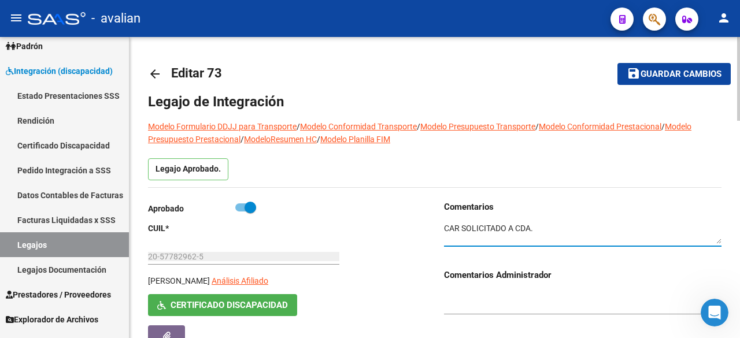
type textarea "CAR SOLICITADO A CDA."
click at [658, 65] on button "save Guardar cambios" at bounding box center [674, 73] width 113 height 21
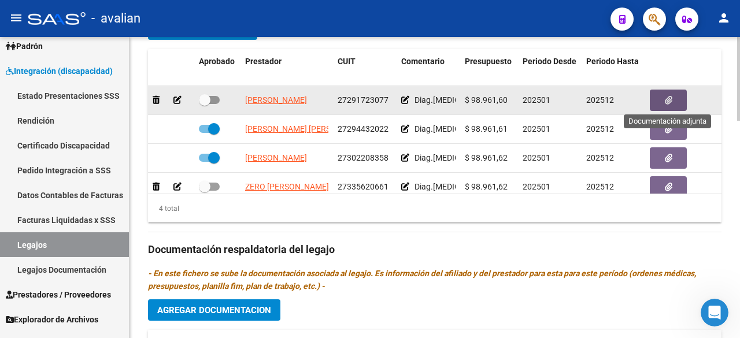
click at [678, 90] on button "button" at bounding box center [668, 100] width 37 height 21
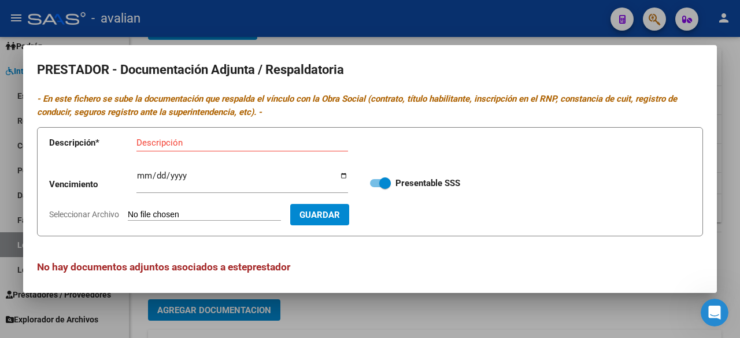
click at [213, 215] on input "Seleccionar Archivo" at bounding box center [204, 215] width 153 height 11
type input "C:\fakepath\DOC. GENERAL Mattio, Melina Paola.pdf"
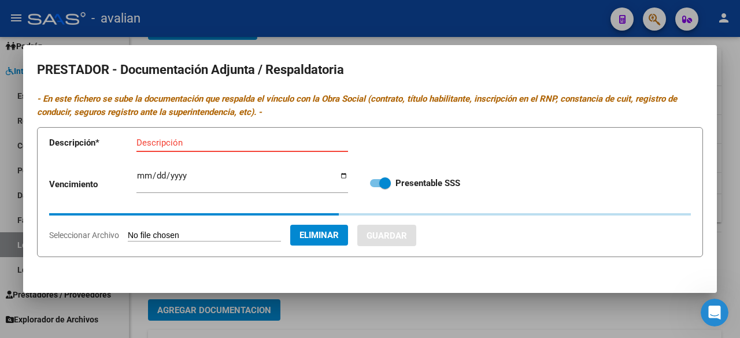
click at [193, 139] on input "Descripción" at bounding box center [242, 143] width 212 height 10
type input "C"
paste input "Mattio, Melina Paola"
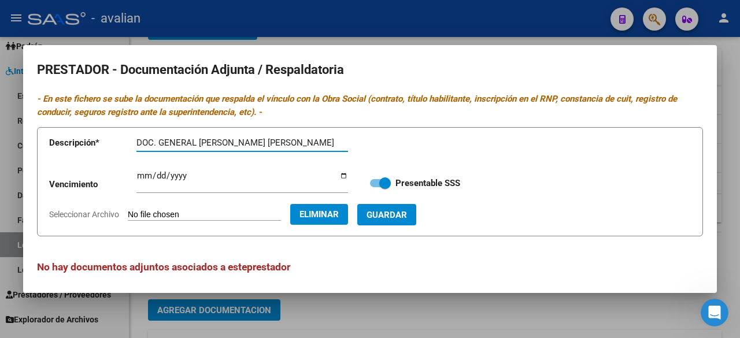
type input "DOC. GENERAL Mattio, Melina Paola"
click at [407, 215] on span "Guardar" at bounding box center [387, 215] width 40 height 10
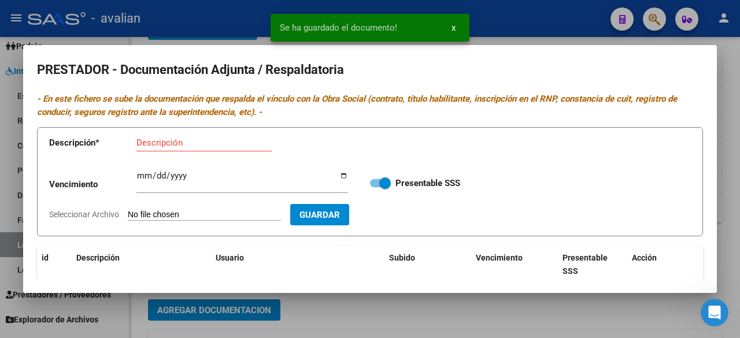
click at [202, 212] on input "Seleccionar Archivo" at bounding box center [204, 215] width 153 height 11
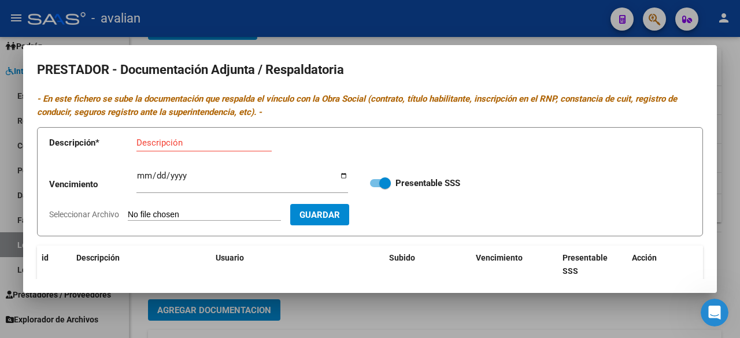
type input "C:\fakepath\CBU Mattio, Melina Paola.jpg"
click at [191, 145] on input "Descripción" at bounding box center [203, 143] width 135 height 10
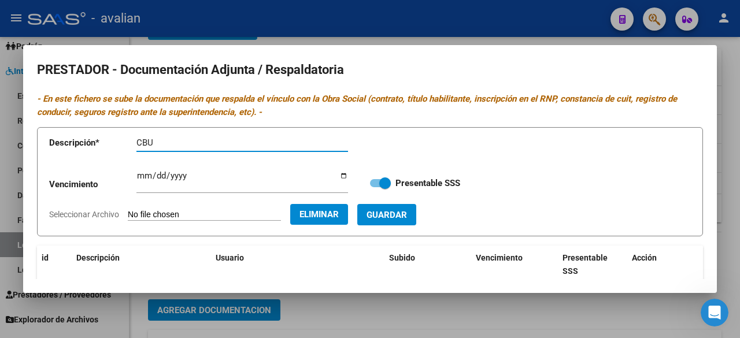
paste input "Mattio, Melina Paola"
type input "CBU Mattio, Melina Paola"
click at [416, 208] on button "Guardar" at bounding box center [386, 214] width 59 height 21
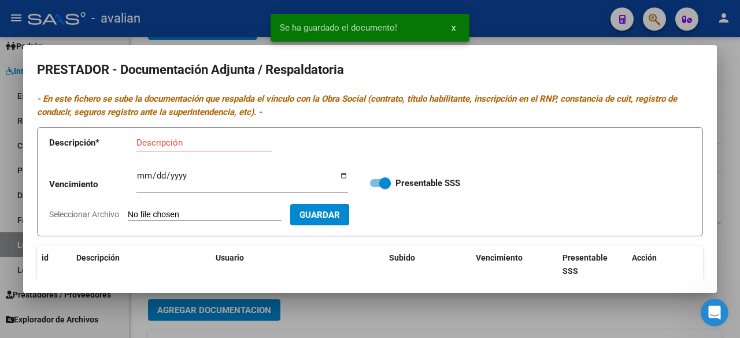
click at [223, 215] on input "Seleccionar Archivo" at bounding box center [204, 215] width 153 height 11
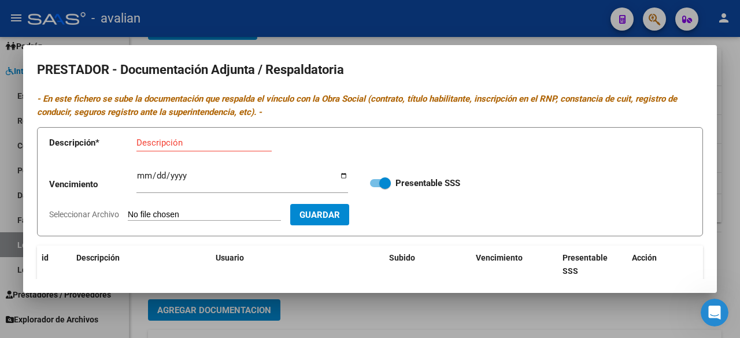
type input "C:\fakepath\RNP Mattio, Melina Paola.jpg"
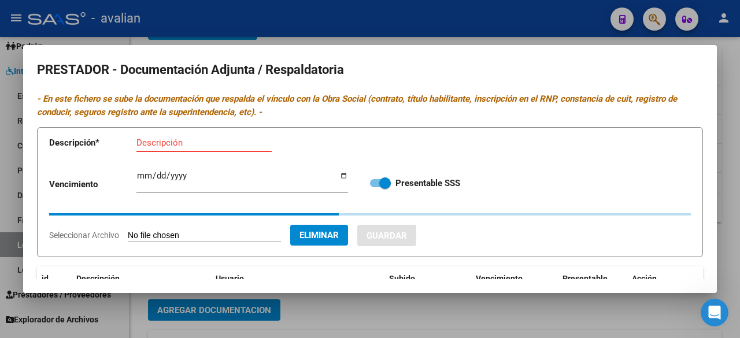
click at [161, 146] on input "Descripción" at bounding box center [203, 143] width 135 height 10
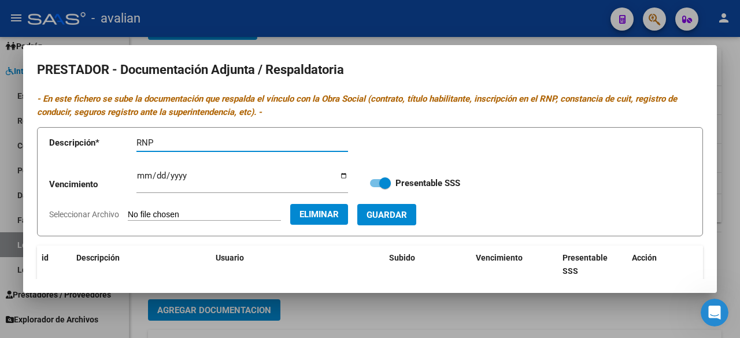
paste input "Mattio, Melina Paola"
type input "RNP Mattio, Melina Paola"
click at [416, 216] on button "Guardar" at bounding box center [386, 214] width 59 height 21
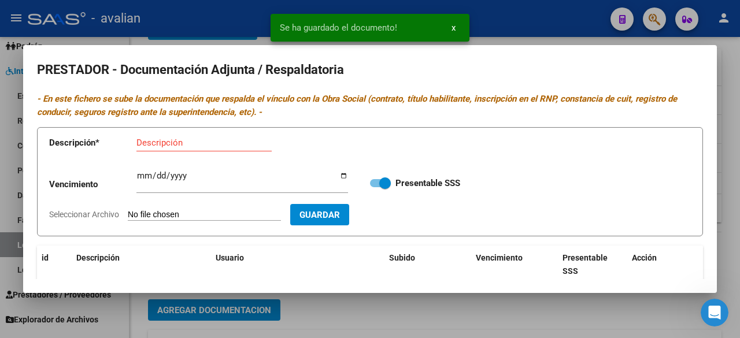
scroll to position [148, 0]
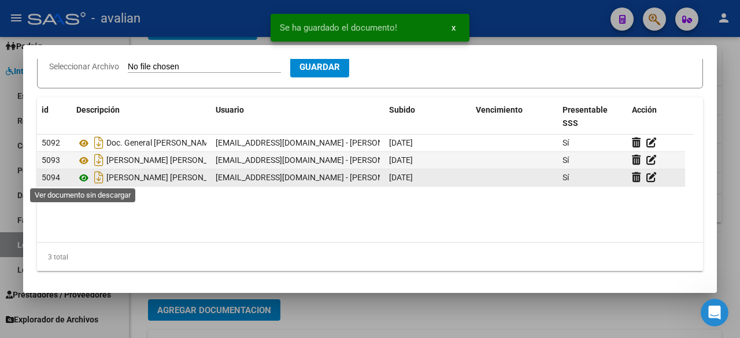
click at [86, 178] on icon at bounding box center [83, 178] width 15 height 14
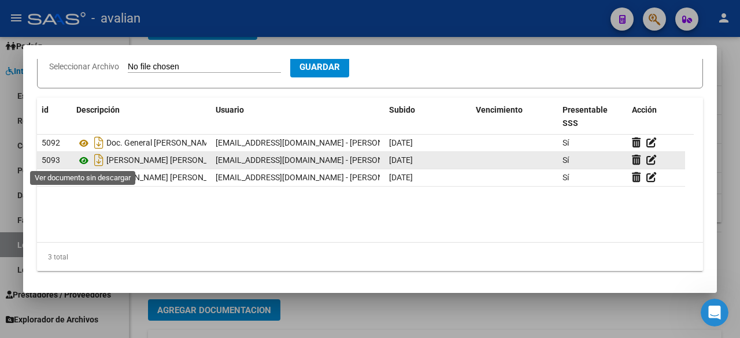
click at [84, 158] on icon at bounding box center [83, 161] width 15 height 14
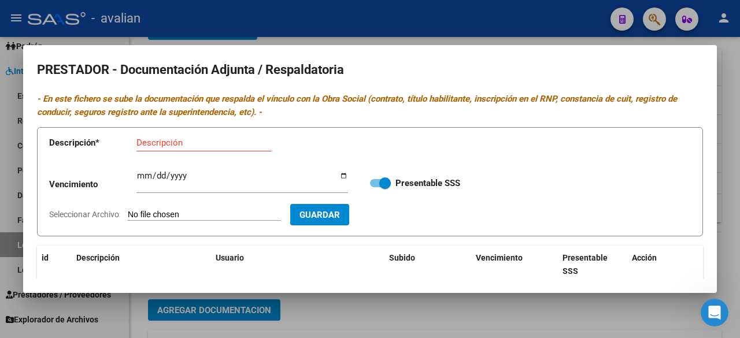
click at [472, 27] on div at bounding box center [370, 169] width 740 height 338
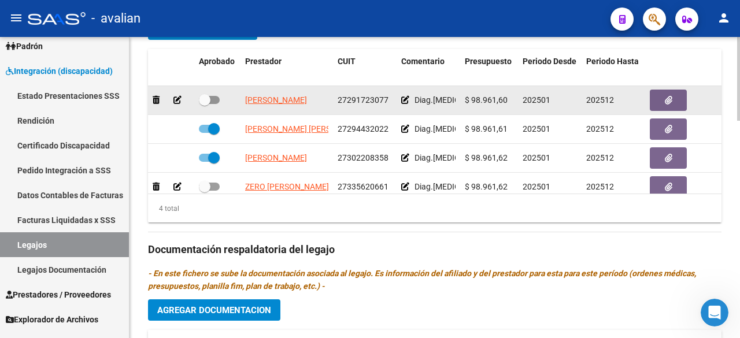
click at [216, 97] on span at bounding box center [209, 100] width 21 height 8
click at [205, 104] on input "checkbox" at bounding box center [204, 104] width 1 height 1
checkbox input "true"
click at [674, 97] on button "button" at bounding box center [668, 100] width 37 height 21
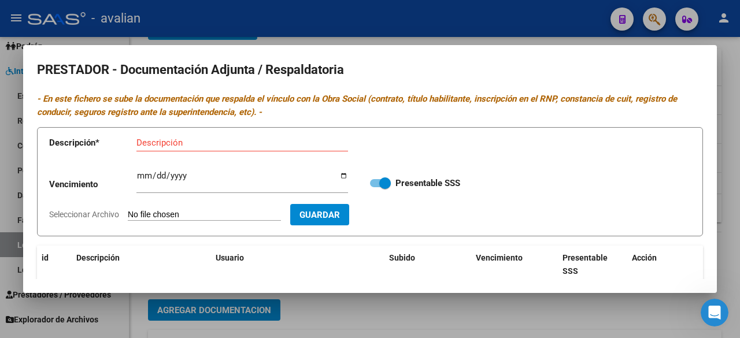
click at [440, 23] on div at bounding box center [370, 169] width 740 height 338
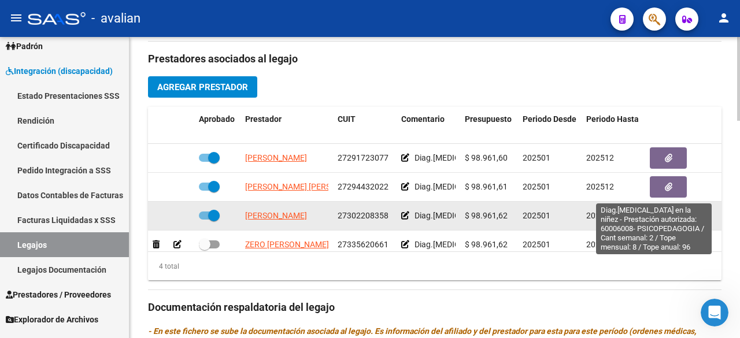
scroll to position [20, 0]
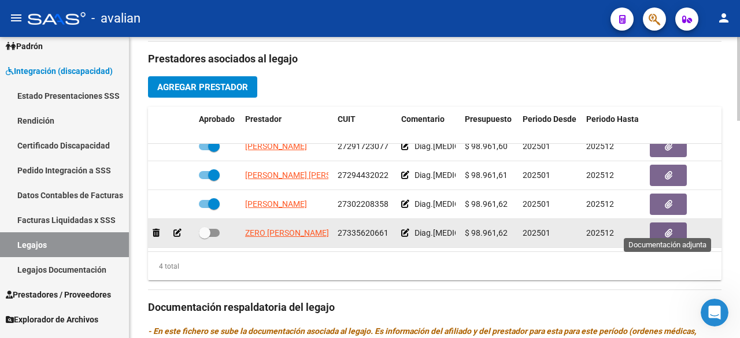
click at [681, 227] on button "button" at bounding box center [668, 233] width 37 height 21
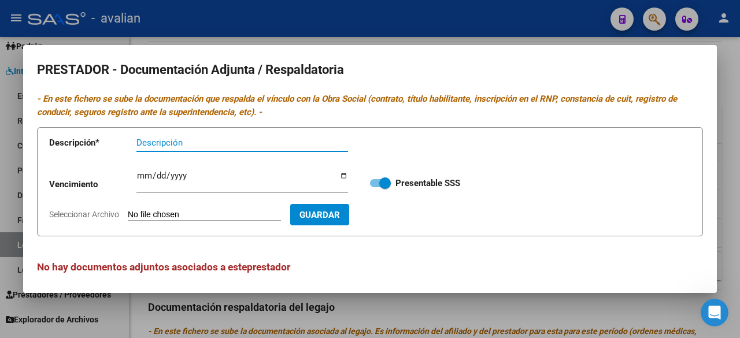
scroll to position [5, 0]
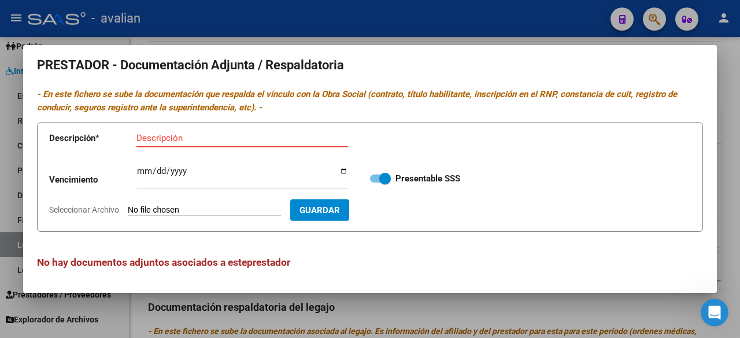
click at [198, 208] on input "Seleccionar Archivo" at bounding box center [204, 210] width 153 height 11
type input "C:\fakepath\TITULO Y ARCA Zero, María Luz.pdf"
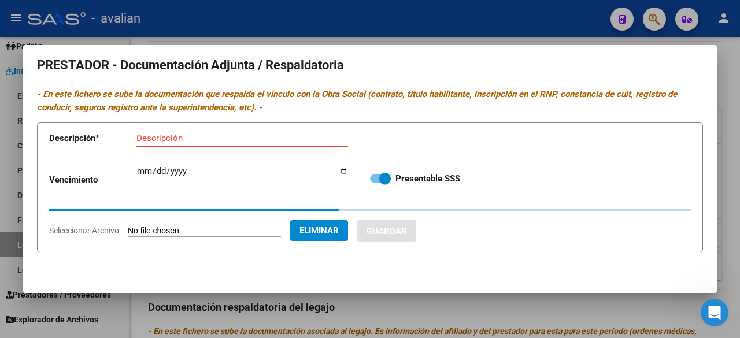
click at [199, 141] on input "Descripción" at bounding box center [242, 138] width 212 height 10
paste input "Zero, María Luz"
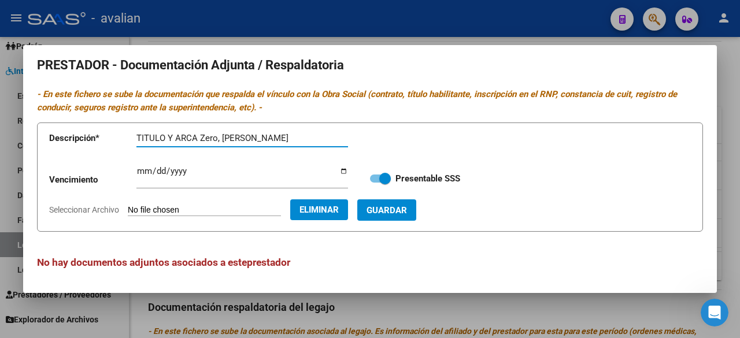
type input "TITULO Y ARCA Zero, María Luz"
click at [407, 211] on span "Guardar" at bounding box center [387, 210] width 40 height 10
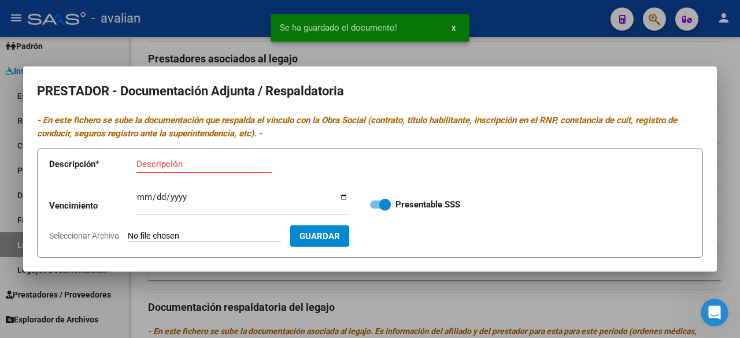
scroll to position [148, 0]
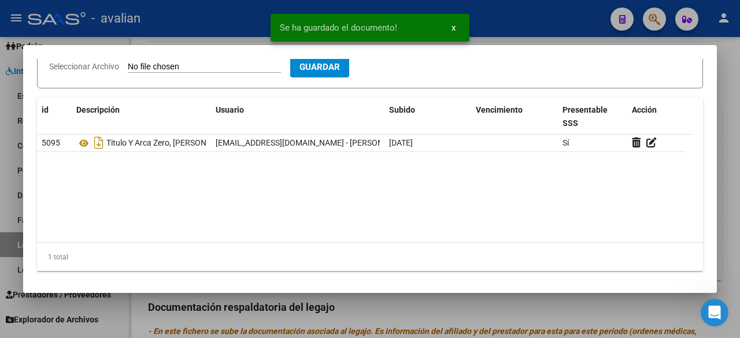
click at [200, 66] on input "Seleccionar Archivo" at bounding box center [204, 67] width 153 height 11
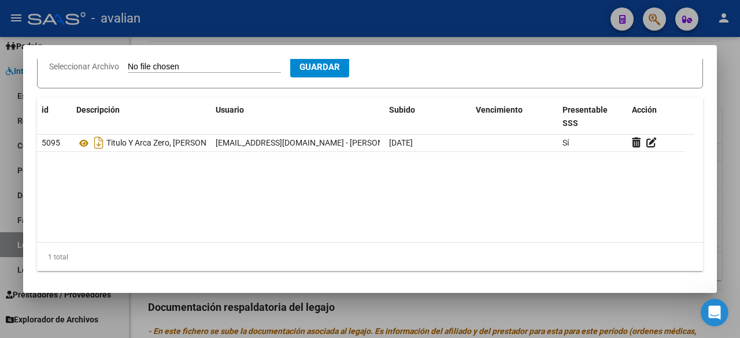
type input "C:\fakepath\CBU Zero, María Luz.jpg"
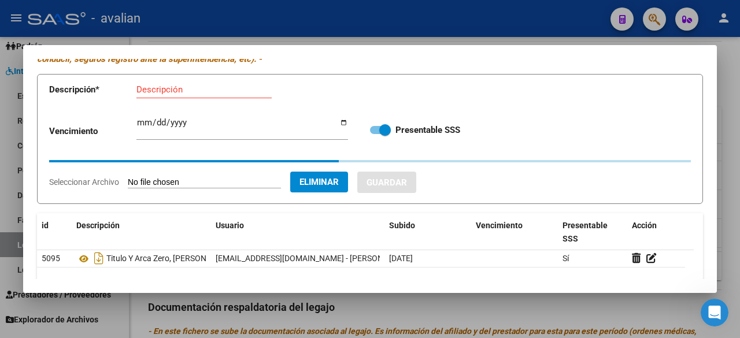
scroll to position [0, 0]
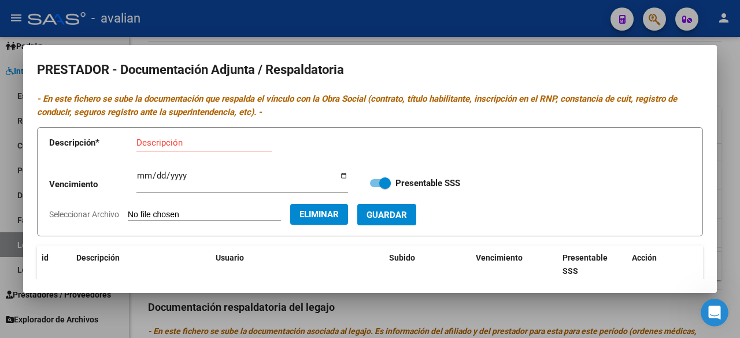
click at [225, 144] on input "Descripción" at bounding box center [203, 143] width 135 height 10
paste input "Zero, María Luz"
type input "CBU Zero, María Luz"
drag, startPoint x: 408, startPoint y: 211, endPoint x: 400, endPoint y: 207, distance: 9.1
click at [407, 211] on span "Guardar" at bounding box center [387, 215] width 40 height 10
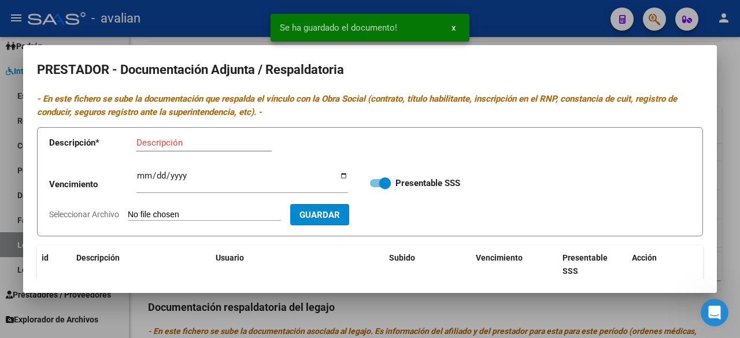
click at [187, 213] on input "Seleccionar Archivo" at bounding box center [204, 215] width 153 height 11
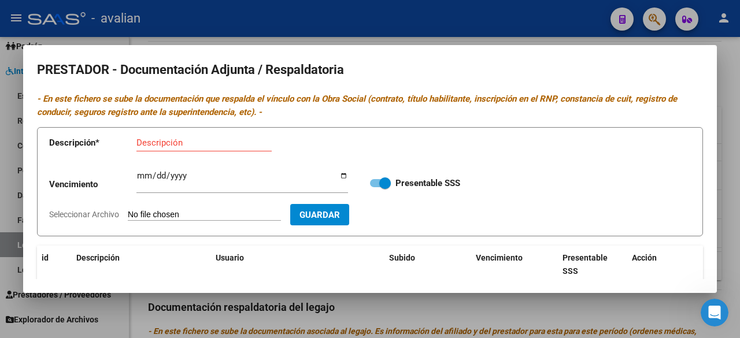
type input "C:\fakepath\RNP Zero, María Luz.jpg"
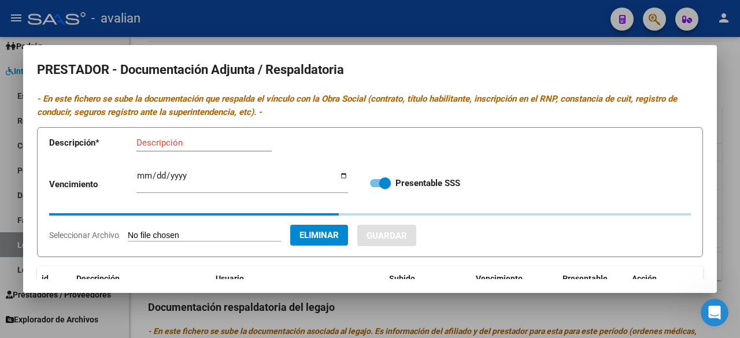
click at [217, 144] on input "Descripción" at bounding box center [203, 143] width 135 height 10
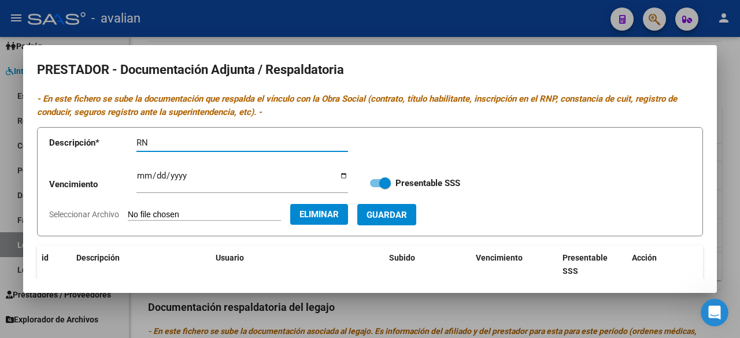
type input "R"
paste input "Zero, María Luz"
type input "RNP Zero, María Luz"
drag, startPoint x: 425, startPoint y: 198, endPoint x: 423, endPoint y: 218, distance: 19.8
click at [424, 204] on form "Descripción * RNP Zero, María Luz Descripción Vencimiento Ingresar vencimiento …" at bounding box center [370, 181] width 666 height 109
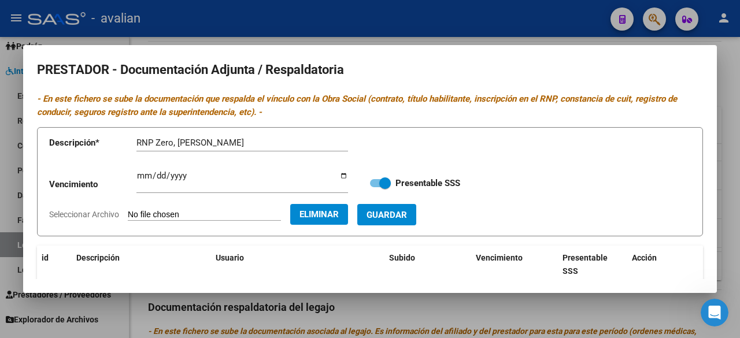
click at [407, 218] on span "Guardar" at bounding box center [387, 215] width 40 height 10
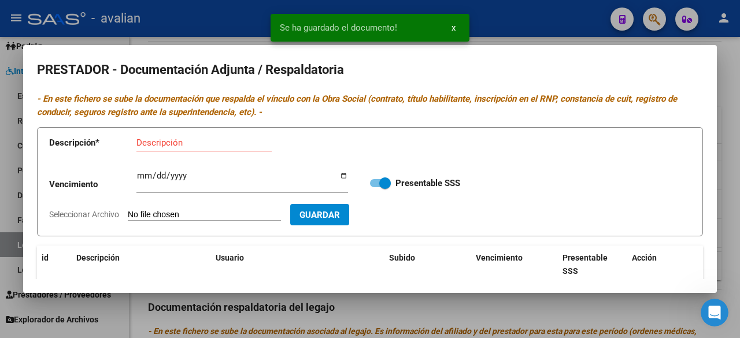
scroll to position [148, 0]
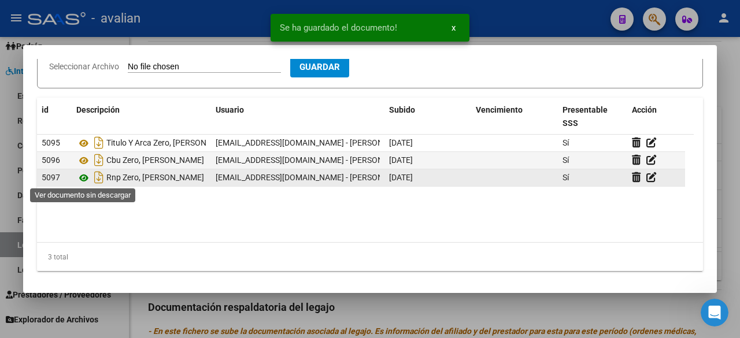
click at [84, 179] on icon at bounding box center [83, 178] width 15 height 14
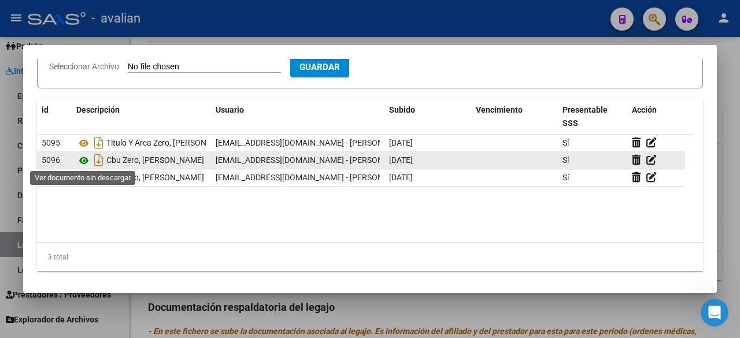
click at [82, 159] on icon at bounding box center [83, 161] width 15 height 14
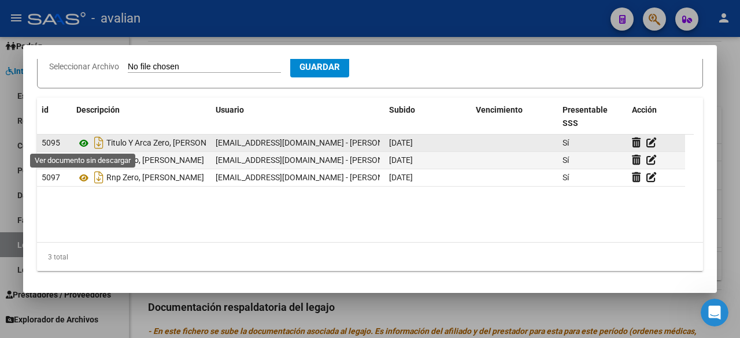
click at [80, 143] on icon at bounding box center [83, 143] width 15 height 14
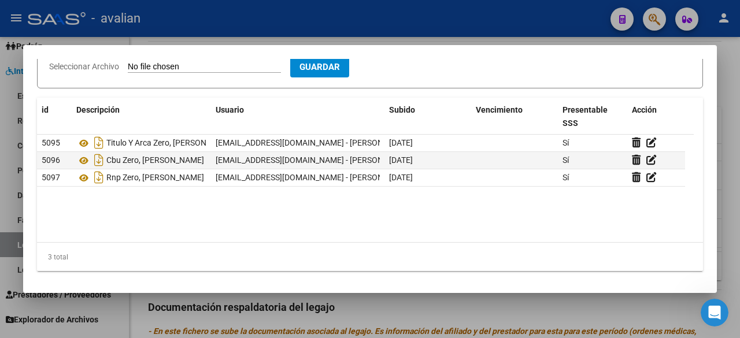
click at [464, 28] on div at bounding box center [370, 169] width 740 height 338
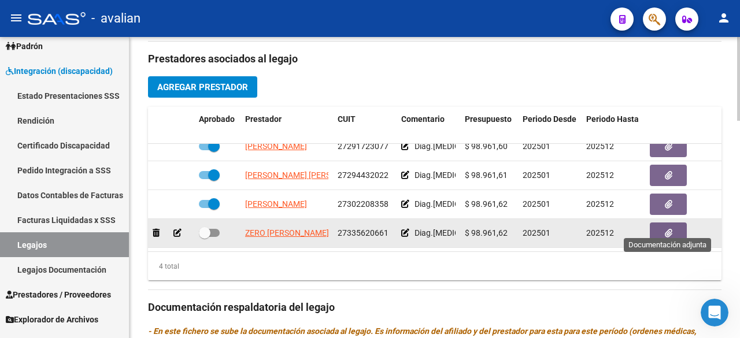
click at [657, 230] on button "button" at bounding box center [668, 233] width 37 height 21
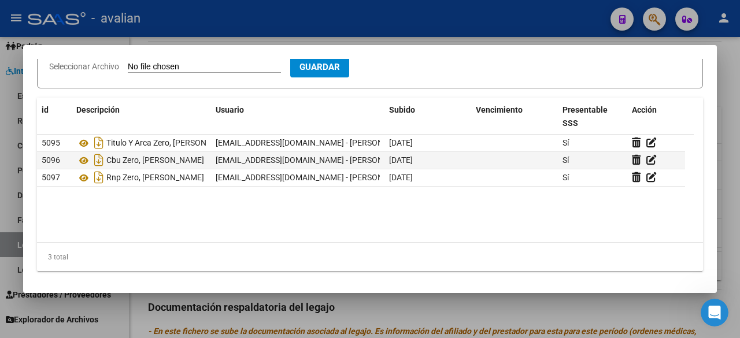
scroll to position [0, 0]
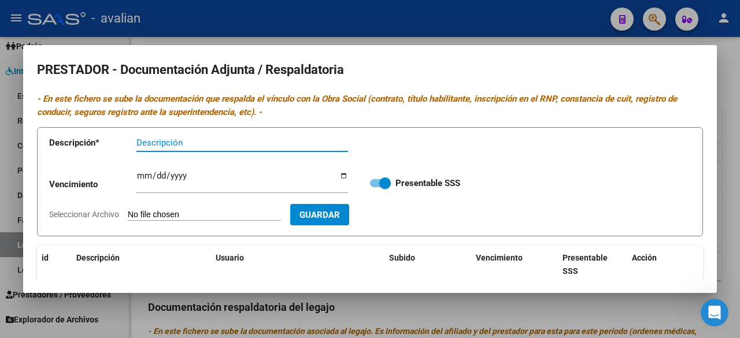
click at [465, 9] on div at bounding box center [370, 169] width 740 height 338
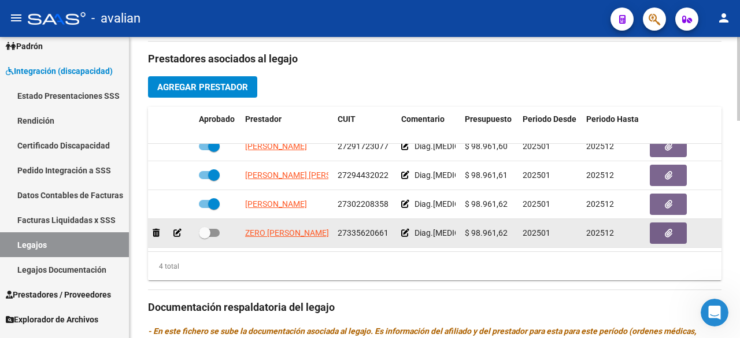
click at [214, 229] on span at bounding box center [209, 233] width 21 height 8
click at [205, 237] on input "checkbox" at bounding box center [204, 237] width 1 height 1
checkbox input "true"
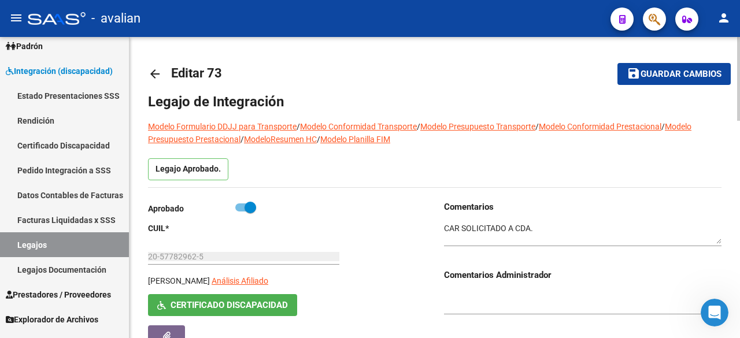
click at [694, 77] on span "Guardar cambios" at bounding box center [681, 74] width 81 height 10
click at [37, 245] on link "Legajos" at bounding box center [64, 244] width 129 height 25
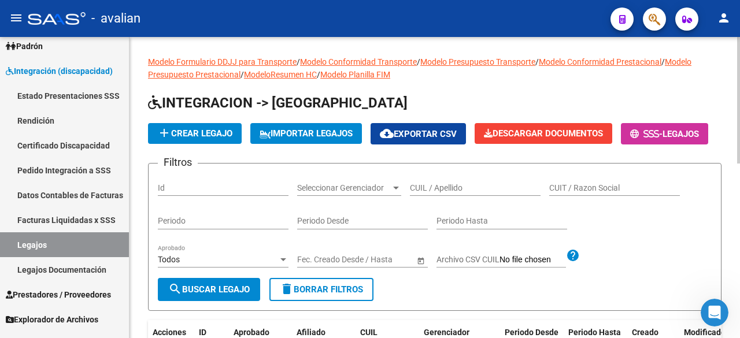
click at [444, 193] on input "CUIL / Apellido" at bounding box center [475, 188] width 131 height 10
paste input "20590773779"
type input "20590773779"
click at [235, 295] on span "search Buscar Legajo" at bounding box center [209, 289] width 82 height 10
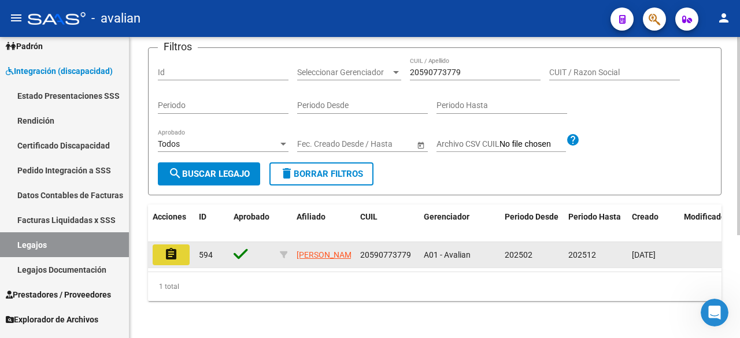
click at [169, 247] on mat-icon "assignment" at bounding box center [171, 254] width 14 height 14
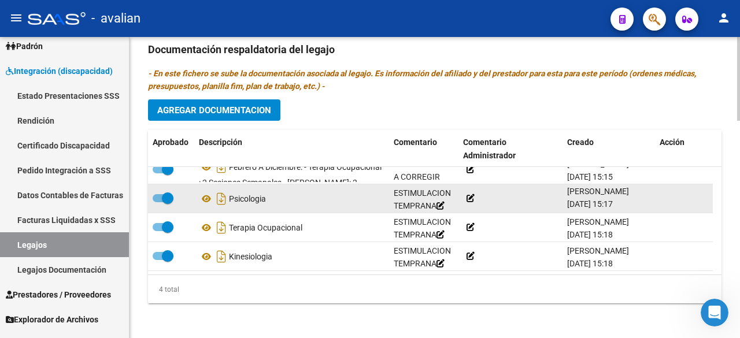
drag, startPoint x: 568, startPoint y: 195, endPoint x: 609, endPoint y: 195, distance: 41.1
click at [609, 199] on span "28/05/2025 15:17" at bounding box center [590, 203] width 46 height 9
copy span "28/05/2025"
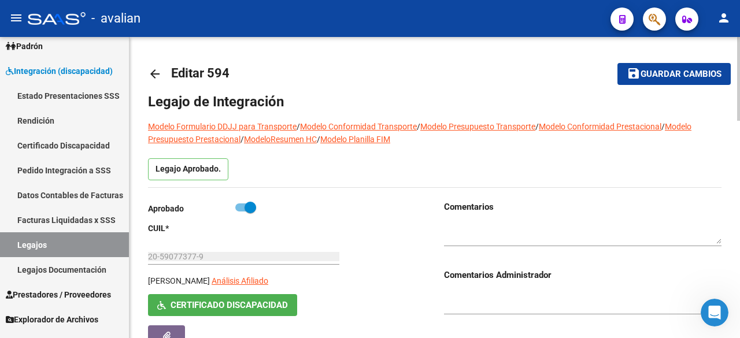
click at [230, 312] on button "Certificado Discapacidad" at bounding box center [222, 304] width 149 height 21
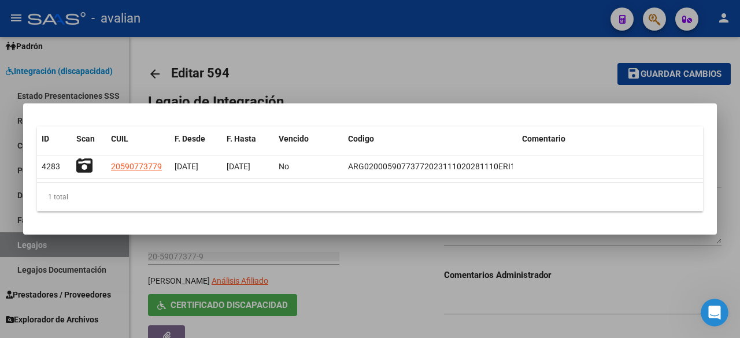
click at [425, 40] on div at bounding box center [370, 169] width 740 height 338
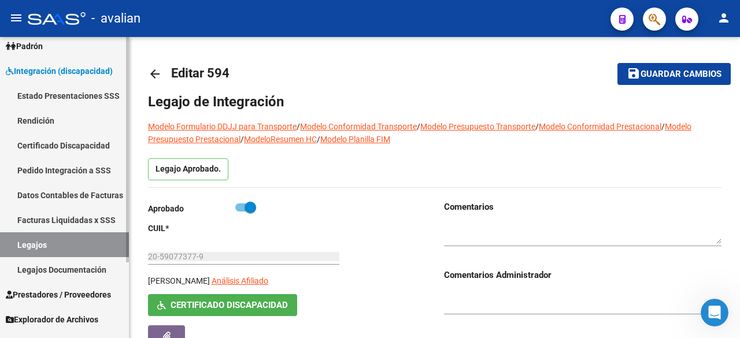
drag, startPoint x: 37, startPoint y: 246, endPoint x: 36, endPoint y: 239, distance: 6.4
click at [37, 245] on link "Legajos" at bounding box center [64, 244] width 129 height 25
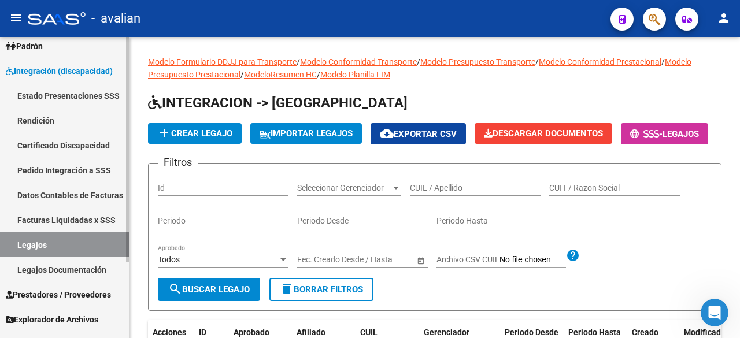
click at [29, 246] on link "Legajos" at bounding box center [64, 244] width 129 height 25
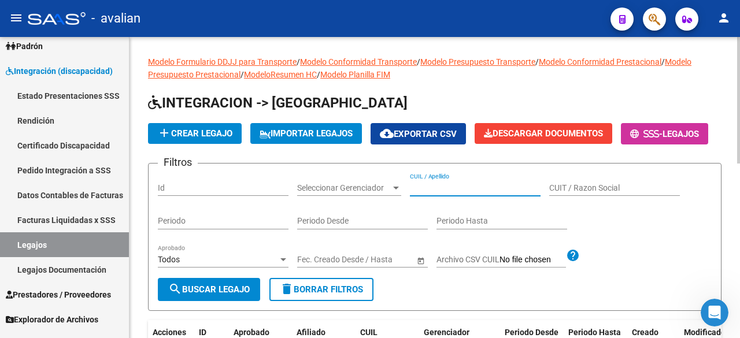
click at [448, 193] on input "CUIL / Apellido" at bounding box center [475, 188] width 131 height 10
paste input "[PERSON_NAME]"
type input "[PERSON_NAME]"
drag, startPoint x: 504, startPoint y: 216, endPoint x: 268, endPoint y: 237, distance: 236.2
click at [276, 239] on div "Filtros Id Seleccionar Gerenciador Seleccionar Gerenciador CASADO BIANCA PIA CU…" at bounding box center [435, 225] width 554 height 105
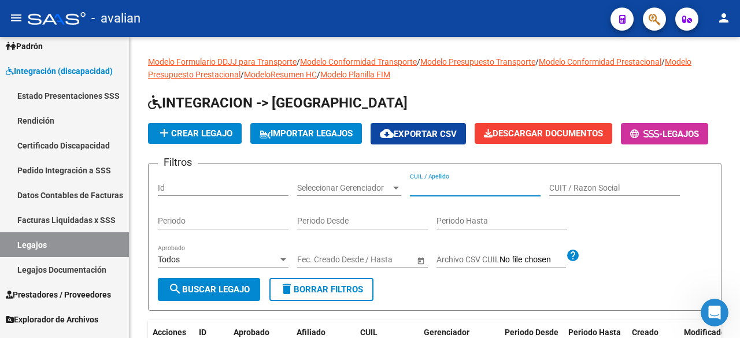
scroll to position [1, 0]
paste input "27576381730"
type input "27576381730"
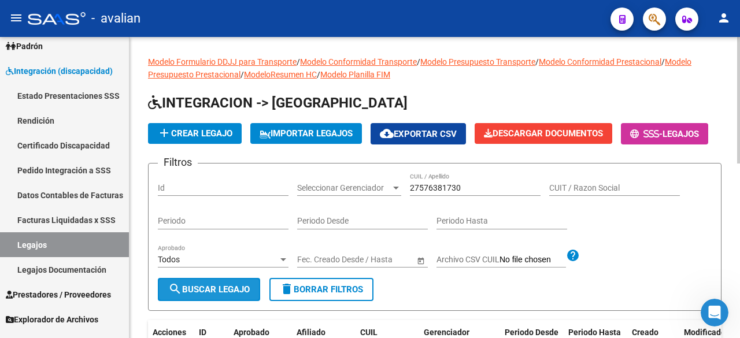
click at [237, 301] on button "search Buscar Legajo" at bounding box center [209, 289] width 102 height 23
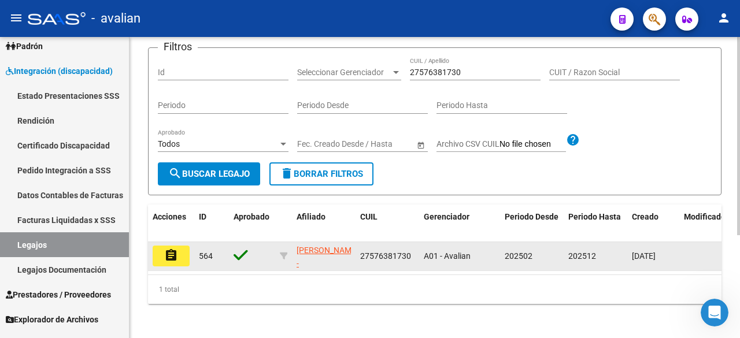
click at [180, 267] on button "assignment" at bounding box center [171, 256] width 37 height 21
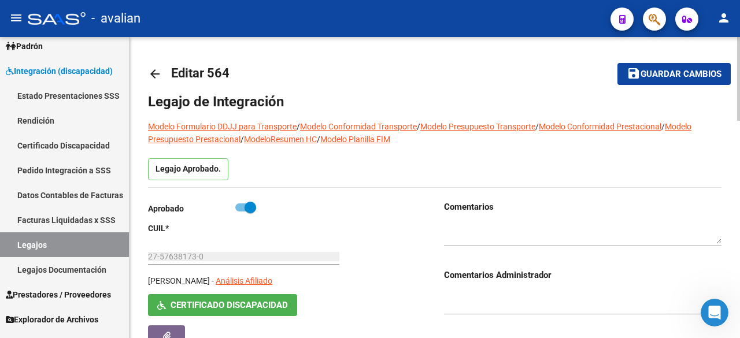
type input "[PERSON_NAME]"
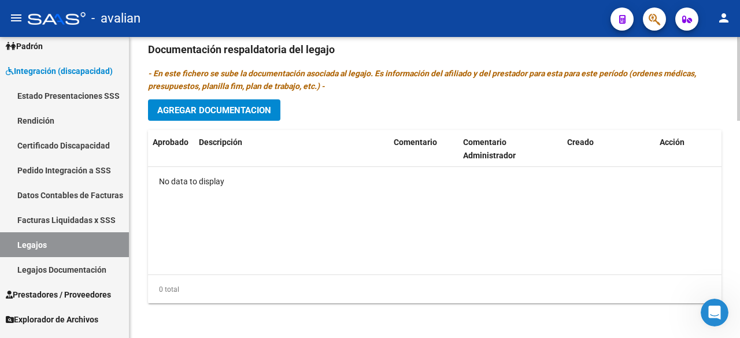
scroll to position [547, 0]
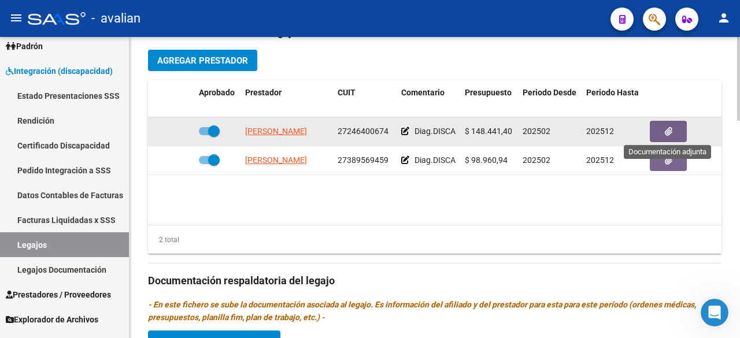
click at [671, 127] on icon "button" at bounding box center [669, 131] width 8 height 9
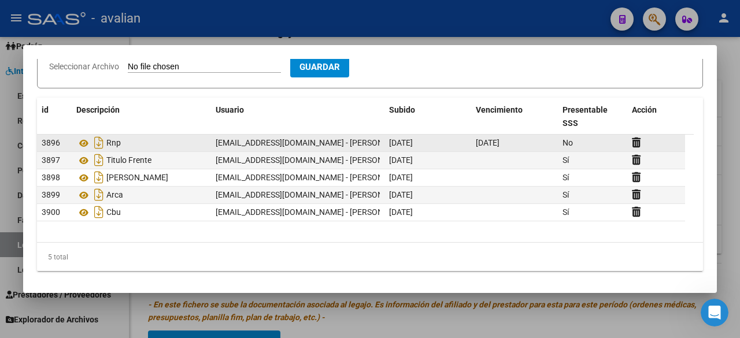
scroll to position [91, 0]
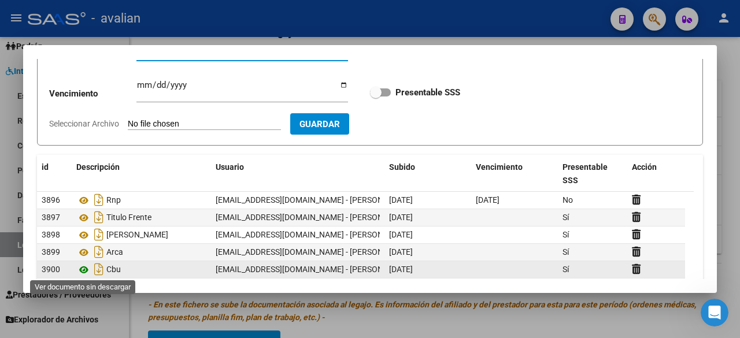
click at [83, 267] on icon at bounding box center [83, 270] width 15 height 14
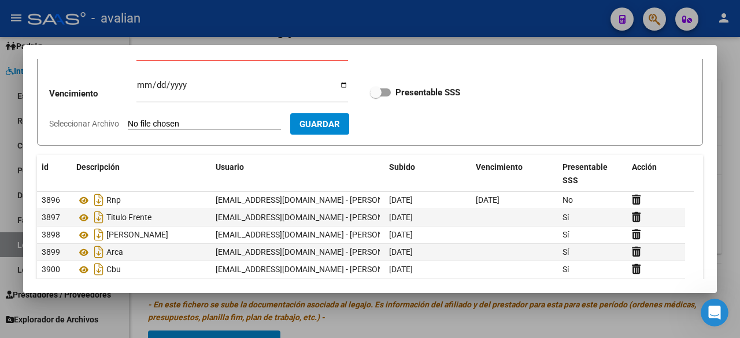
click at [337, 13] on div at bounding box center [370, 169] width 740 height 338
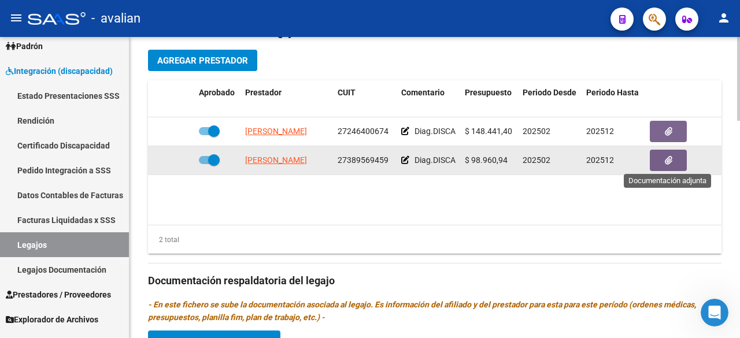
click at [674, 162] on button "button" at bounding box center [668, 160] width 37 height 21
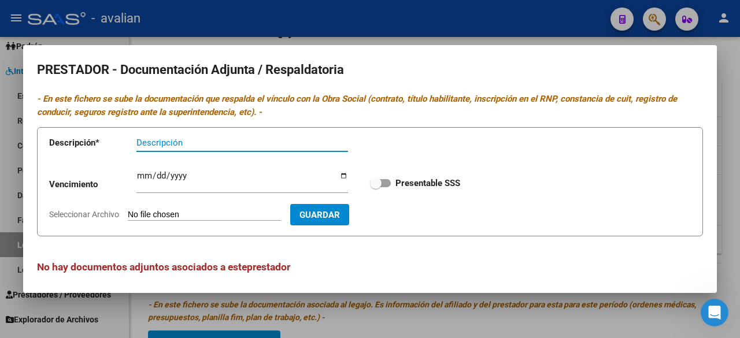
scroll to position [5, 0]
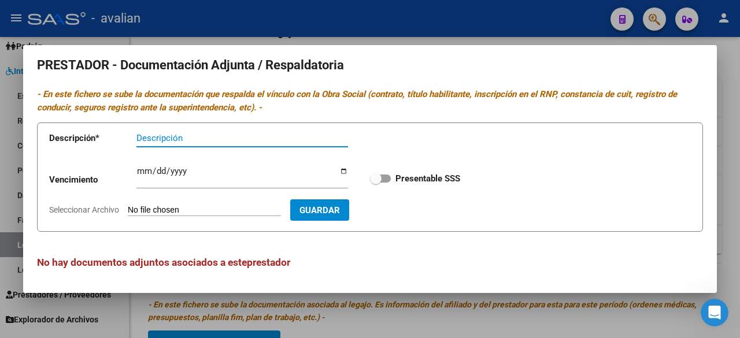
click at [424, 23] on div at bounding box center [370, 169] width 740 height 338
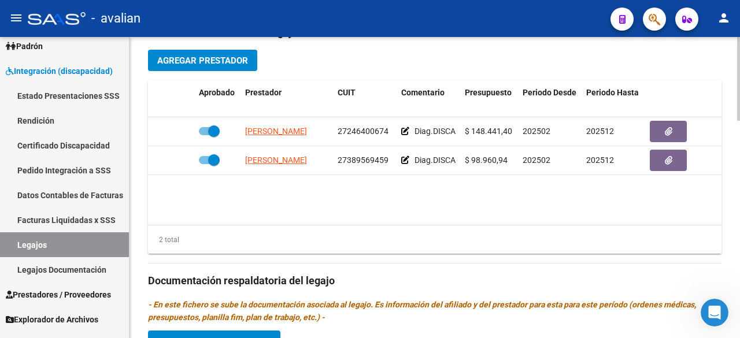
scroll to position [663, 0]
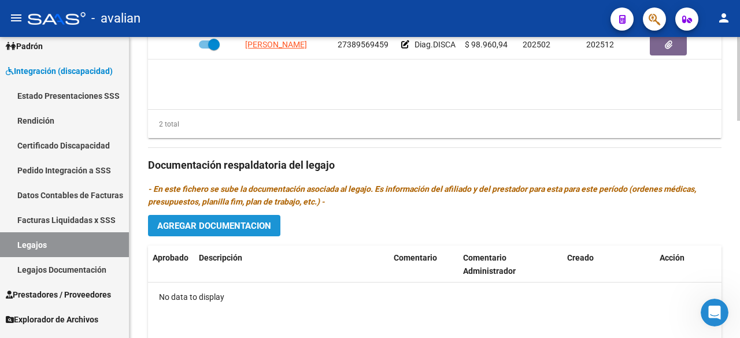
click at [199, 221] on span "Agregar Documentacion" at bounding box center [214, 226] width 114 height 10
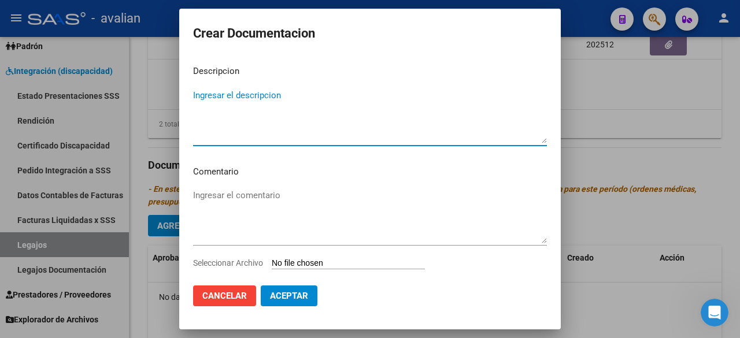
click at [318, 258] on app-file-uploader "Seleccionar Archivo" at bounding box center [313, 263] width 241 height 10
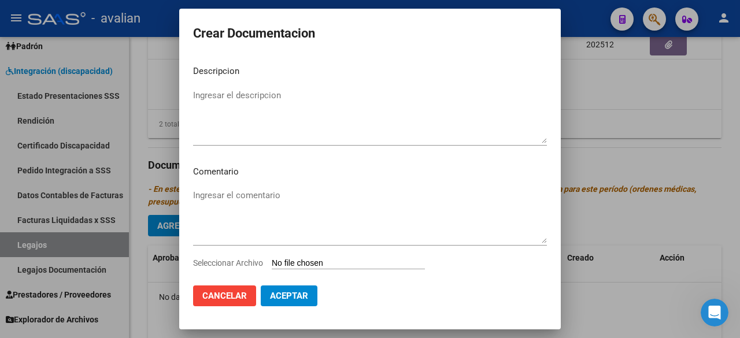
click at [311, 261] on input "Seleccionar Archivo" at bounding box center [348, 263] width 153 height 11
type input "C:\fakepath\PRESCRIP Y ANEXO II.pdf"
click at [286, 100] on textarea "Ingresar el descripcion" at bounding box center [370, 116] width 354 height 54
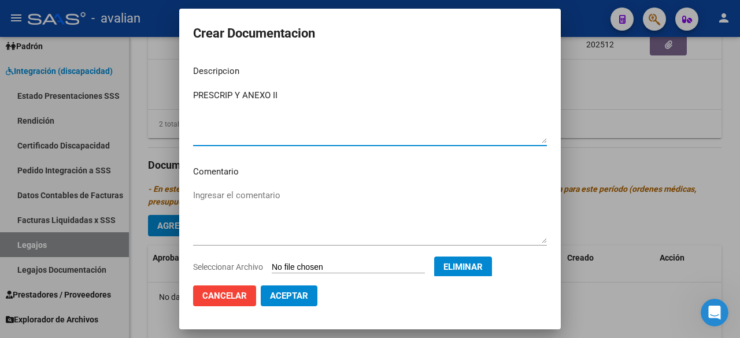
type textarea "PRESCRIP Y ANEXO II"
click at [288, 302] on button "Aceptar" at bounding box center [289, 296] width 57 height 21
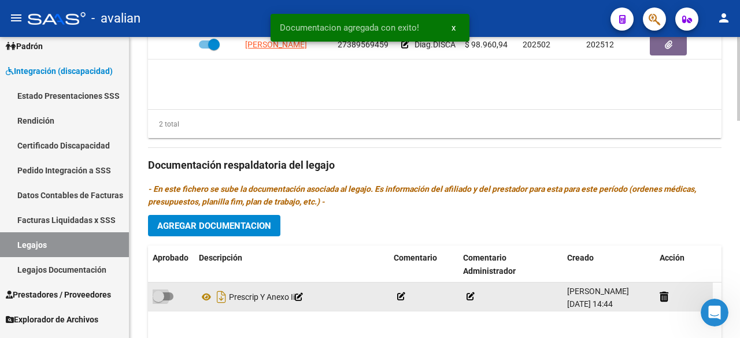
click at [172, 293] on span at bounding box center [163, 297] width 21 height 8
click at [158, 301] on input "checkbox" at bounding box center [158, 301] width 1 height 1
checkbox input "true"
